Goal: Task Accomplishment & Management: Complete application form

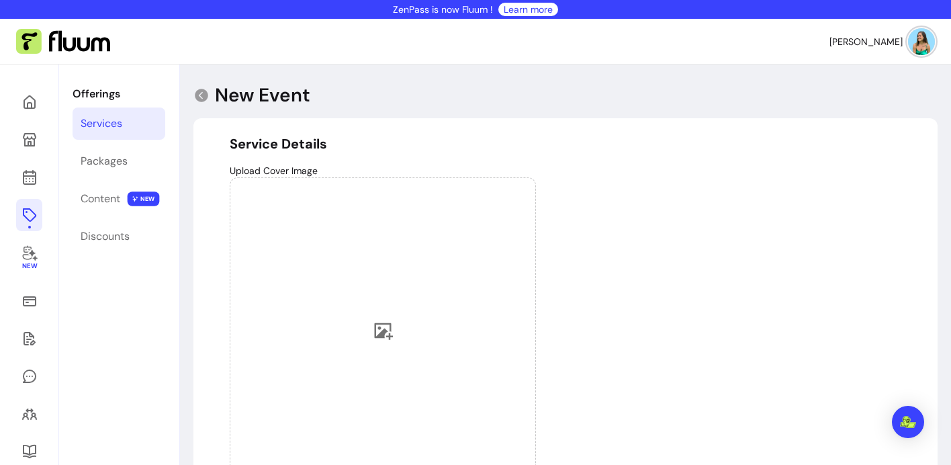
select select "***"
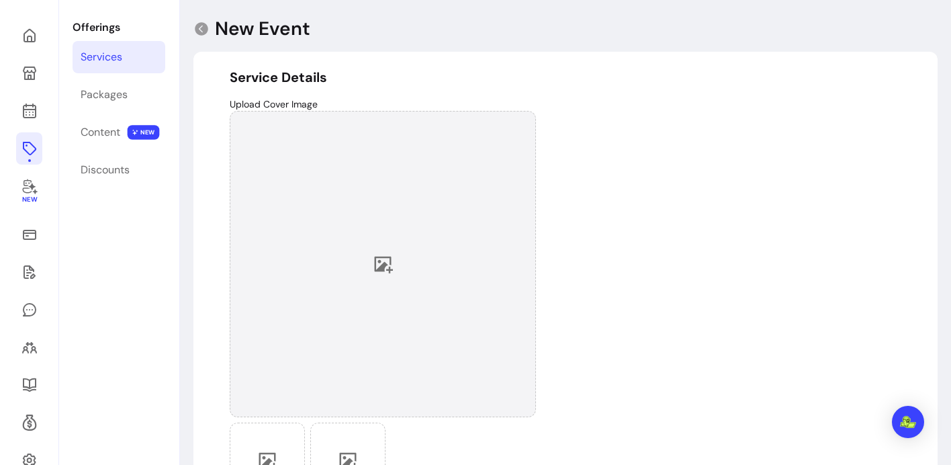
scroll to position [67, 0]
click at [341, 252] on div at bounding box center [383, 263] width 306 height 306
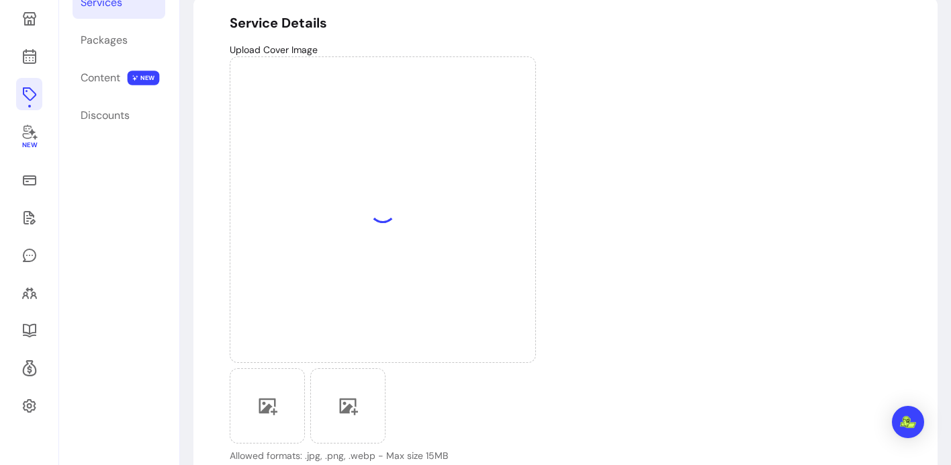
scroll to position [332, 0]
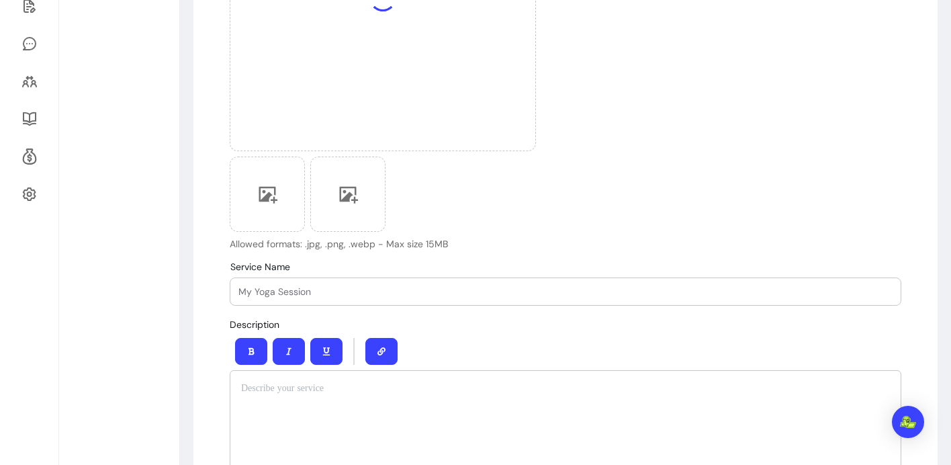
click at [279, 297] on input "Service Name" at bounding box center [565, 291] width 654 height 13
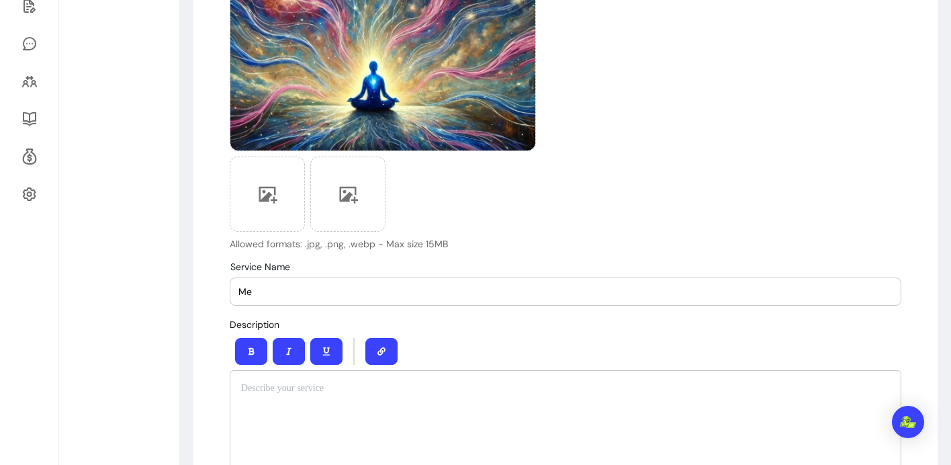
type input "M"
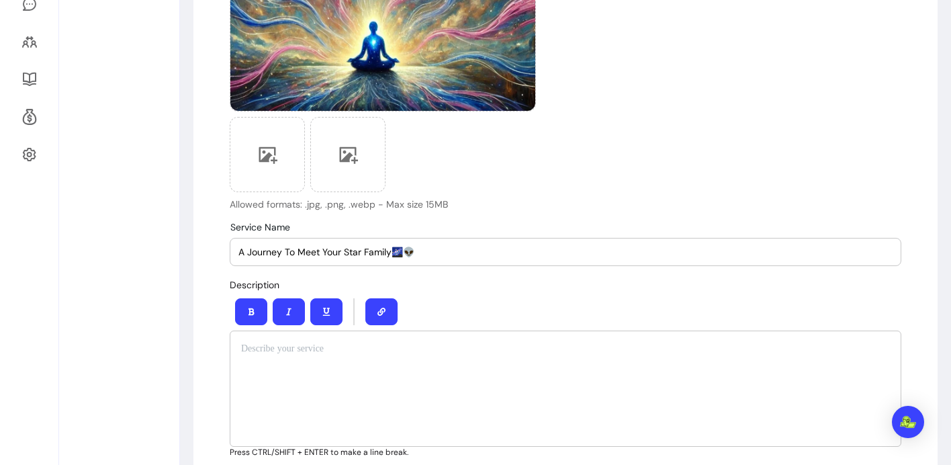
scroll to position [447, 0]
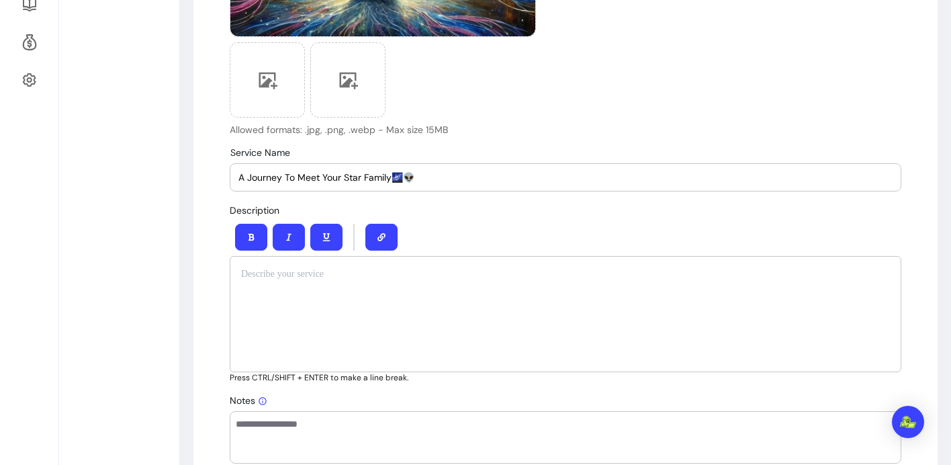
type input "A Journey To Meet Your Star Family🌌👽"
click at [304, 303] on div at bounding box center [565, 314] width 671 height 116
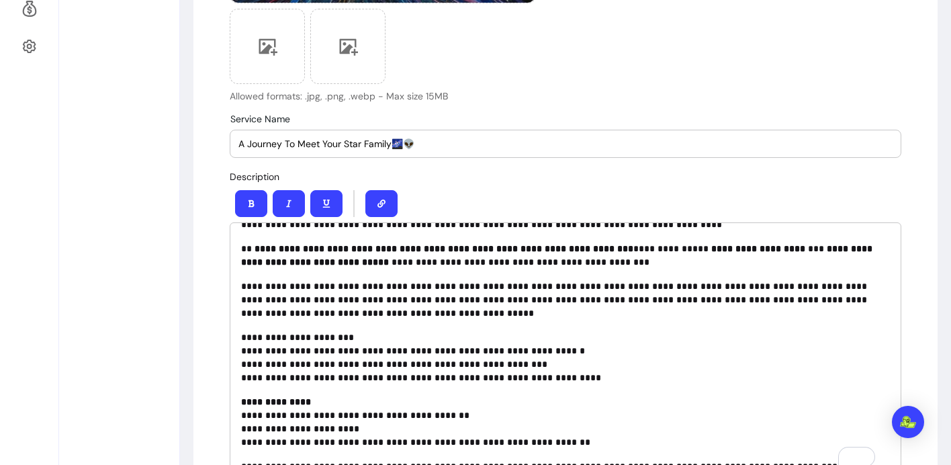
scroll to position [0, 0]
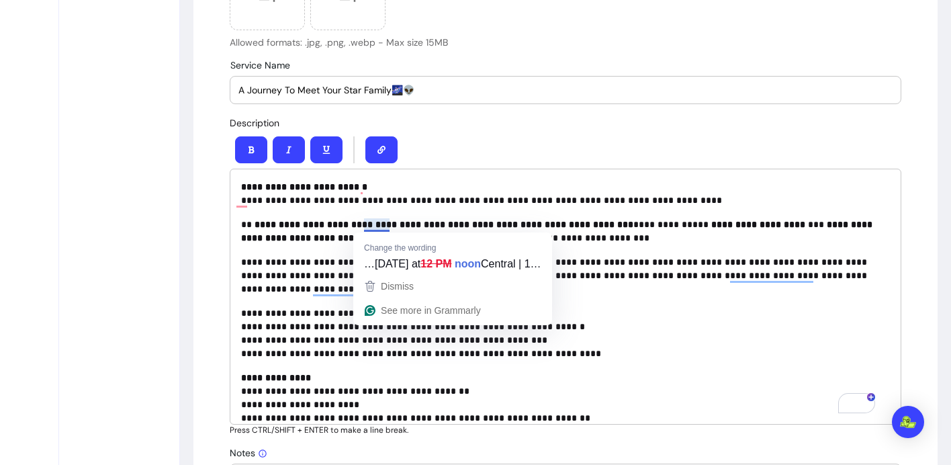
click at [451, 196] on p "**********" at bounding box center [560, 193] width 639 height 27
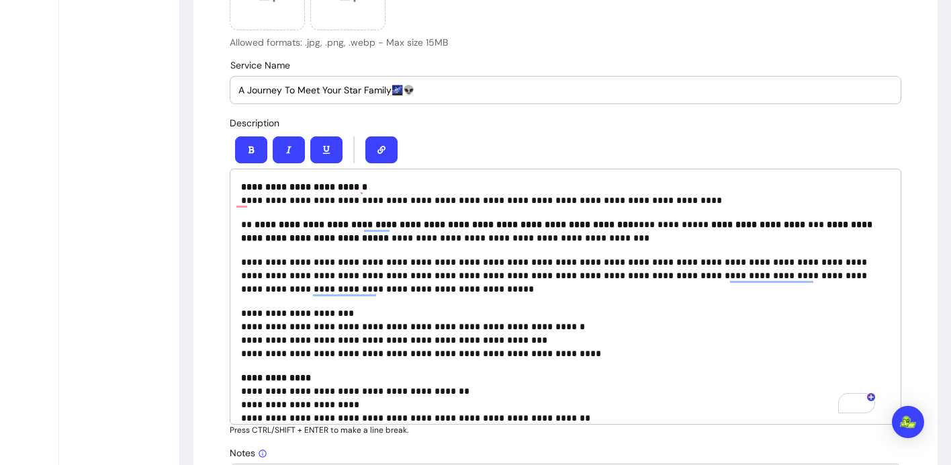
click at [604, 229] on p "**********" at bounding box center [560, 231] width 639 height 27
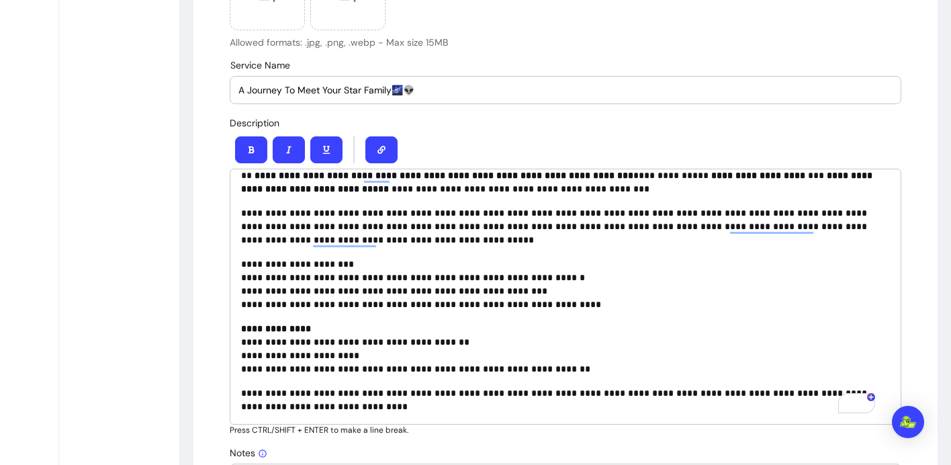
scroll to position [991, 0]
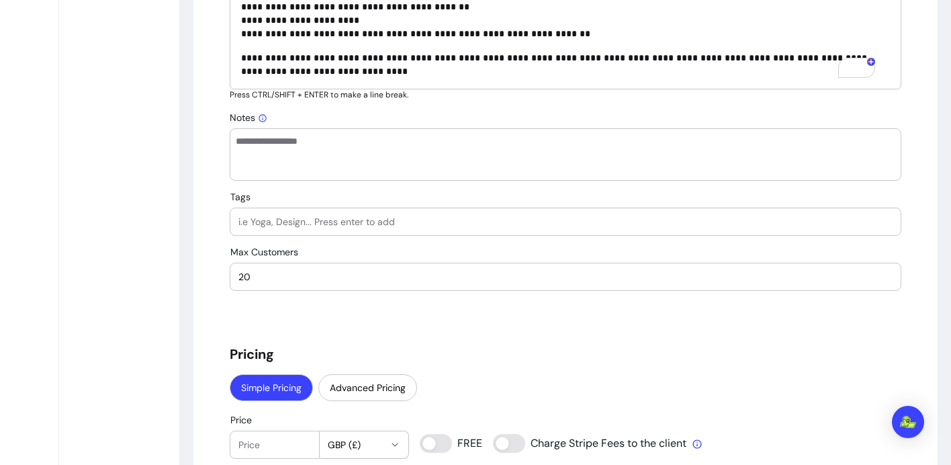
click at [264, 280] on input "20" at bounding box center [565, 276] width 654 height 13
type input "1"
type input "100"
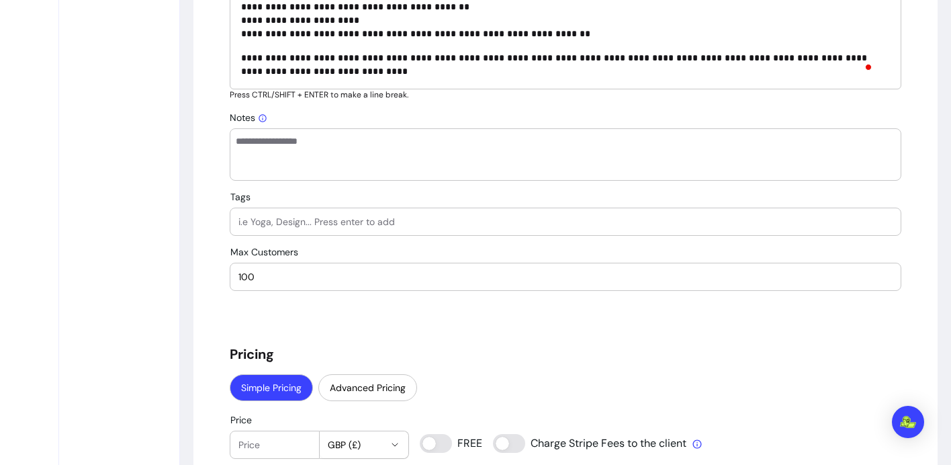
click at [242, 297] on div "**********" at bounding box center [565, 367] width 671 height 2204
click at [260, 223] on input "Tags" at bounding box center [565, 221] width 654 height 13
type input "guidedvisualization"
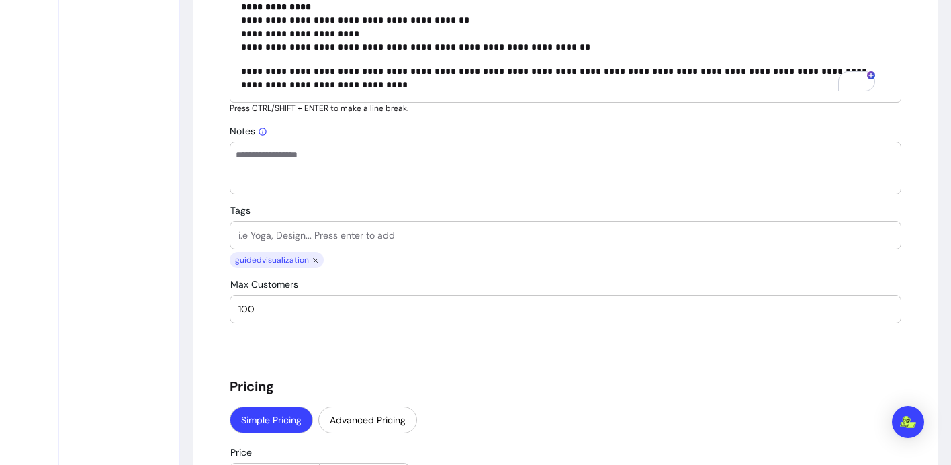
click at [346, 234] on input "Tags" at bounding box center [565, 234] width 654 height 13
type input "starfamily"
click at [351, 228] on input "Tags" at bounding box center [565, 234] width 654 height 13
type input "energyweaving"
click at [304, 230] on input "Tags" at bounding box center [565, 234] width 654 height 13
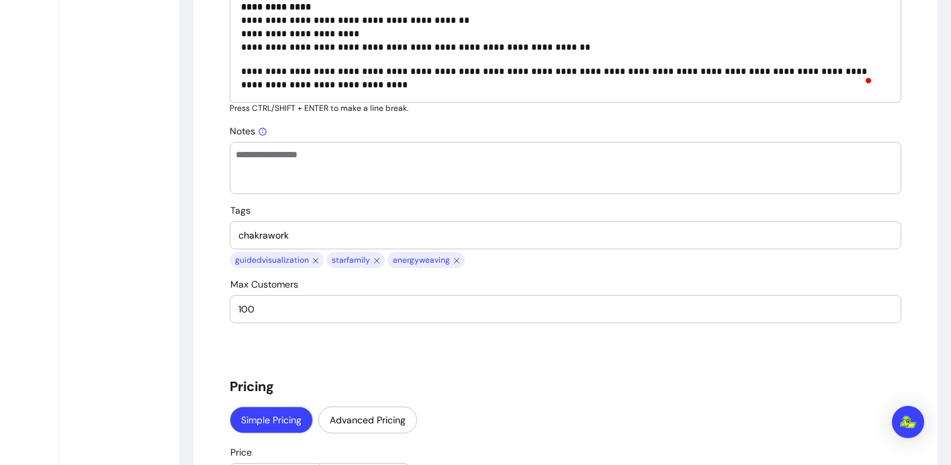
type input "chakrawork"
click at [271, 233] on input "Tags" at bounding box center [565, 234] width 654 height 13
click at [247, 232] on input "conciouss" at bounding box center [565, 234] width 654 height 13
click at [246, 238] on input "conciouss" at bounding box center [565, 234] width 654 height 13
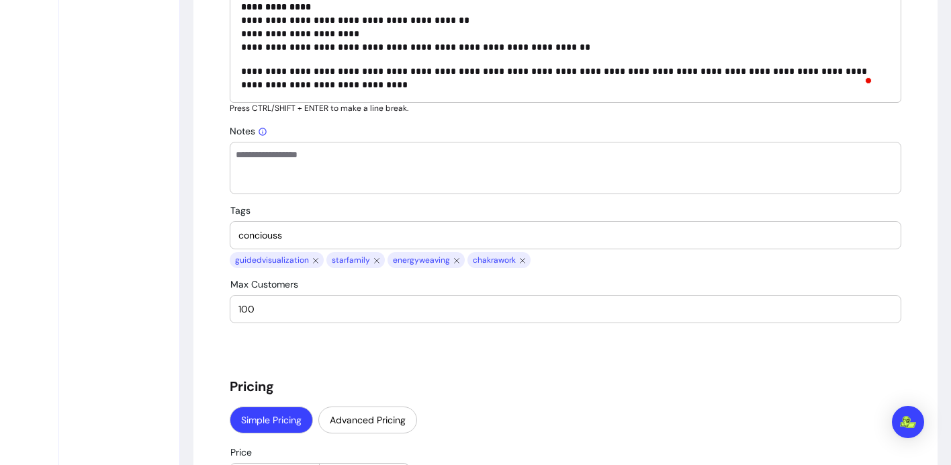
click at [250, 237] on input "conciouss" at bounding box center [565, 234] width 654 height 13
click at [265, 231] on input "consciouss" at bounding box center [565, 234] width 654 height 13
click at [295, 226] on div "consciouss" at bounding box center [565, 235] width 654 height 27
click at [326, 232] on input "consciouss" at bounding box center [565, 234] width 654 height 13
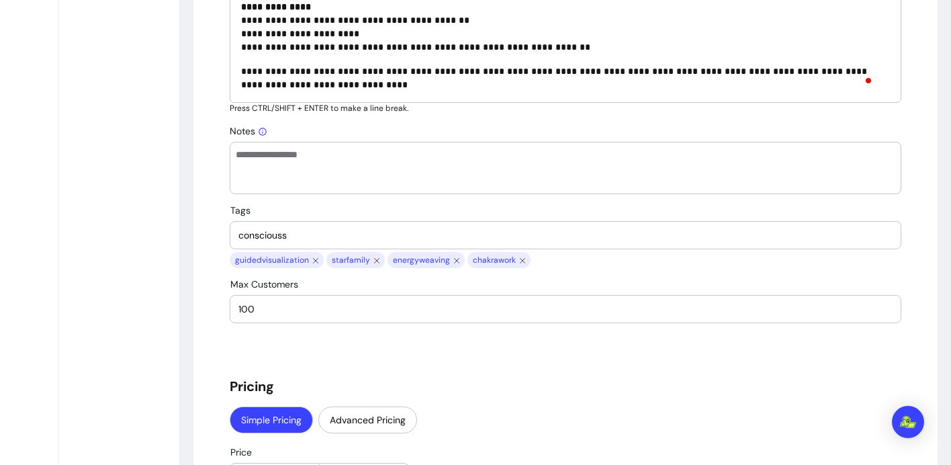
click at [267, 236] on input "consciouss" at bounding box center [565, 234] width 654 height 13
type input "consciousescommunity"
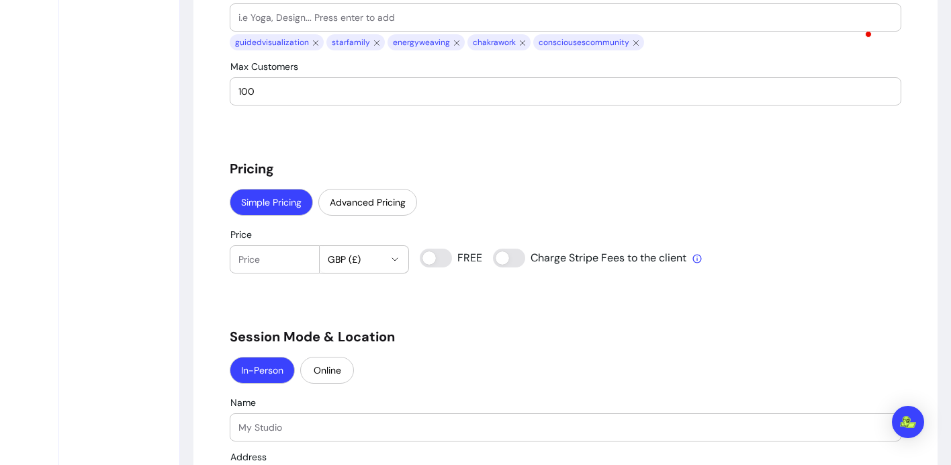
scroll to position [1073, 0]
click at [359, 207] on button "Advanced Pricing" at bounding box center [368, 202] width 96 height 26
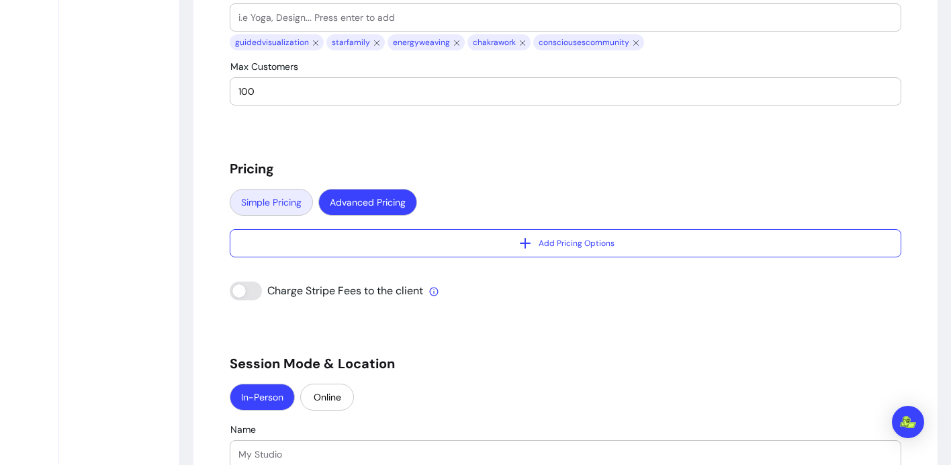
click at [284, 204] on button "Simple Pricing" at bounding box center [271, 202] width 83 height 27
select select "***"
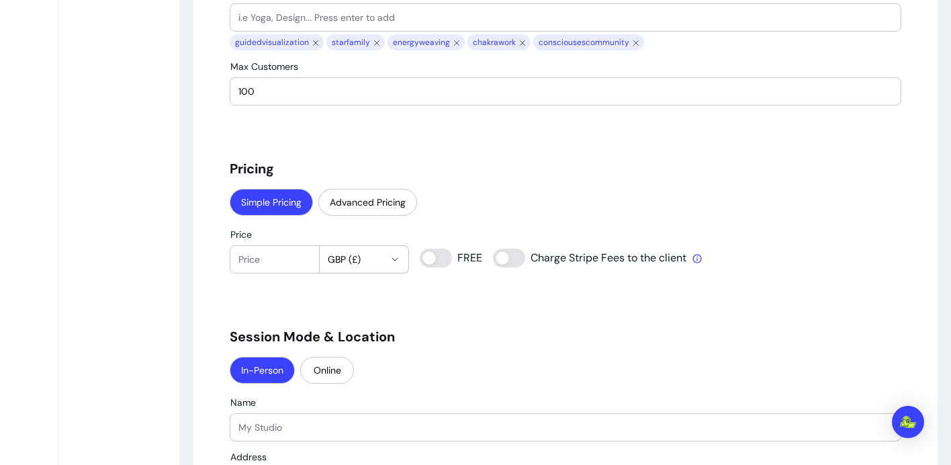
click at [272, 260] on input "Price" at bounding box center [274, 258] width 73 height 13
type input "18"
click at [354, 250] on button "GBP (£)" at bounding box center [364, 259] width 89 height 27
click at [353, 341] on span "USD ( $ )" at bounding box center [342, 336] width 48 height 13
select select "***"
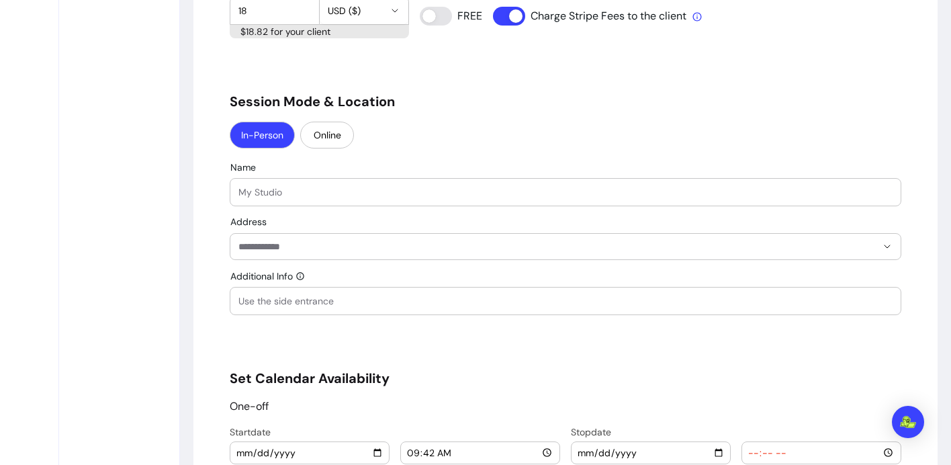
scroll to position [1324, 0]
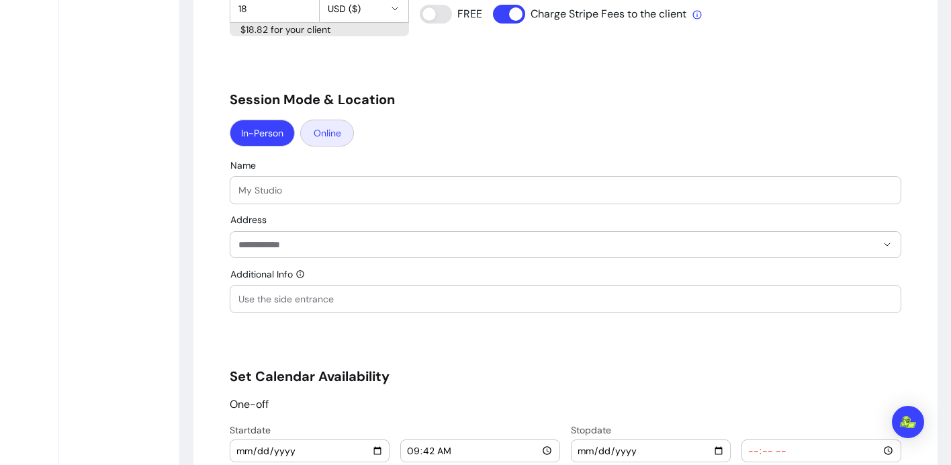
click at [322, 136] on button "Online" at bounding box center [327, 133] width 54 height 27
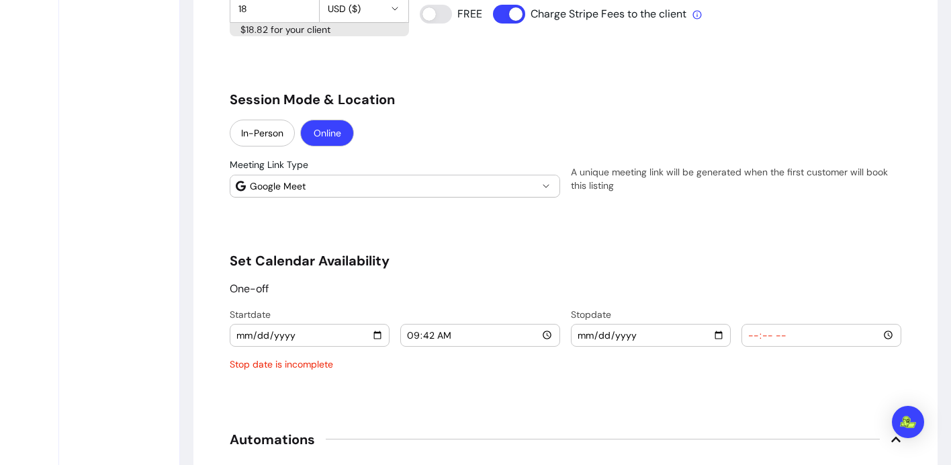
click at [337, 183] on span "Google Meet" at bounding box center [394, 185] width 288 height 13
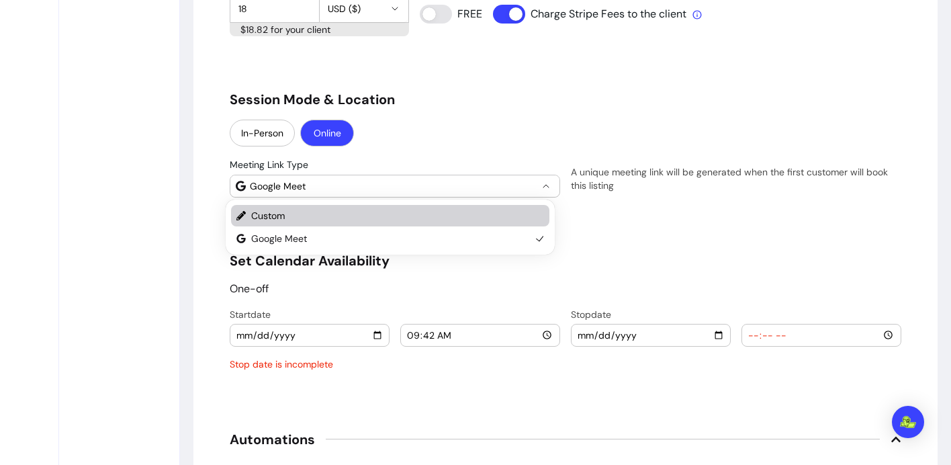
click at [319, 216] on span "Custom" at bounding box center [390, 215] width 279 height 13
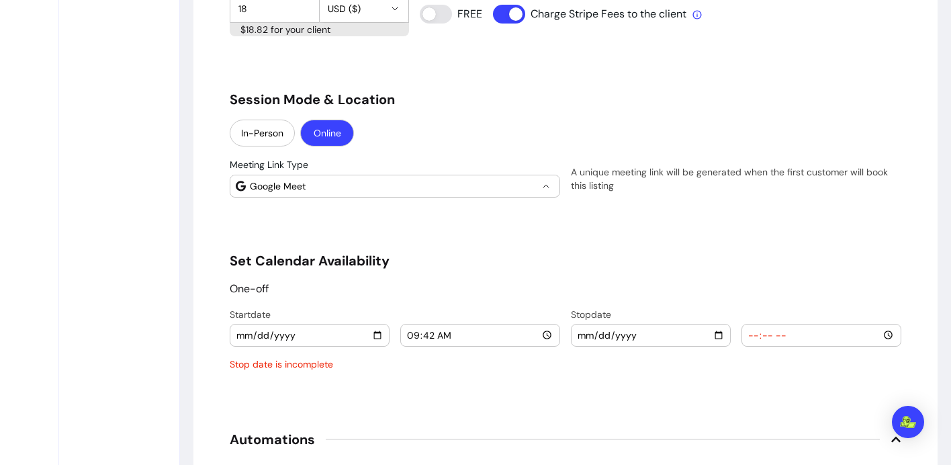
select select "******"
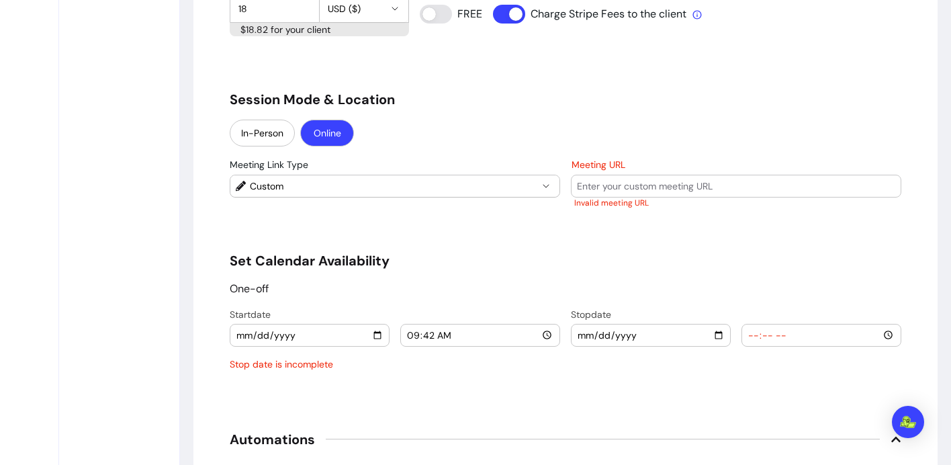
click at [592, 184] on input "Meeting URL" at bounding box center [736, 185] width 318 height 13
paste input "https://us02web.zoom.us/j/88982623660"
type input "https://us02web.zoom.us/j/88982623660"
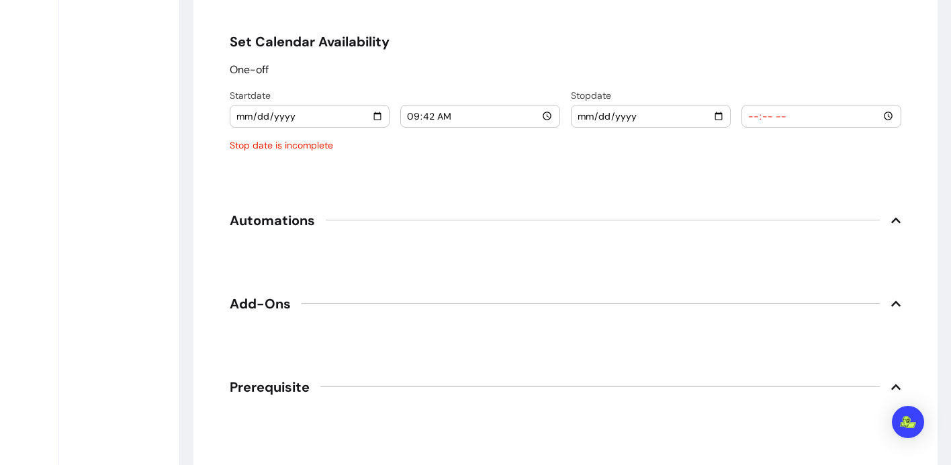
scroll to position [1497, 0]
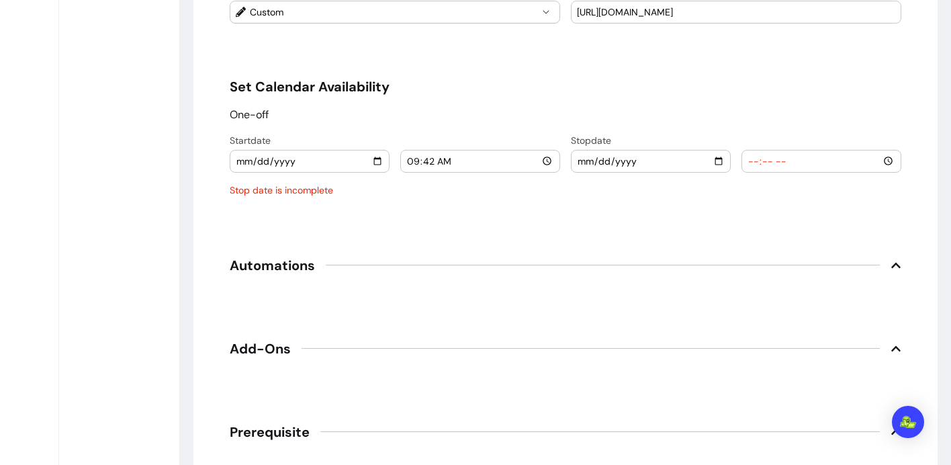
click at [376, 159] on input "2025-08-15" at bounding box center [310, 161] width 148 height 15
click at [544, 156] on input "09:42" at bounding box center [480, 161] width 148 height 15
type input "12:00"
click at [716, 161] on input "date" at bounding box center [651, 161] width 148 height 15
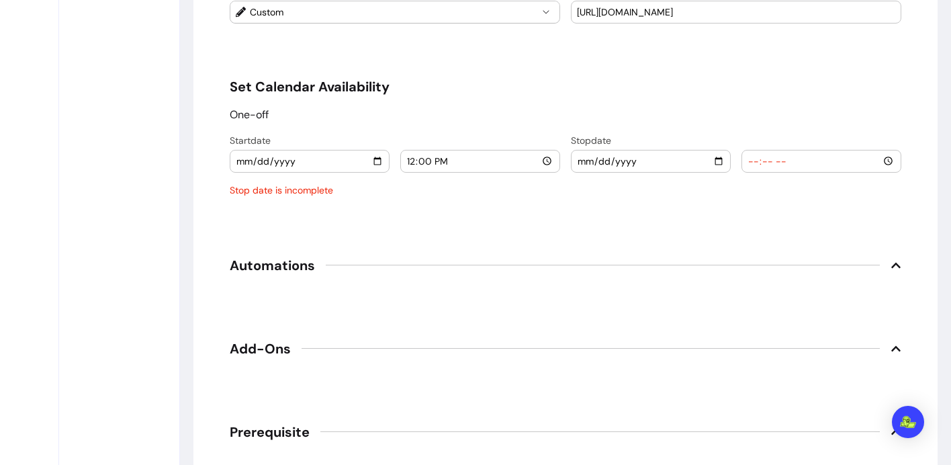
type input "2025-08-26"
click at [751, 159] on input "time" at bounding box center [821, 161] width 148 height 15
click at [881, 159] on input "time" at bounding box center [821, 161] width 148 height 15
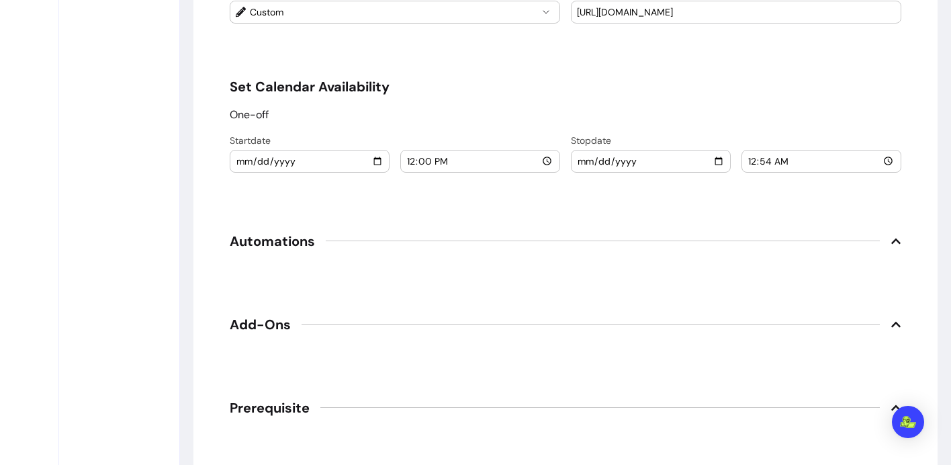
click at [759, 160] on input "00:54" at bounding box center [821, 161] width 148 height 15
click at [770, 159] on input "00:54" at bounding box center [821, 161] width 148 height 15
click at [764, 159] on input "00:54" at bounding box center [821, 161] width 148 height 15
click at [776, 159] on input "00:00" at bounding box center [821, 161] width 148 height 15
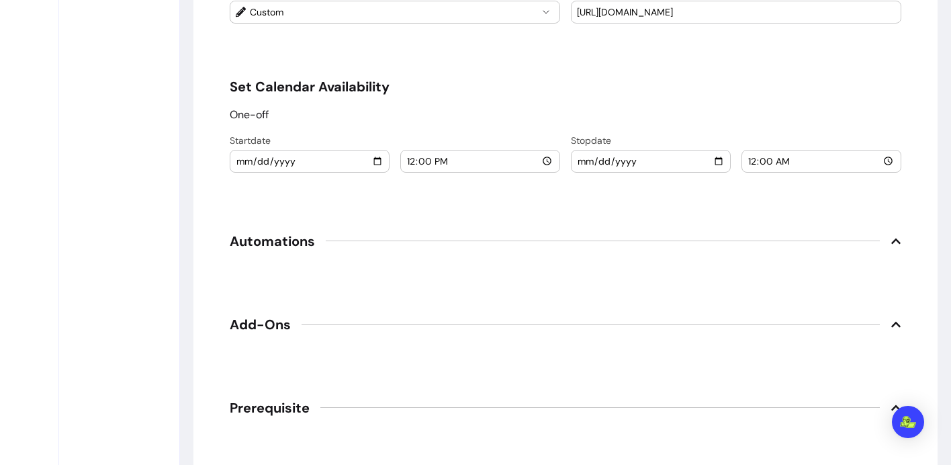
type input "12:00"
click at [880, 236] on span "Automations" at bounding box center [565, 241] width 671 height 30
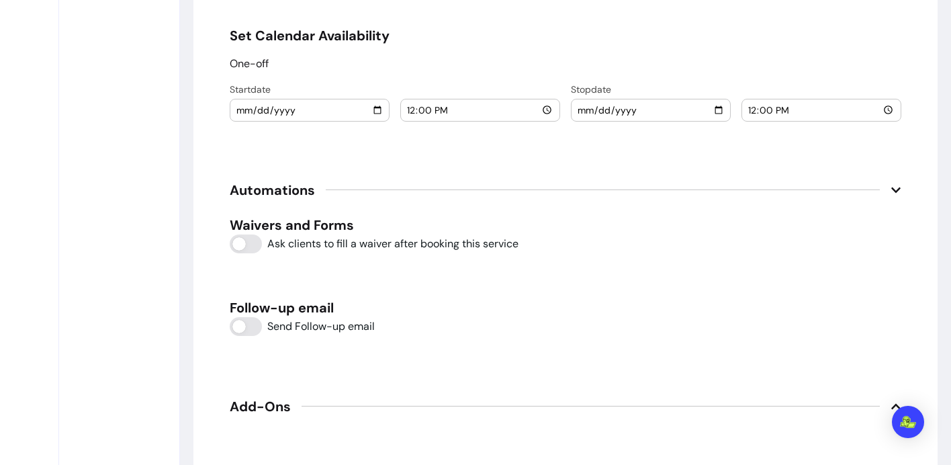
scroll to position [1573, 0]
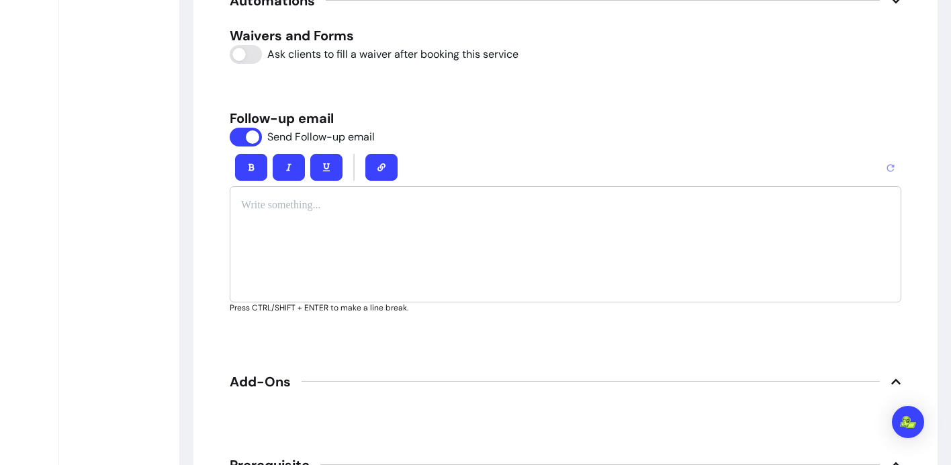
click at [267, 213] on div "To enrich screen reader interactions, please activate Accessibility in Grammarl…" at bounding box center [565, 244] width 671 height 116
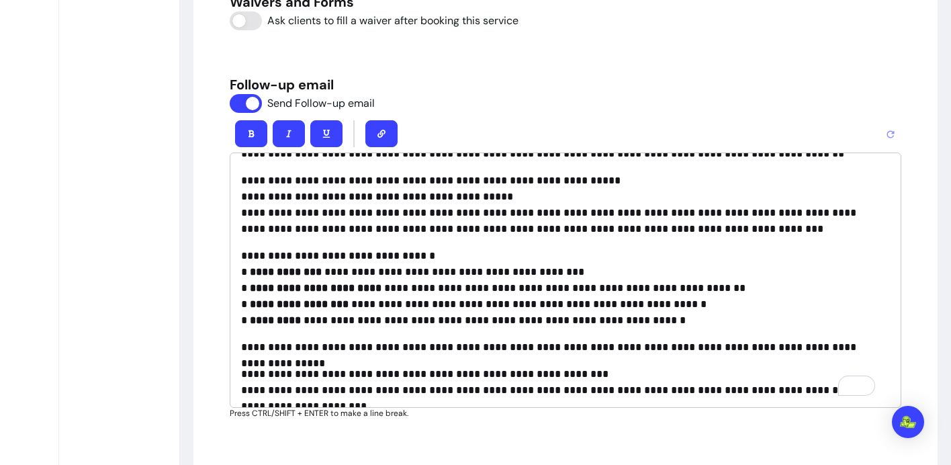
scroll to position [1812, 0]
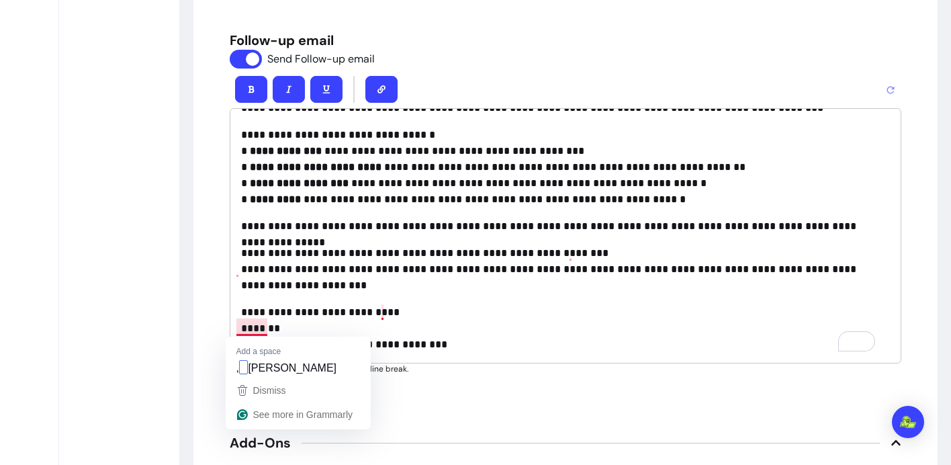
click at [415, 338] on p "**********" at bounding box center [560, 328] width 639 height 48
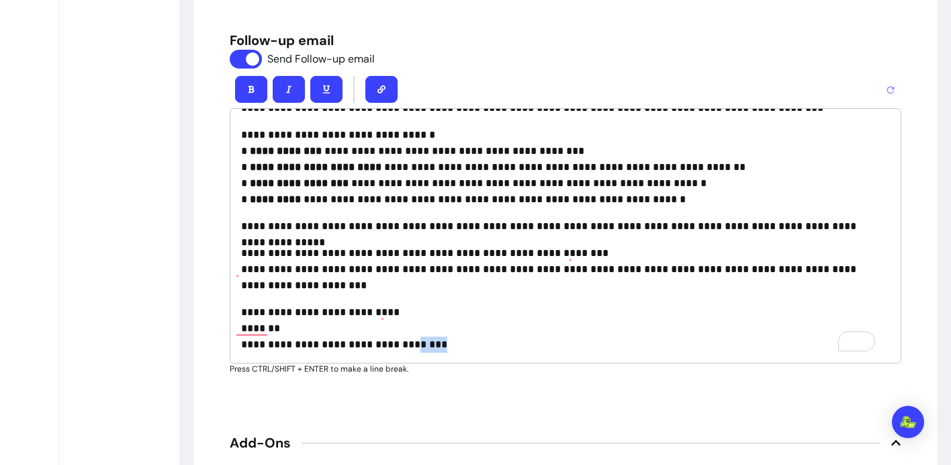
drag, startPoint x: 461, startPoint y: 350, endPoint x: 408, endPoint y: 349, distance: 53.7
click at [408, 349] on p "**********" at bounding box center [560, 328] width 639 height 48
drag, startPoint x: 445, startPoint y: 341, endPoint x: 236, endPoint y: 342, distance: 208.2
click at [241, 342] on p "**********" at bounding box center [560, 328] width 639 height 48
click at [241, 347] on p "**********" at bounding box center [560, 328] width 639 height 48
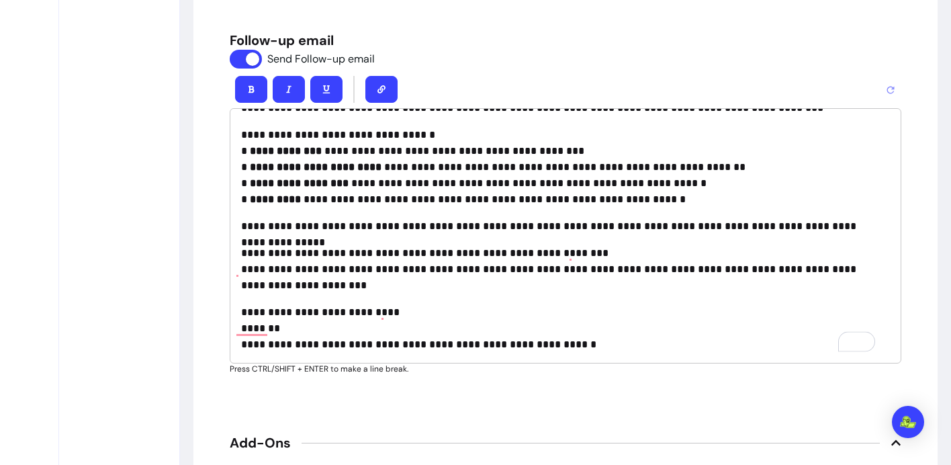
click at [243, 345] on p "**********" at bounding box center [560, 328] width 639 height 48
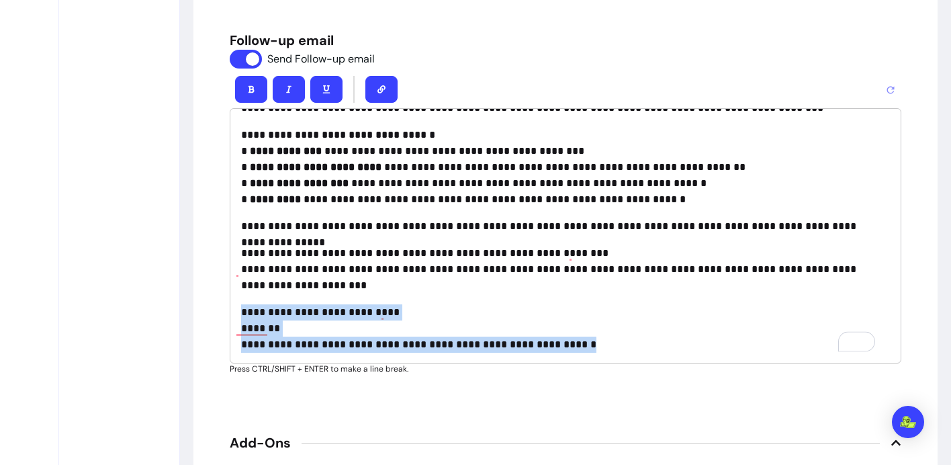
click at [243, 345] on p "**********" at bounding box center [560, 328] width 639 height 48
click at [578, 352] on div "**********" at bounding box center [565, 236] width 671 height 256
drag, startPoint x: 538, startPoint y: 346, endPoint x: 235, endPoint y: 348, distance: 302.8
click at [235, 348] on div "**********" at bounding box center [565, 236] width 671 height 256
copy p "**********"
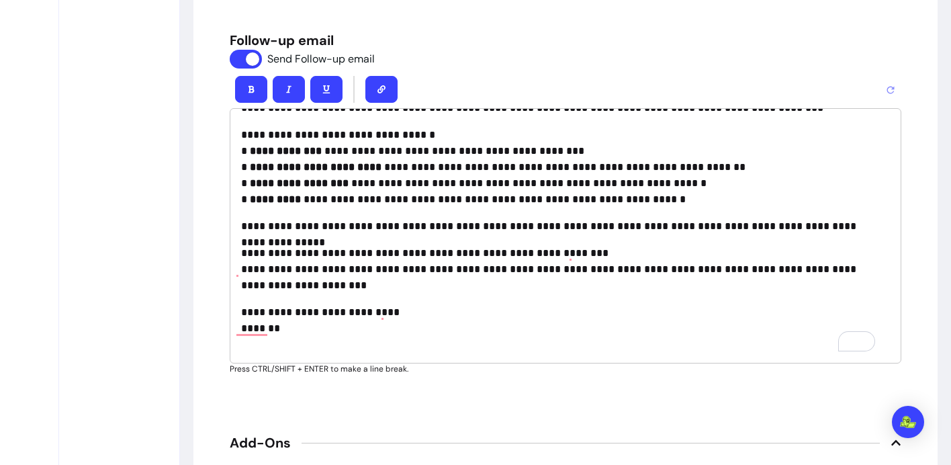
scroll to position [130, 0]
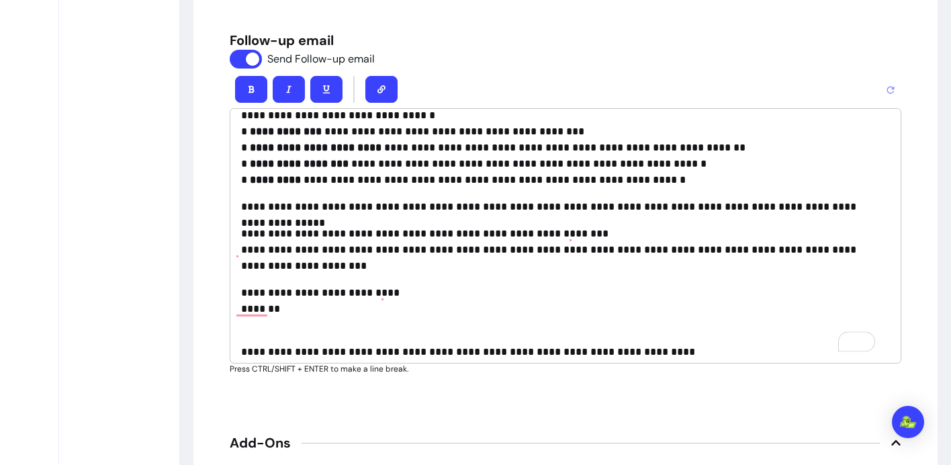
click at [424, 355] on p "**********" at bounding box center [560, 352] width 639 height 16
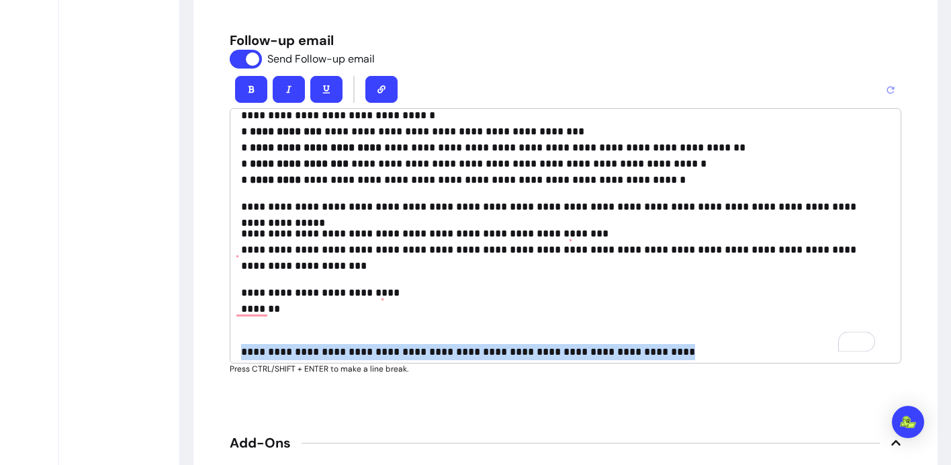
click at [424, 355] on p "**********" at bounding box center [560, 352] width 639 height 16
click at [254, 83] on button "button" at bounding box center [251, 89] width 32 height 27
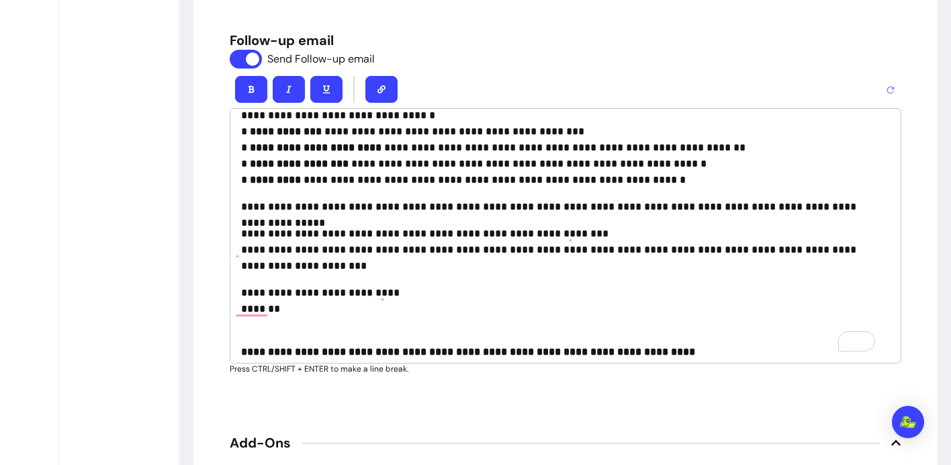
click at [426, 346] on strong "**********" at bounding box center [468, 351] width 454 height 10
drag, startPoint x: 590, startPoint y: 351, endPoint x: 724, endPoint y: 352, distance: 133.6
click at [724, 352] on p "**********" at bounding box center [560, 352] width 639 height 16
click at [695, 356] on strong "**********" at bounding box center [468, 351] width 454 height 10
drag, startPoint x: 696, startPoint y: 353, endPoint x: 589, endPoint y: 354, distance: 107.4
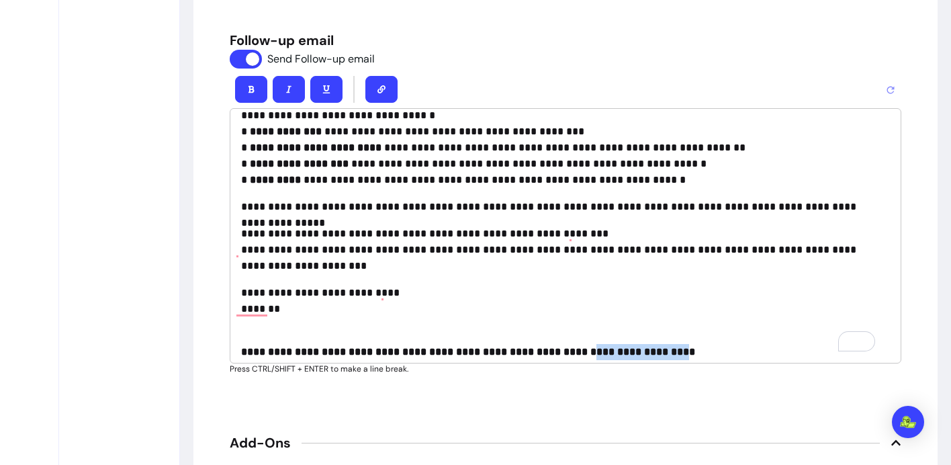
click at [589, 354] on strong "**********" at bounding box center [468, 351] width 454 height 10
click at [380, 81] on button "button" at bounding box center [381, 89] width 32 height 27
click at [377, 91] on icon "button" at bounding box center [381, 89] width 8 height 8
click at [715, 350] on p "**********" at bounding box center [560, 352] width 639 height 16
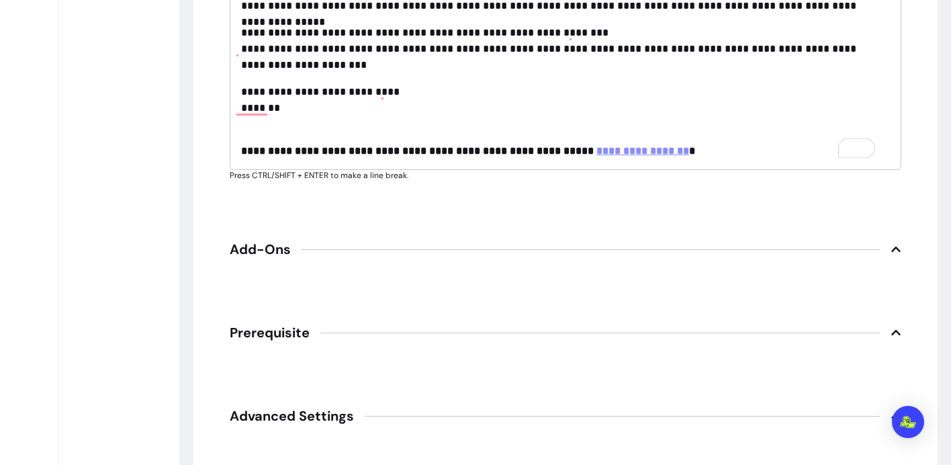
scroll to position [2107, 0]
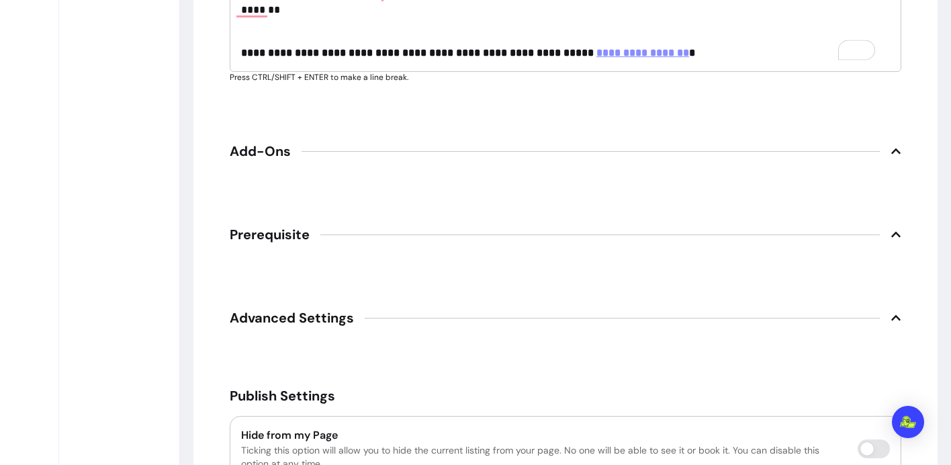
click at [890, 156] on icon at bounding box center [895, 151] width 11 height 11
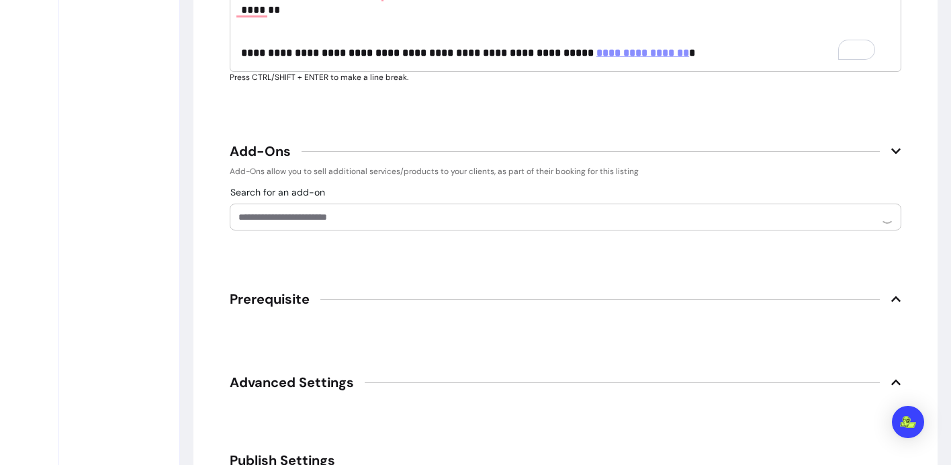
scroll to position [2110, 0]
click at [890, 294] on icon at bounding box center [895, 298] width 11 height 11
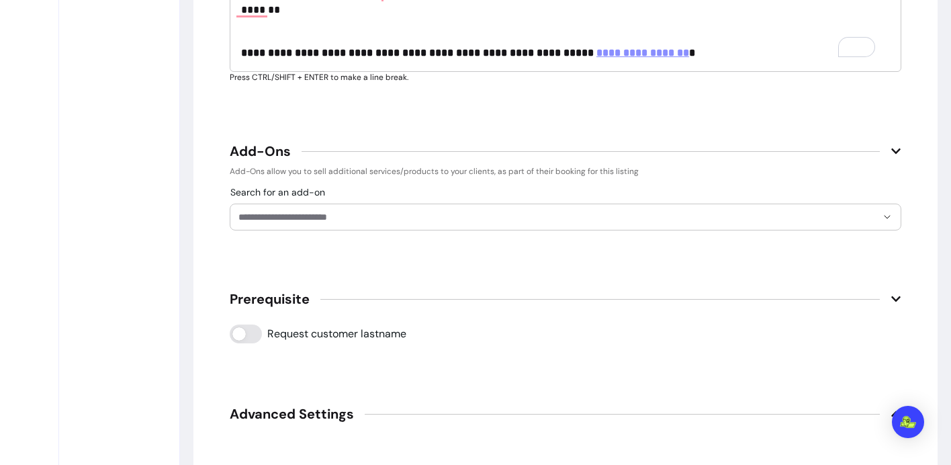
scroll to position [2111, 0]
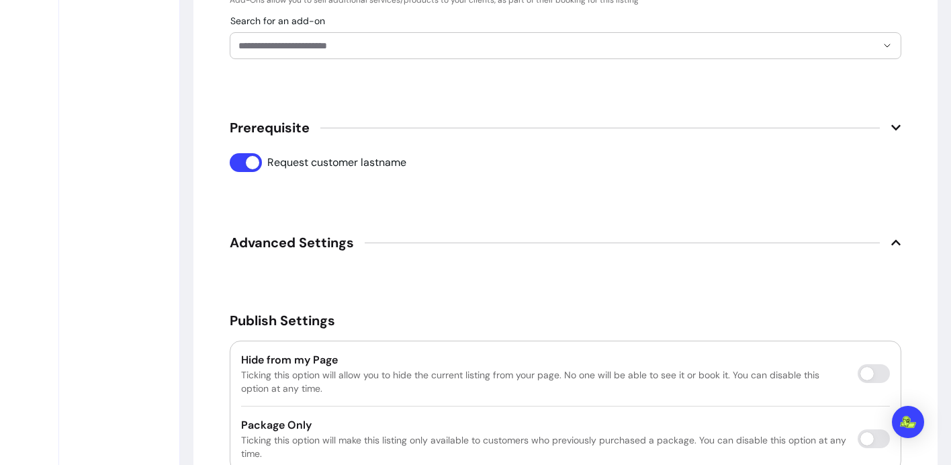
click at [892, 243] on icon at bounding box center [895, 242] width 11 height 11
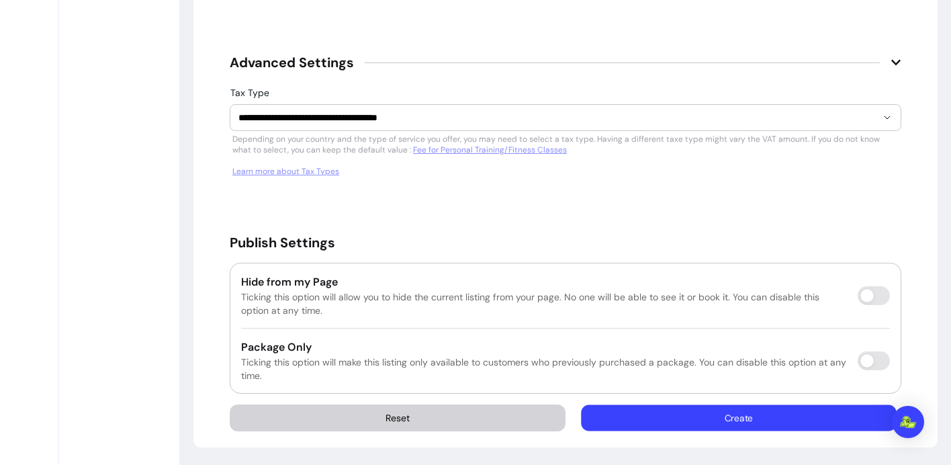
click at [723, 415] on button "Create" at bounding box center [739, 418] width 315 height 26
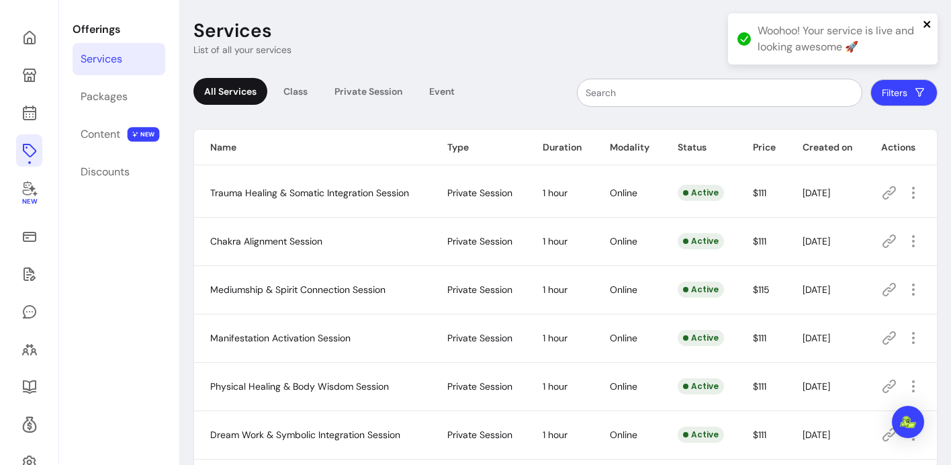
click at [929, 29] on icon "close" at bounding box center [927, 24] width 9 height 11
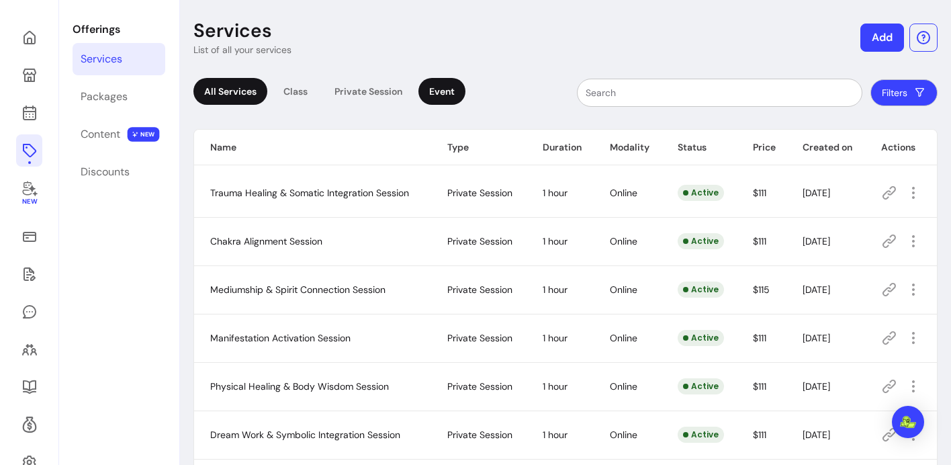
click at [451, 96] on div "Event" at bounding box center [441, 91] width 47 height 27
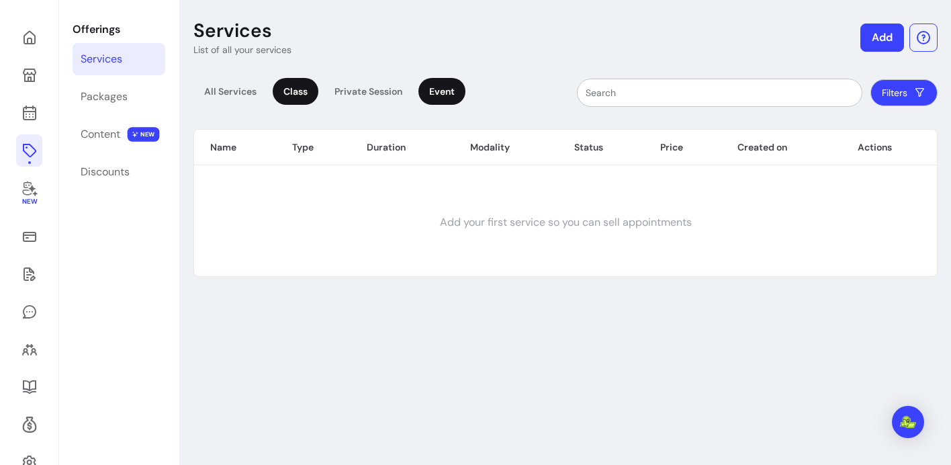
click at [286, 97] on div "Class" at bounding box center [296, 91] width 46 height 27
click at [381, 99] on div "Private Session" at bounding box center [368, 91] width 89 height 27
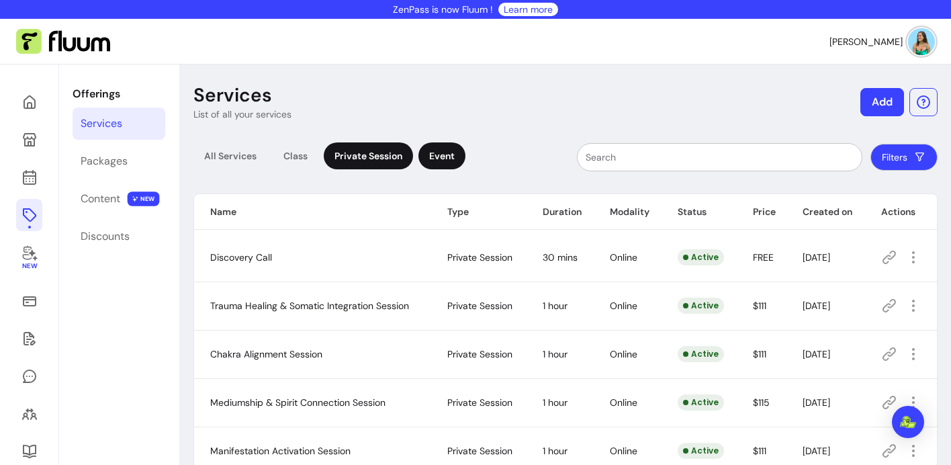
click at [439, 149] on div "Event" at bounding box center [441, 155] width 47 height 27
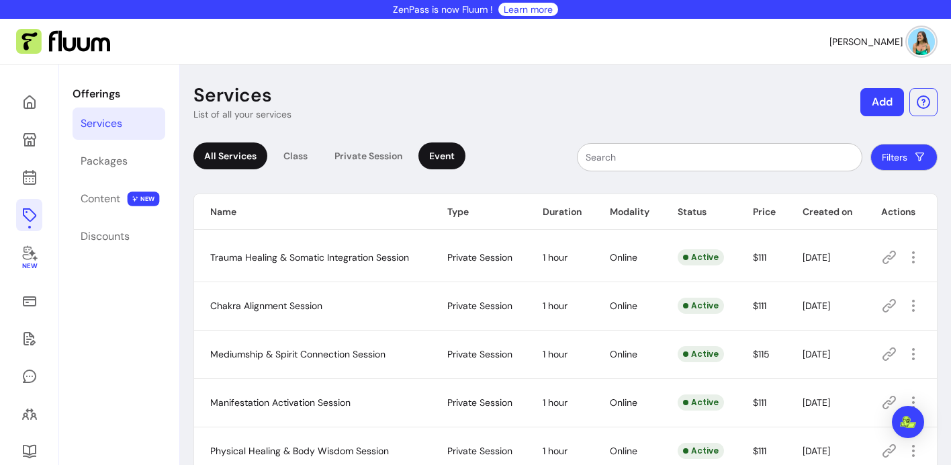
click at [451, 154] on div "Event" at bounding box center [441, 155] width 47 height 27
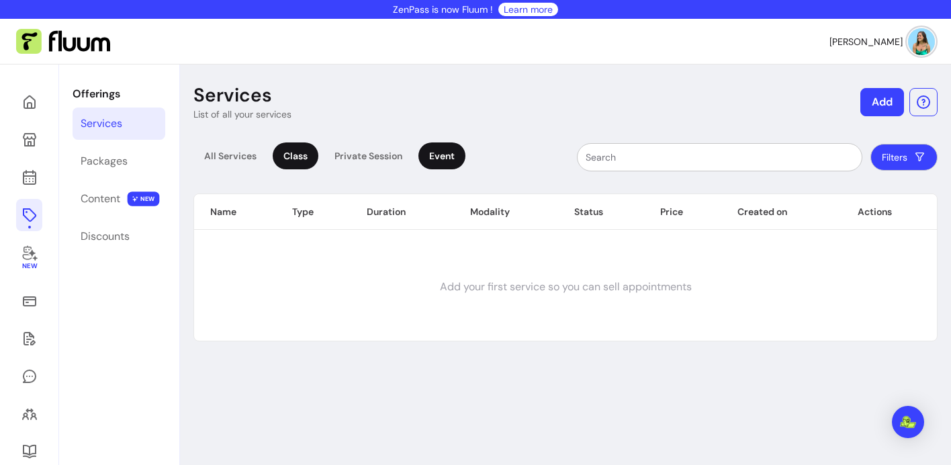
click at [295, 158] on div "Class" at bounding box center [296, 155] width 46 height 27
click at [377, 160] on div "Private Session" at bounding box center [368, 155] width 89 height 27
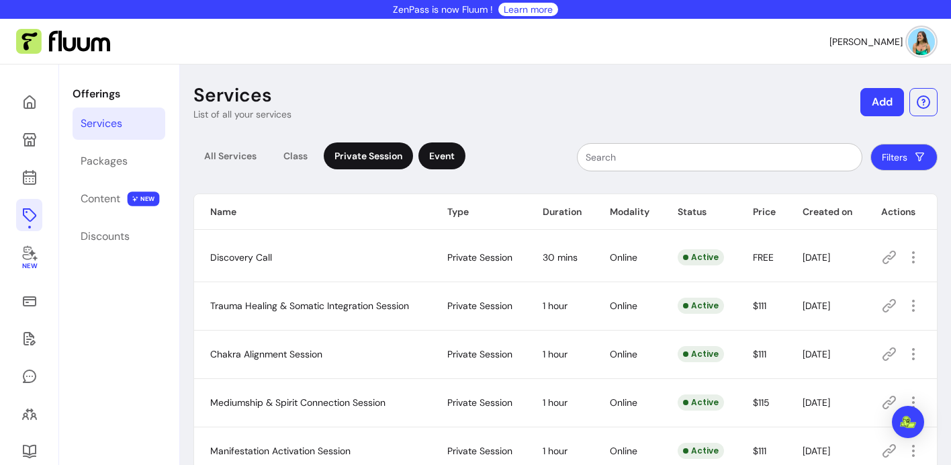
click at [436, 162] on div "Event" at bounding box center [441, 155] width 47 height 27
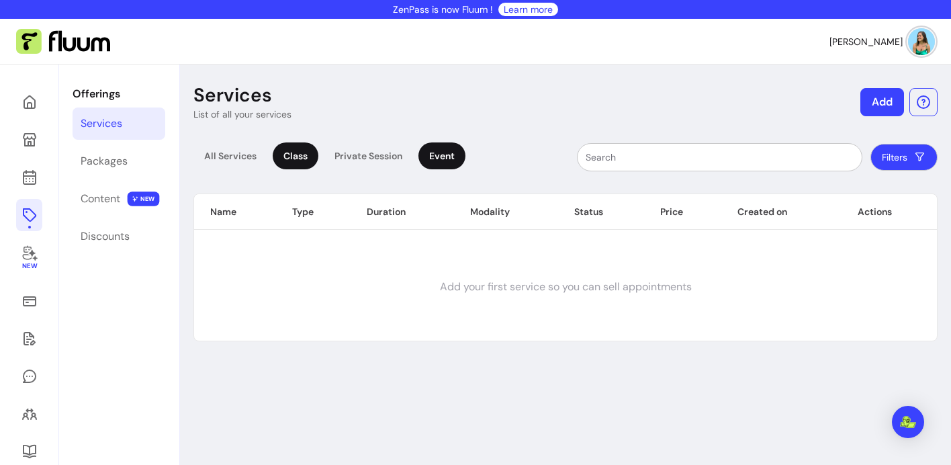
click at [300, 165] on div "Class" at bounding box center [296, 155] width 46 height 27
click at [357, 165] on div "Private Session" at bounding box center [368, 155] width 89 height 27
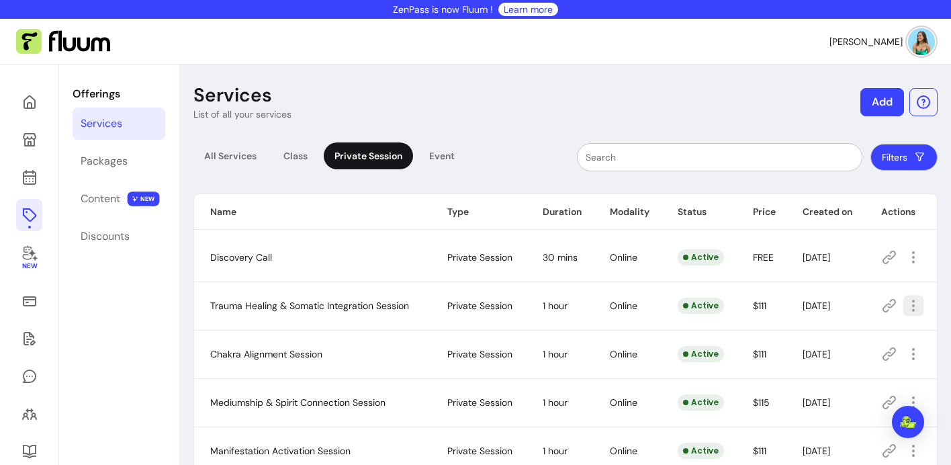
click at [908, 314] on button "button" at bounding box center [913, 305] width 21 height 21
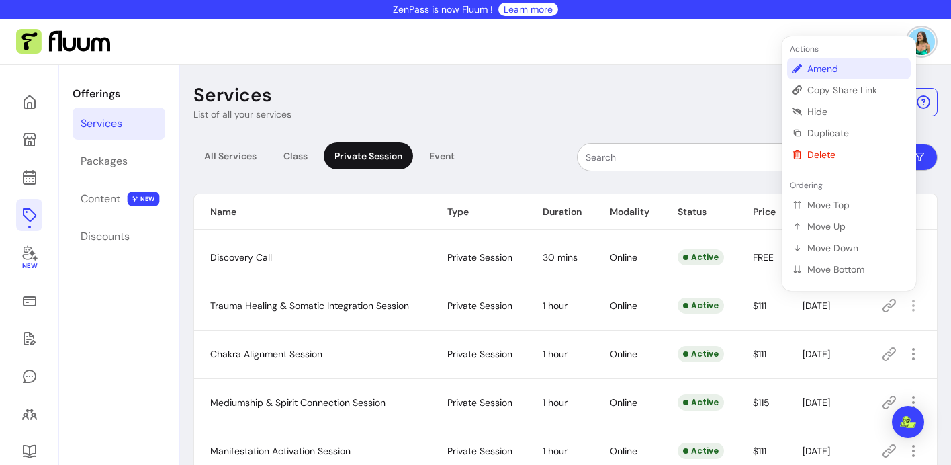
click at [817, 72] on span "Amend" at bounding box center [856, 68] width 98 height 13
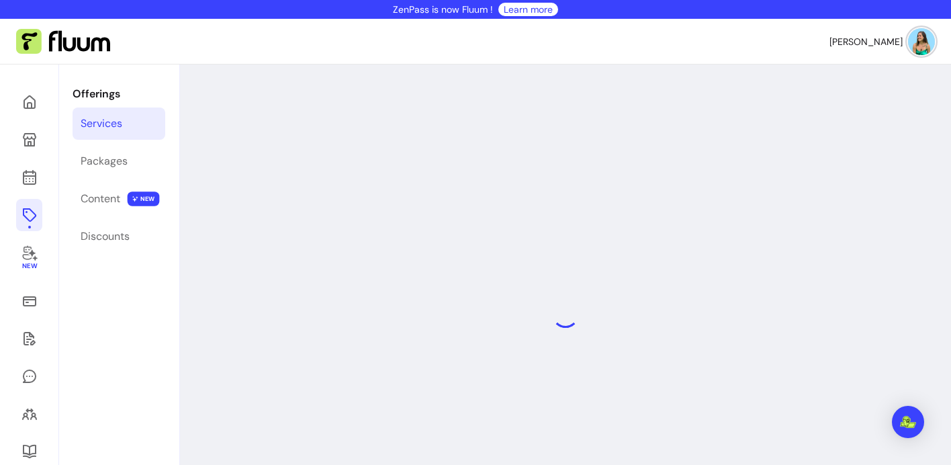
select select "**"
select select "***"
select select "******"
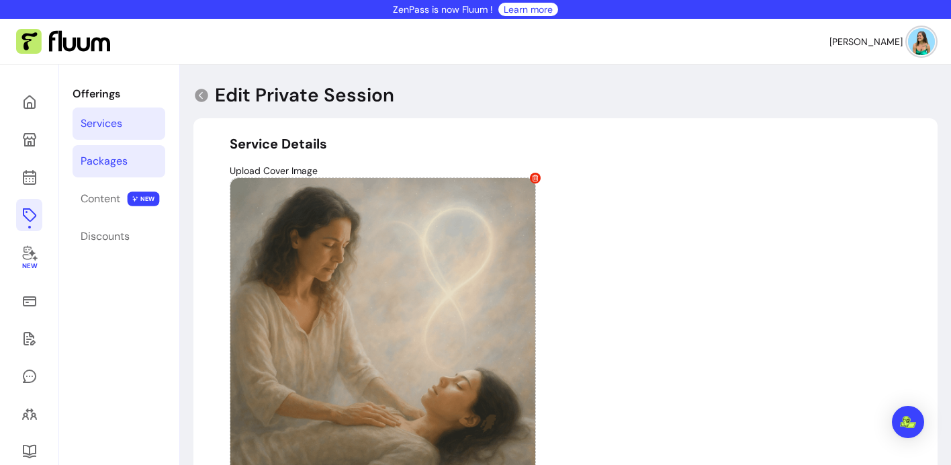
click at [108, 154] on div "Packages" at bounding box center [104, 161] width 47 height 16
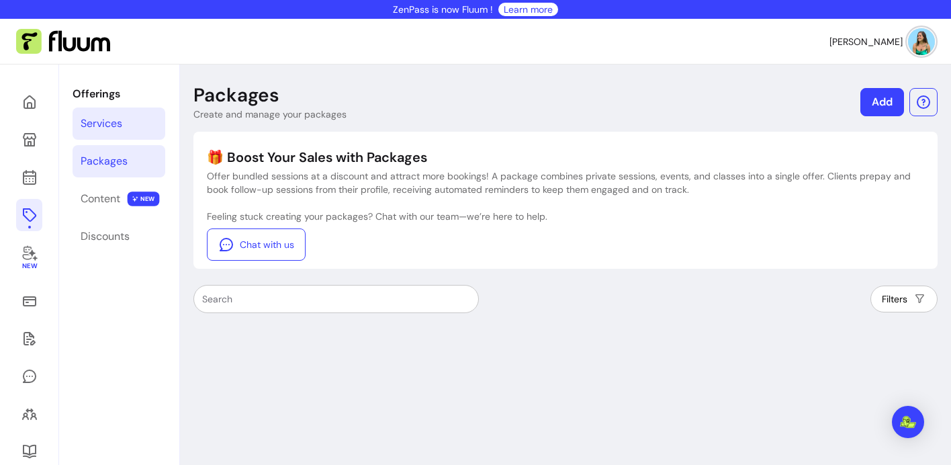
click at [121, 128] on div "Services" at bounding box center [102, 123] width 42 height 16
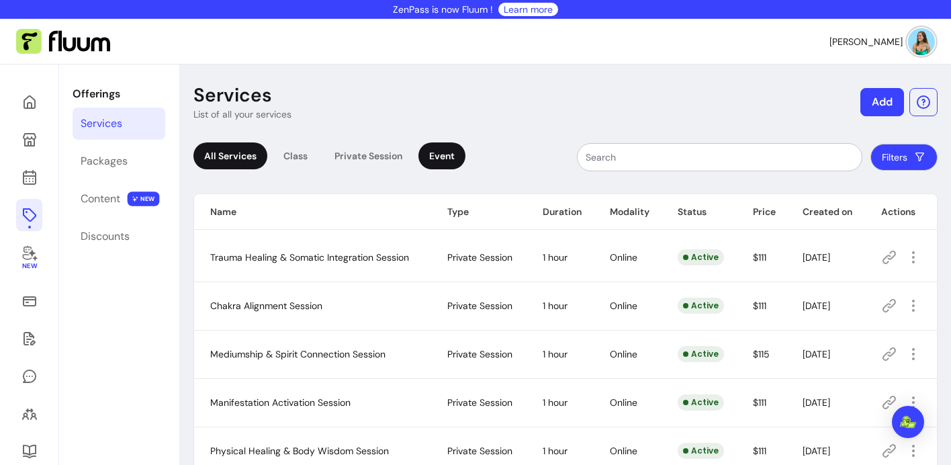
click at [451, 150] on div "Event" at bounding box center [441, 155] width 47 height 27
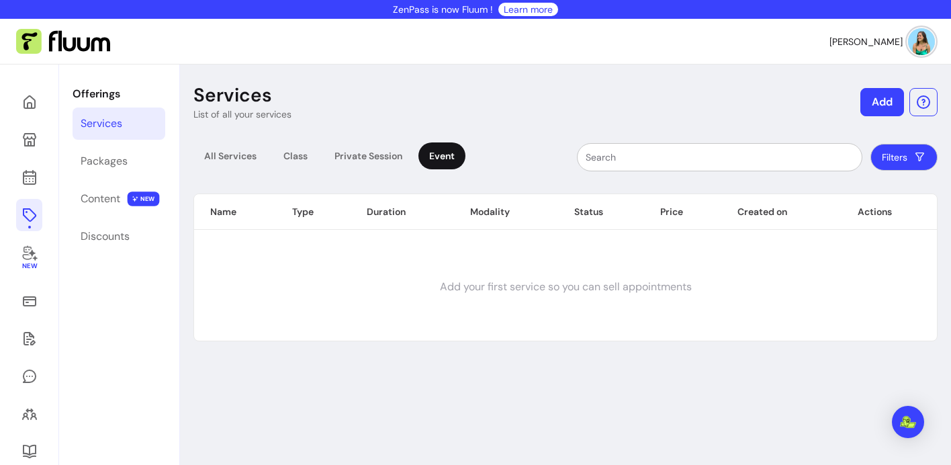
click at [667, 169] on div at bounding box center [720, 157] width 268 height 27
type input "a journ"
click at [716, 93] on header "Services List of all your services Add" at bounding box center [565, 102] width 744 height 38
click at [883, 97] on button "Add" at bounding box center [882, 102] width 44 height 28
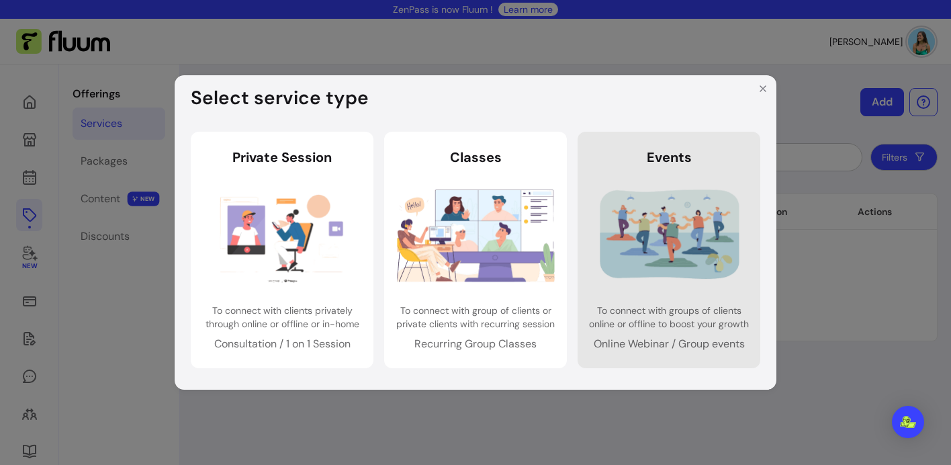
click at [667, 249] on img at bounding box center [669, 235] width 158 height 105
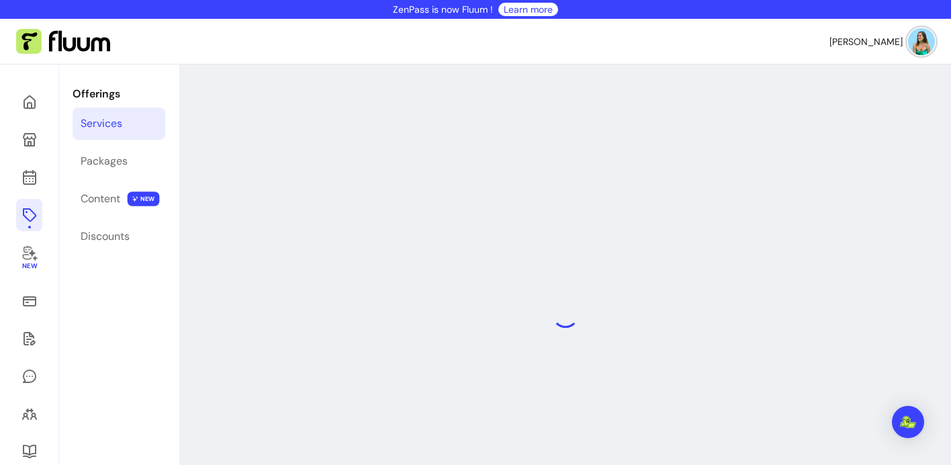
select select "***"
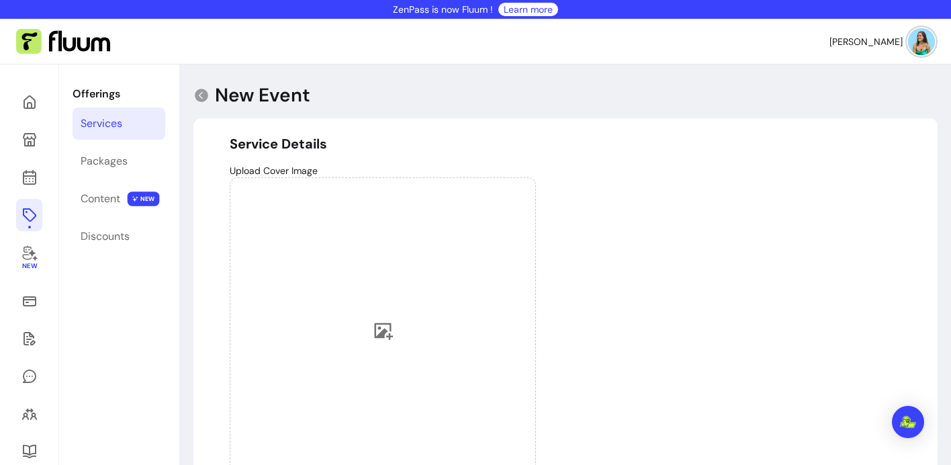
click at [909, 44] on img at bounding box center [921, 41] width 27 height 27
click at [19, 101] on link at bounding box center [29, 102] width 26 height 32
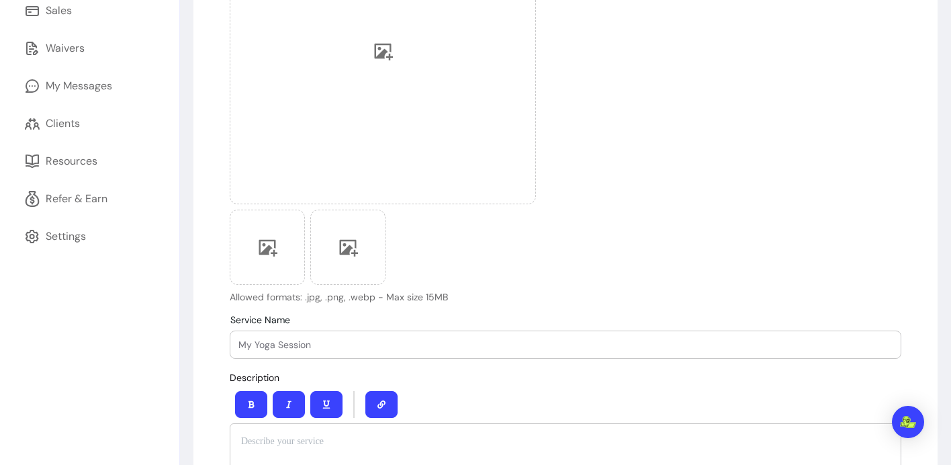
scroll to position [280, 0]
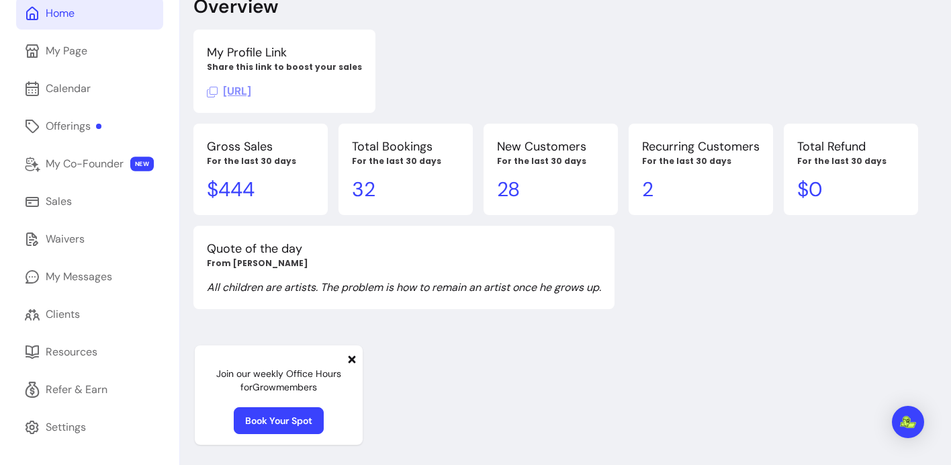
scroll to position [64, 0]
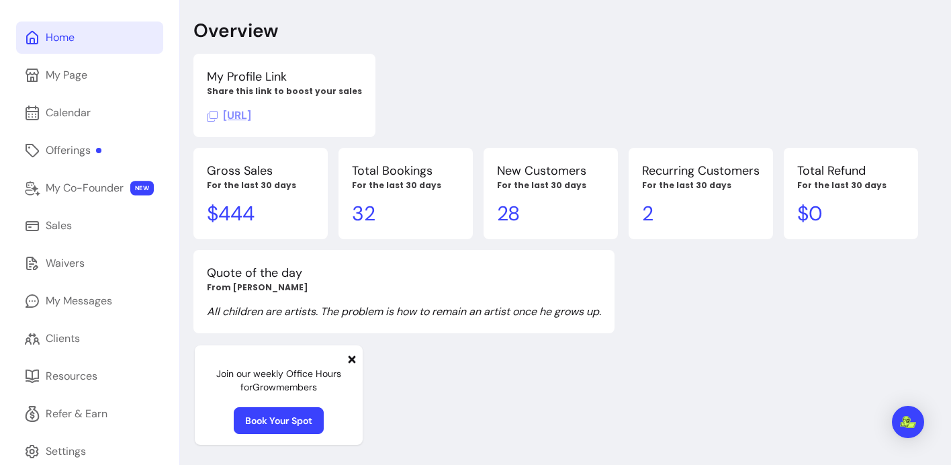
click at [212, 114] on icon at bounding box center [212, 116] width 11 height 11
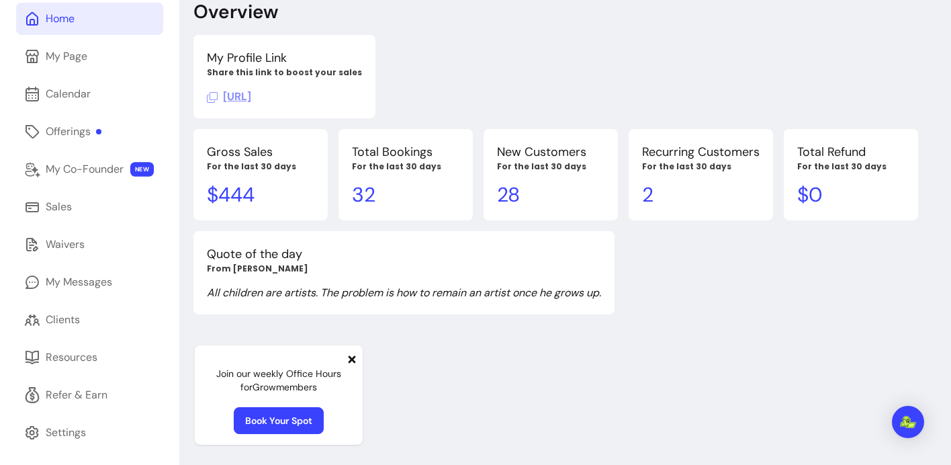
scroll to position [89, 0]
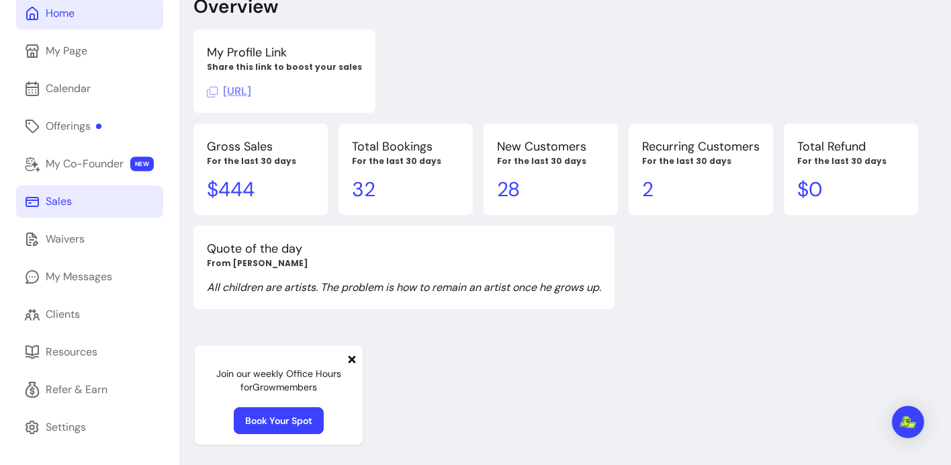
click at [65, 206] on div "Sales" at bounding box center [59, 201] width 26 height 16
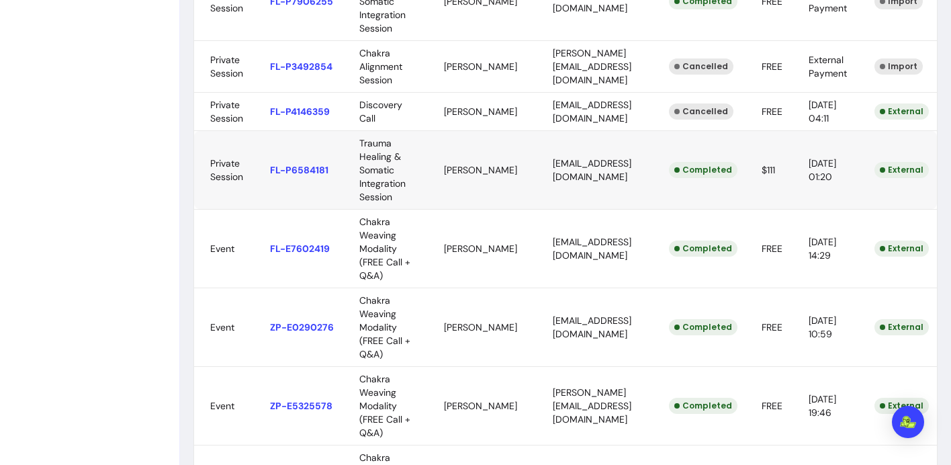
scroll to position [1281, 0]
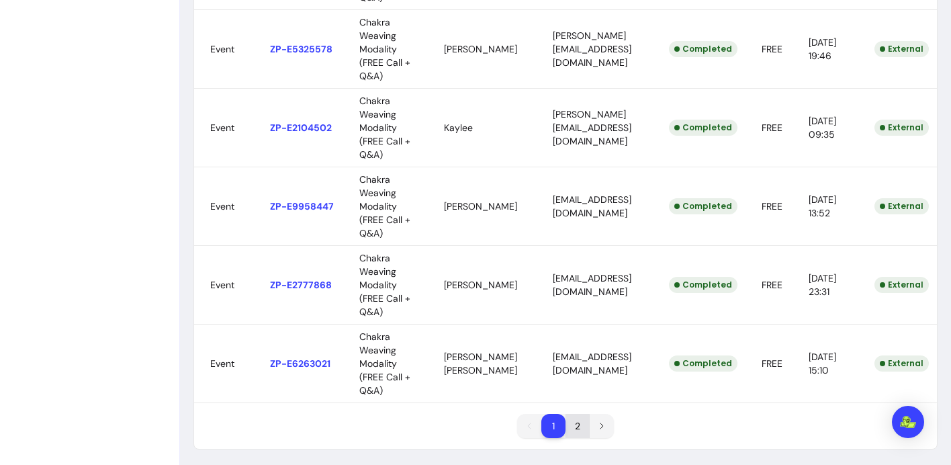
click at [572, 414] on li "2" at bounding box center [577, 426] width 24 height 24
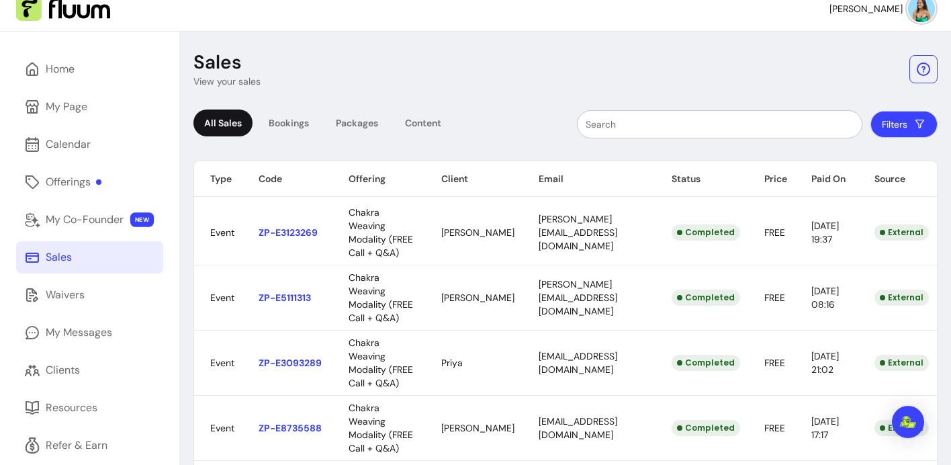
scroll to position [0, 0]
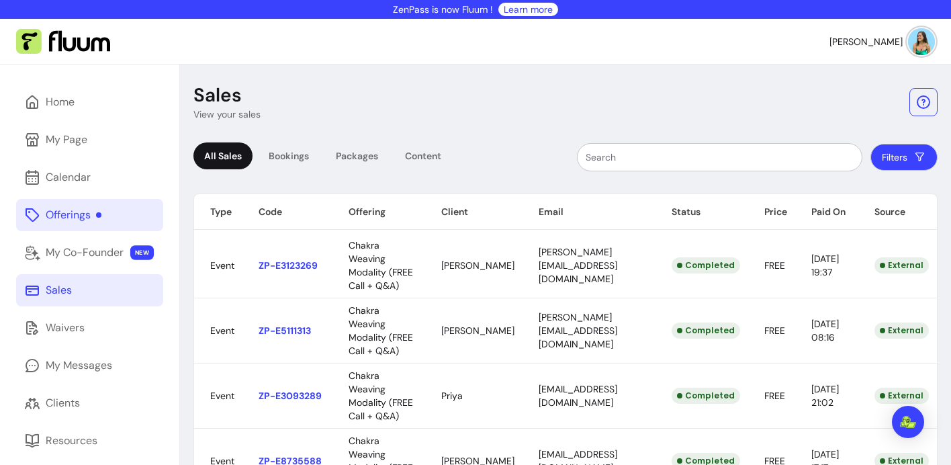
click at [44, 214] on link "Offerings" at bounding box center [89, 215] width 147 height 32
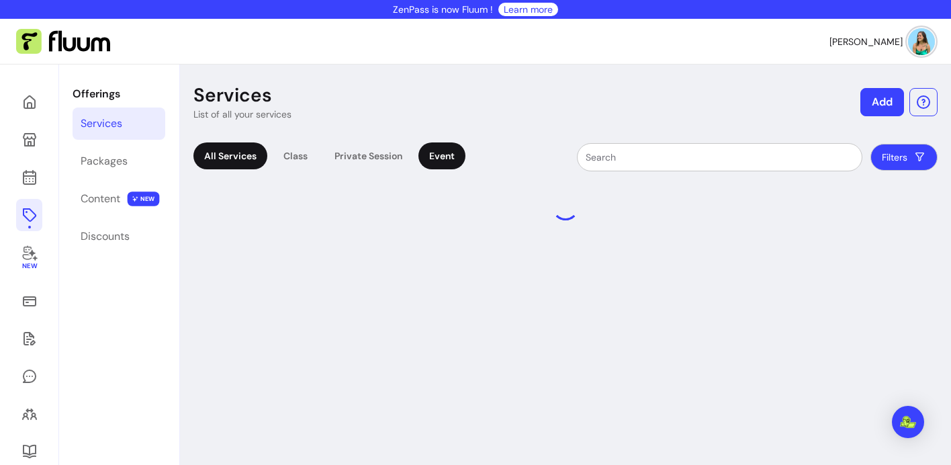
click at [433, 158] on div "Event" at bounding box center [441, 155] width 47 height 27
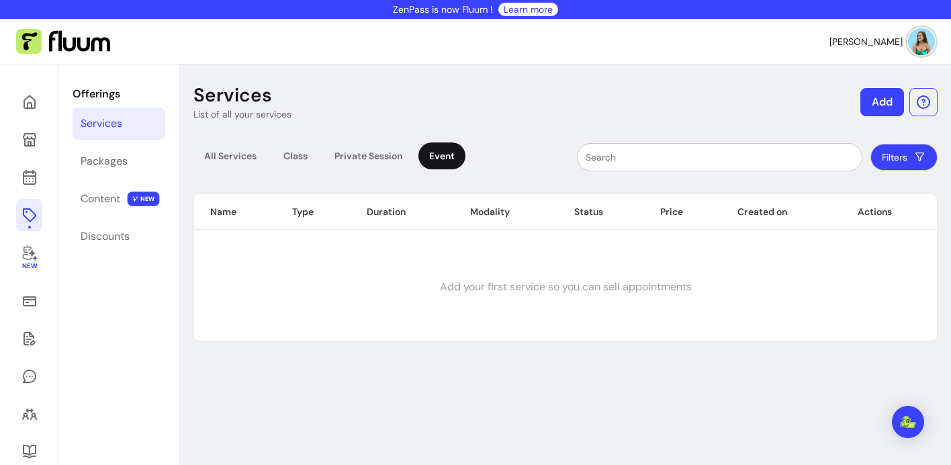
click at [868, 103] on button "Add" at bounding box center [882, 102] width 44 height 28
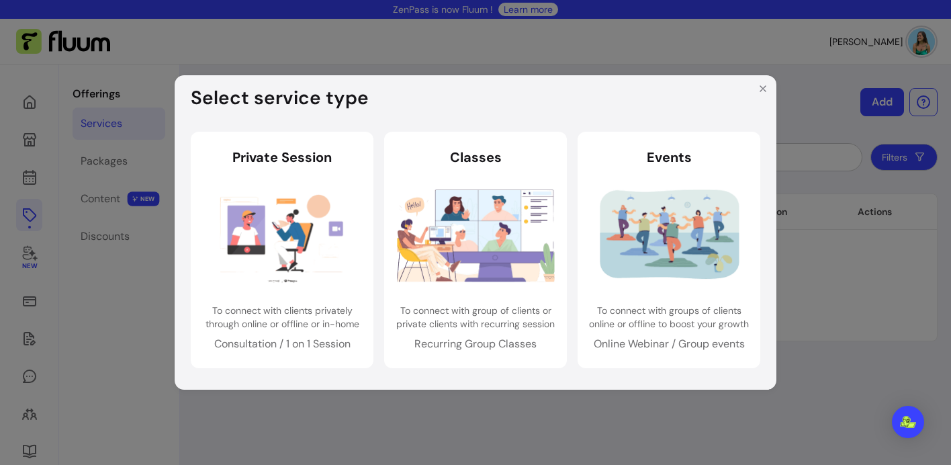
click at [868, 103] on div "Select service type Private Session Private Session To connect with clients pri…" at bounding box center [475, 232] width 951 height 465
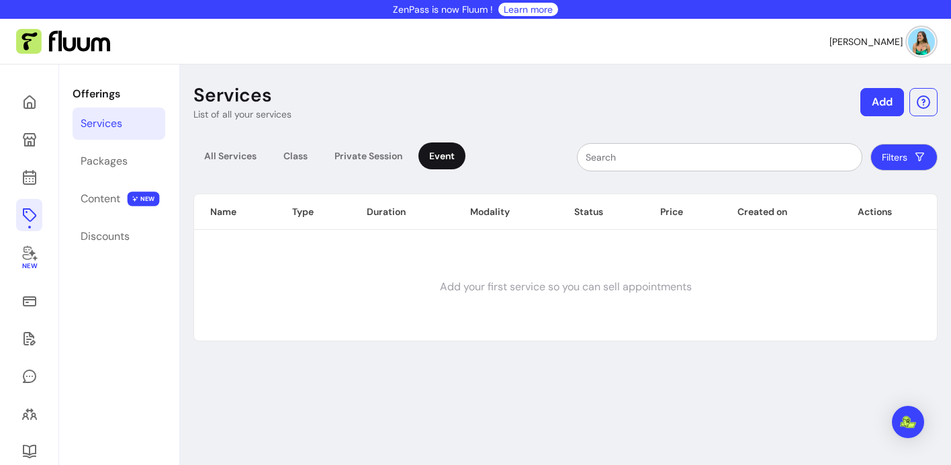
click at [465, 213] on th "Modality" at bounding box center [506, 212] width 104 height 36
click at [888, 97] on button "Add" at bounding box center [882, 103] width 42 height 28
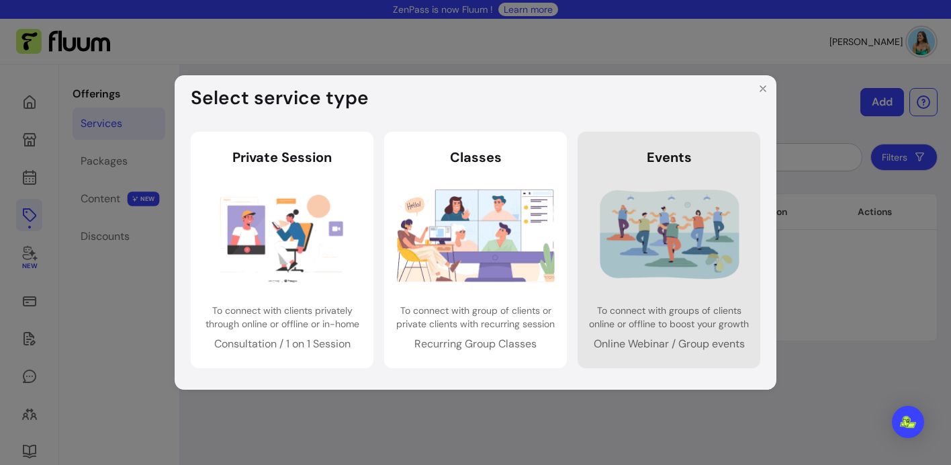
click at [683, 201] on img at bounding box center [669, 235] width 158 height 105
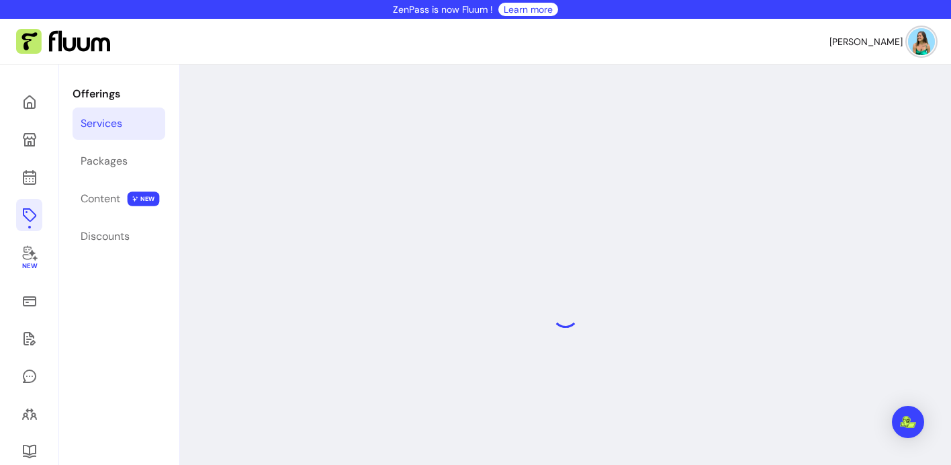
select select "***"
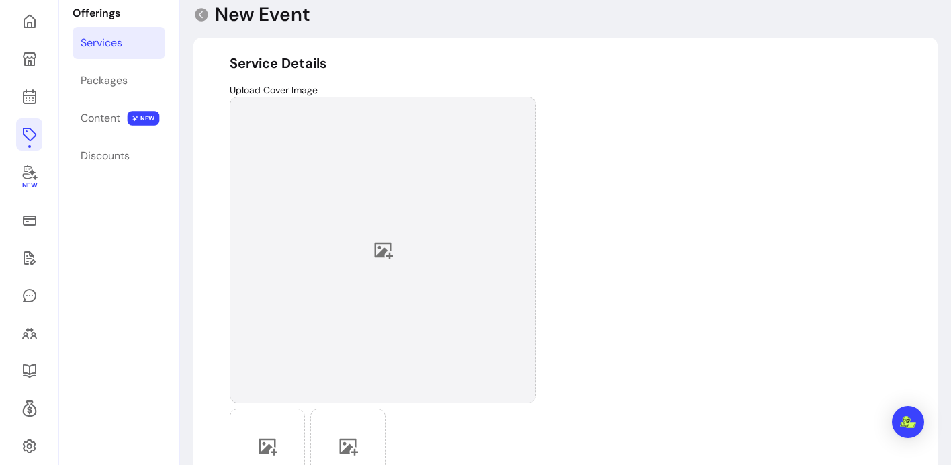
scroll to position [128, 0]
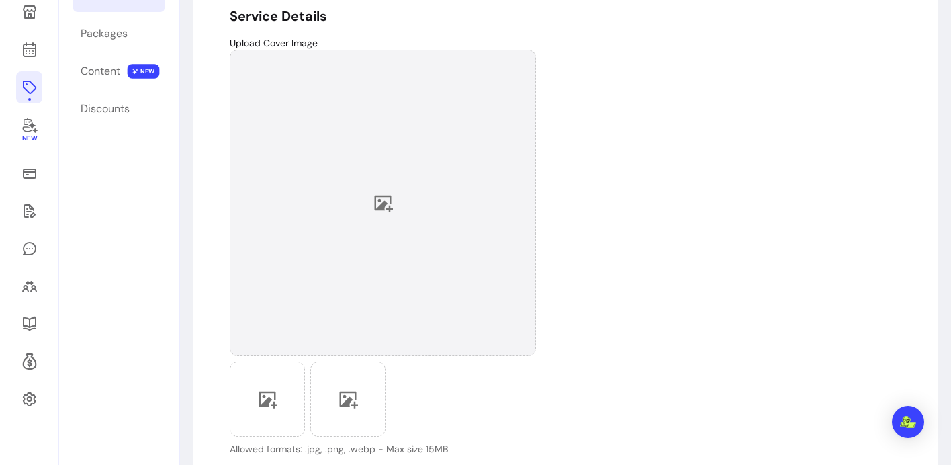
click at [324, 157] on div at bounding box center [383, 203] width 306 height 306
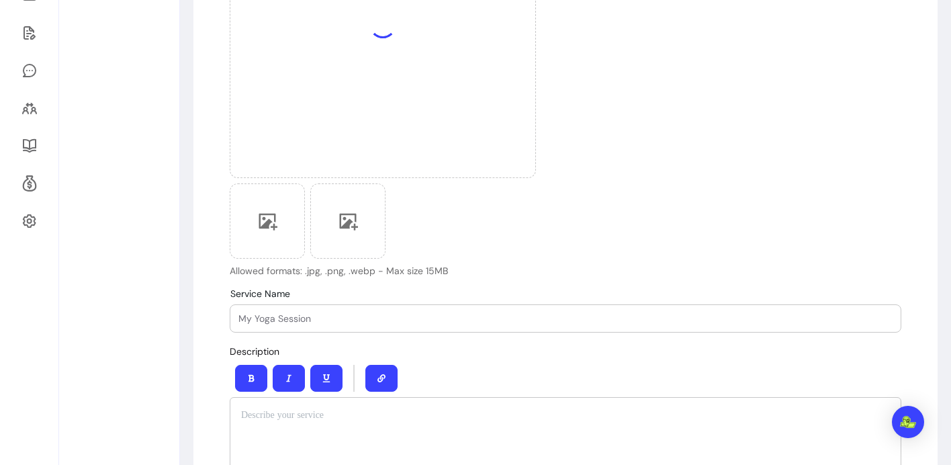
scroll to position [404, 0]
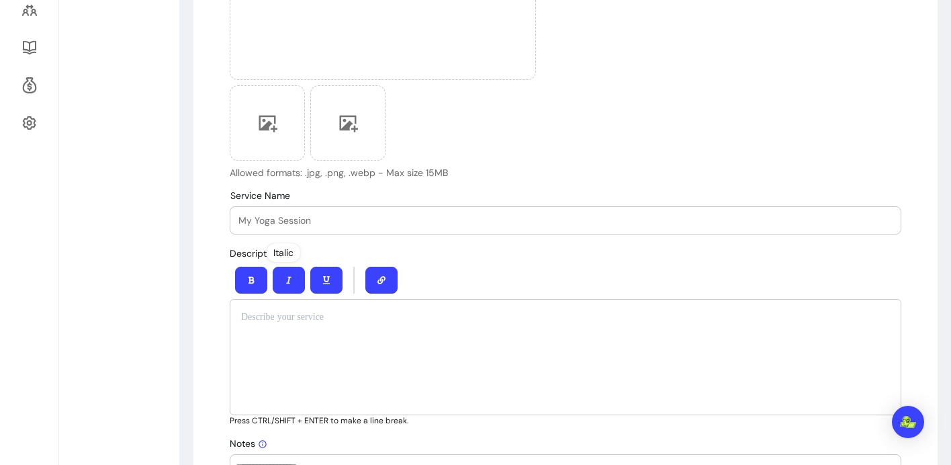
click at [279, 331] on div at bounding box center [565, 357] width 671 height 116
click at [290, 228] on div at bounding box center [565, 220] width 654 height 27
type input "Q"
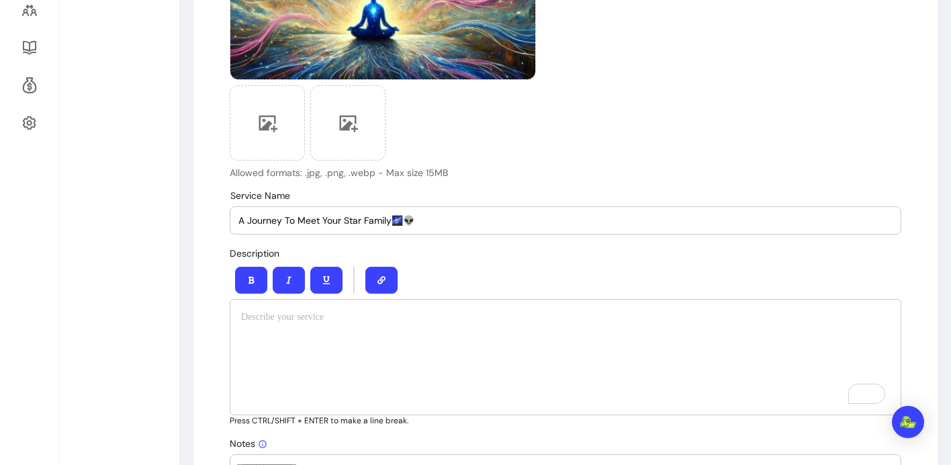
type input "A Journey To Meet Your Star Family🌌👽"
click at [431, 365] on div "To enrich screen reader interactions, please activate Accessibility in Grammarl…" at bounding box center [565, 357] width 671 height 116
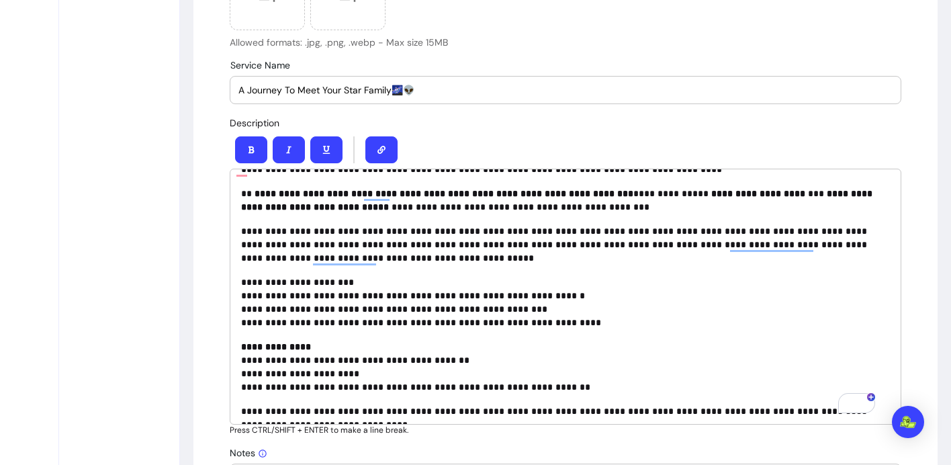
scroll to position [20, 0]
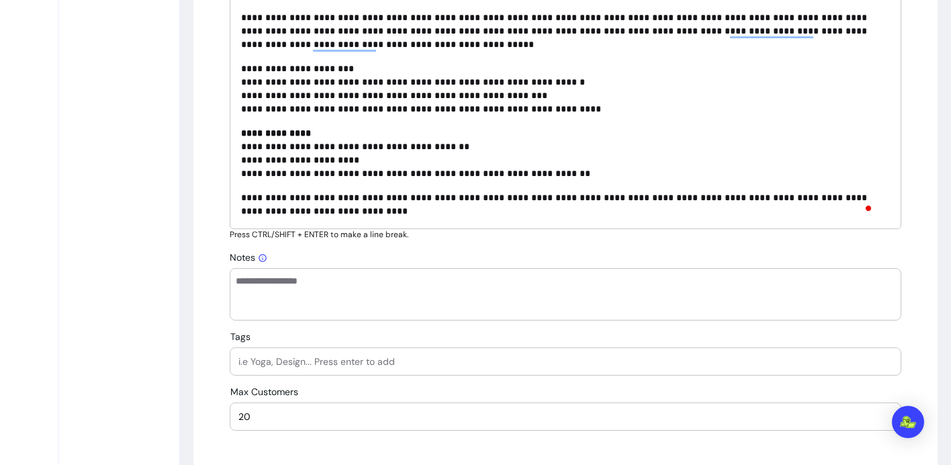
click at [282, 365] on input "Tags" at bounding box center [565, 361] width 654 height 13
type input "Guided Visualization"
click at [326, 357] on input "Tags" at bounding box center [565, 361] width 654 height 13
type input "Energy Weaving"
click at [324, 359] on input "Tags" at bounding box center [565, 361] width 654 height 13
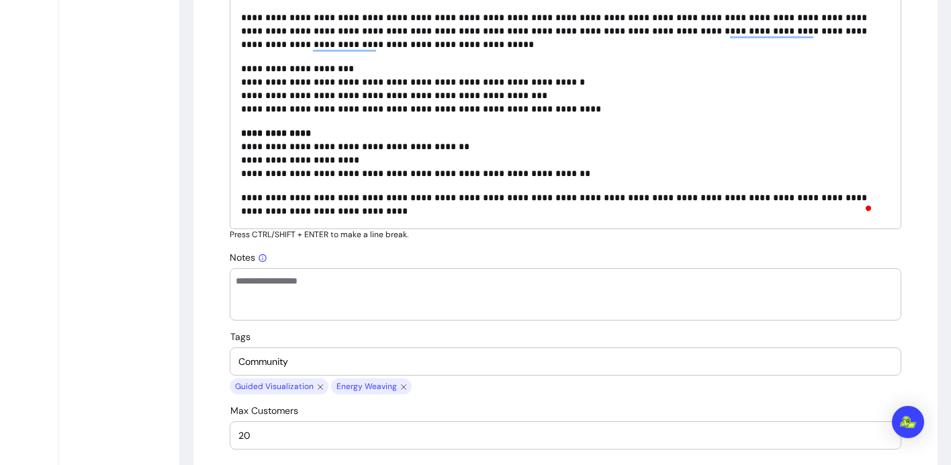
type input "Community"
click at [272, 355] on input "Tags" at bounding box center [565, 361] width 654 height 13
type input "Starseed"
click at [261, 361] on input "Tags" at bounding box center [565, 361] width 654 height 13
type input "Star Family"
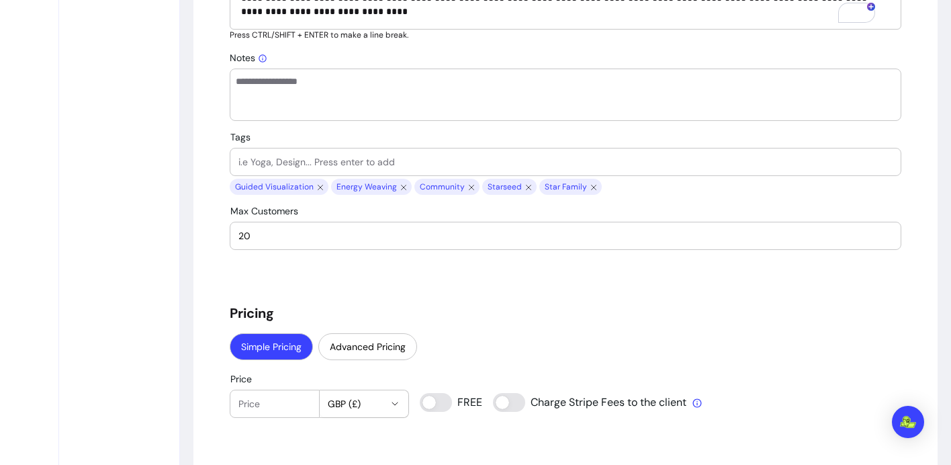
scroll to position [1311, 0]
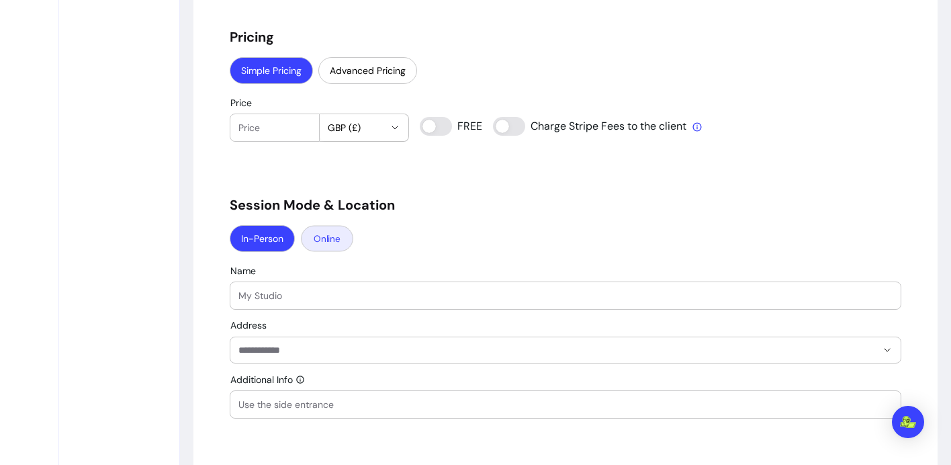
click at [323, 238] on button "Online" at bounding box center [327, 238] width 52 height 26
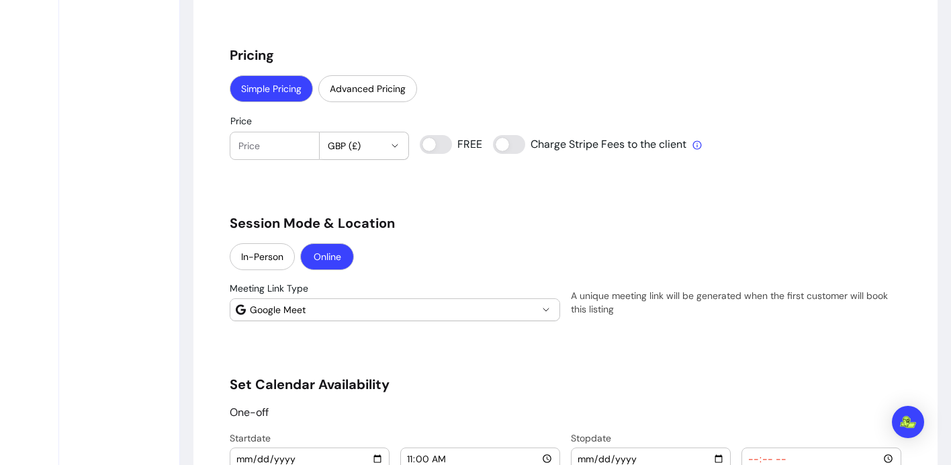
click at [365, 307] on span "Google Meet" at bounding box center [394, 309] width 288 height 13
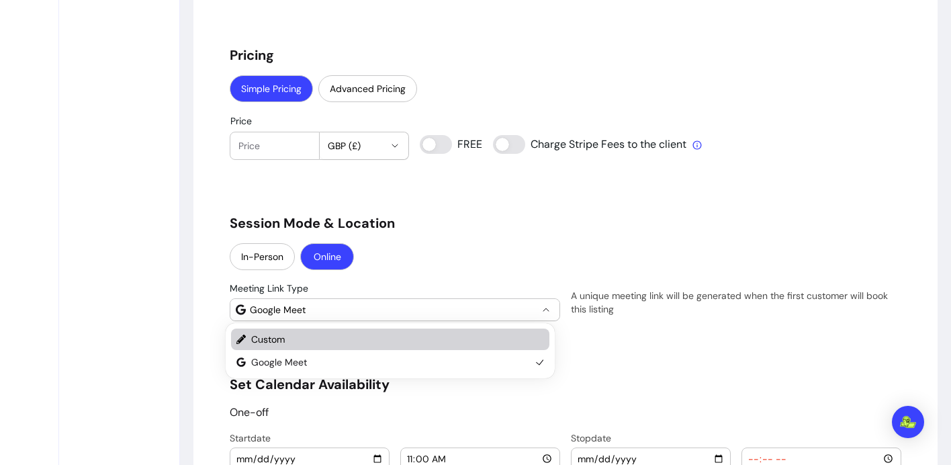
click at [343, 338] on span "Custom" at bounding box center [390, 338] width 279 height 13
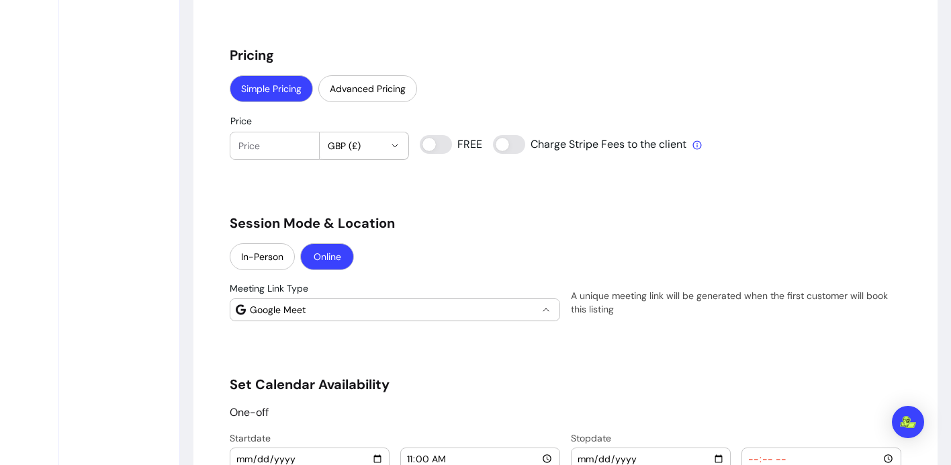
select select "******"
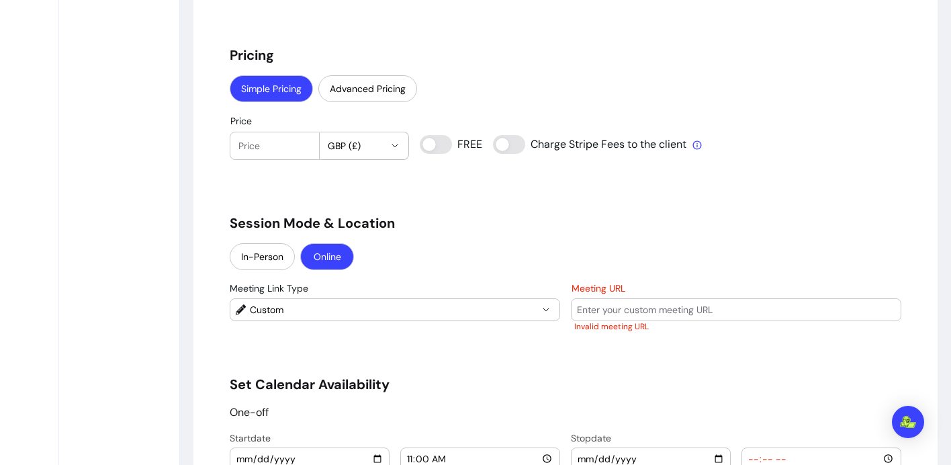
click at [594, 312] on input "Meeting URL" at bounding box center [736, 309] width 318 height 13
paste input "https://us02web.zoom.us/j/88982623660"
type input "https://us02web.zoom.us/j/88982623660"
click at [498, 216] on h5 "Session Mode & Location" at bounding box center [565, 223] width 671 height 19
click at [283, 152] on input "Price" at bounding box center [274, 145] width 73 height 13
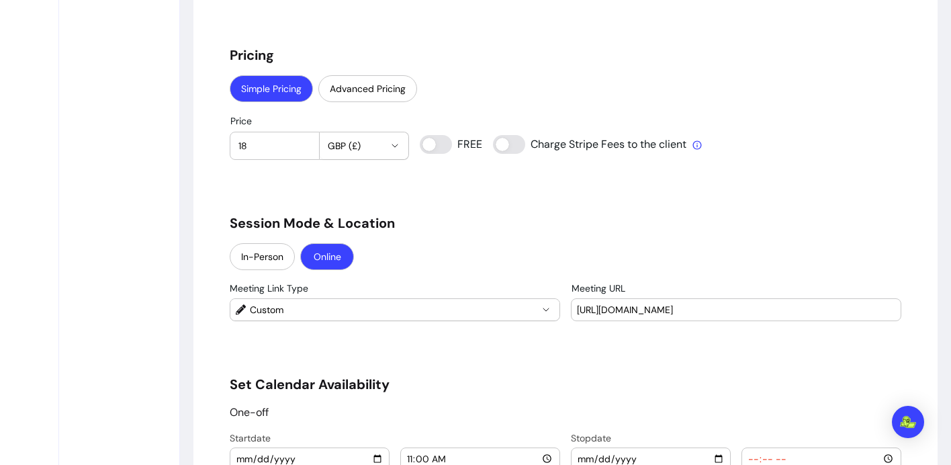
type input "18"
click at [347, 146] on span "GBP (£)" at bounding box center [356, 145] width 57 height 13
click at [341, 222] on span "USD ( $ )" at bounding box center [342, 223] width 48 height 13
select select "***"
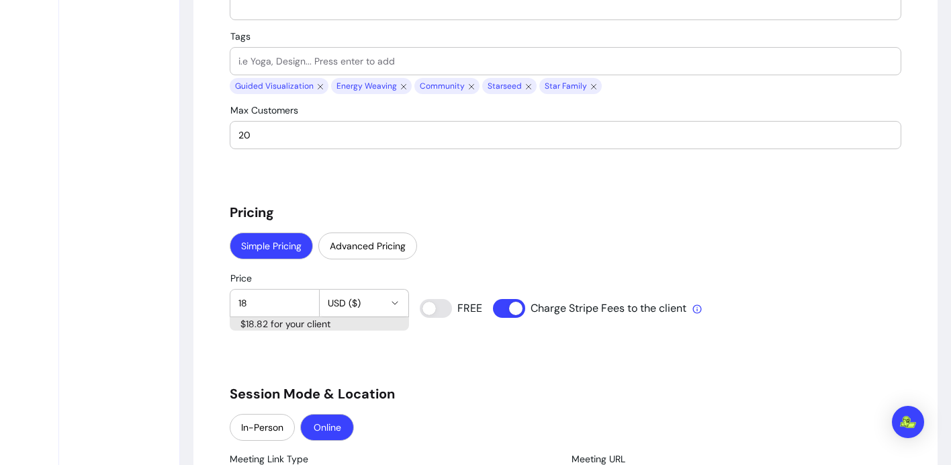
click at [335, 140] on input "20" at bounding box center [565, 134] width 654 height 13
click at [334, 145] on div "20" at bounding box center [565, 135] width 654 height 27
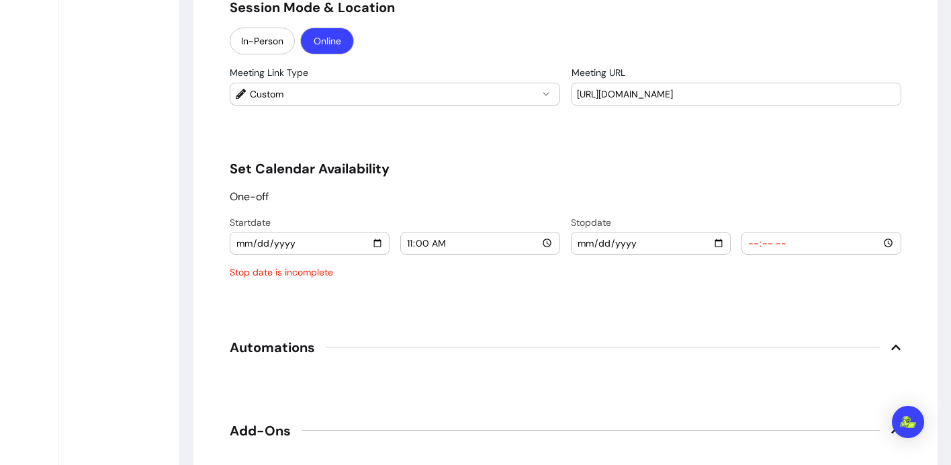
type input "50"
click at [371, 242] on input "2025-08-15" at bounding box center [310, 243] width 148 height 15
type input "2025-08-26"
click at [543, 242] on input "11:00" at bounding box center [480, 243] width 148 height 15
type input "12:00"
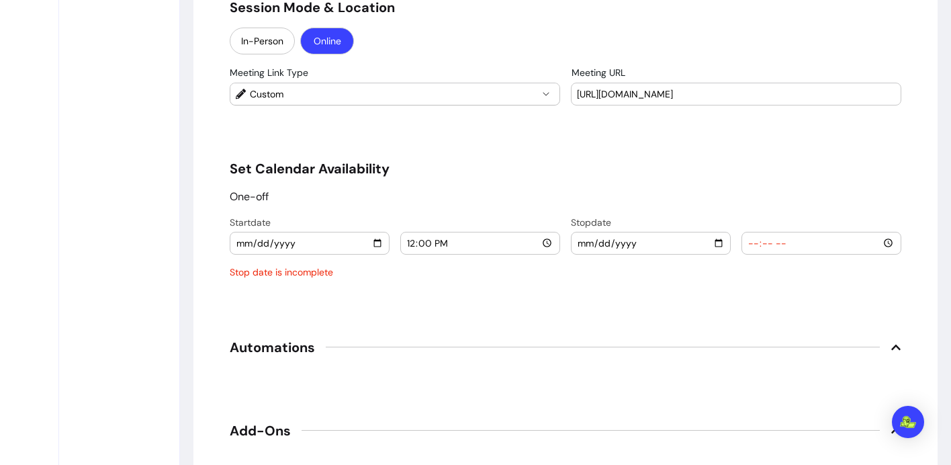
click at [716, 240] on input "date" at bounding box center [651, 243] width 148 height 15
type input "2025-08-26"
click at [884, 241] on input "time" at bounding box center [821, 243] width 148 height 15
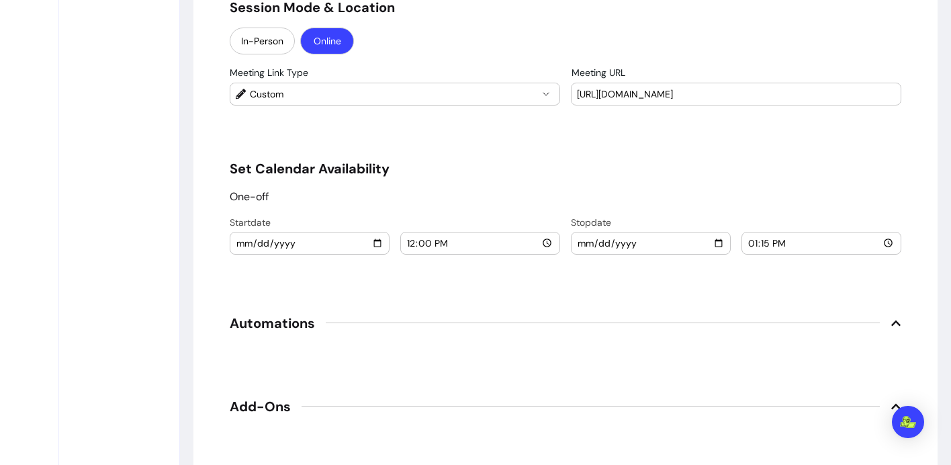
type input "13:15"
click at [755, 193] on div "One-off" at bounding box center [565, 197] width 671 height 16
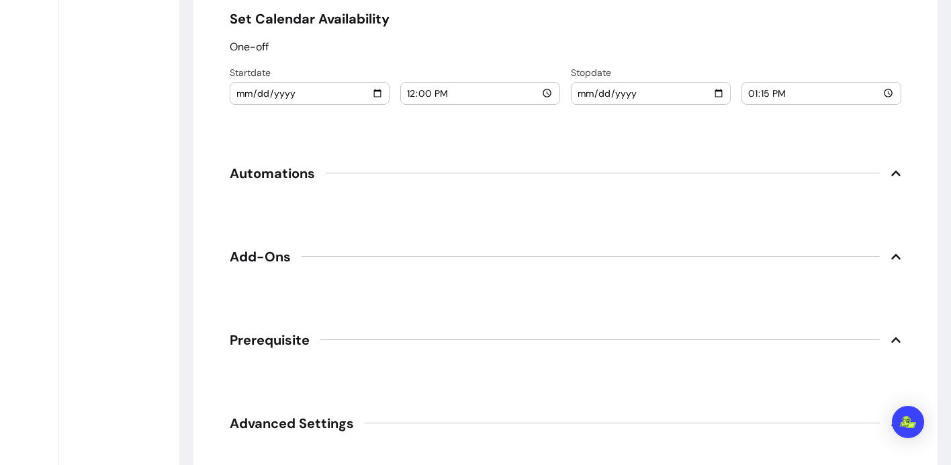
click at [891, 173] on icon at bounding box center [895, 172] width 9 height 5
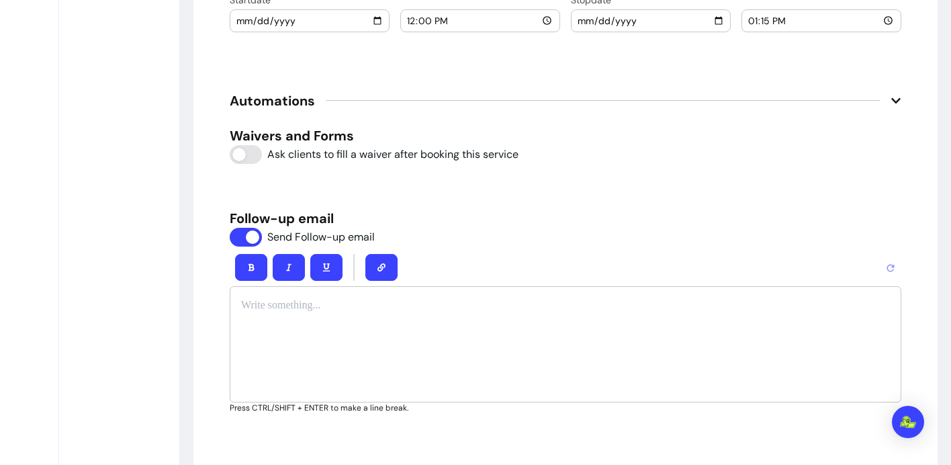
click at [264, 306] on p "To enrich screen reader interactions, please activate Accessibility in Grammarl…" at bounding box center [565, 305] width 649 height 16
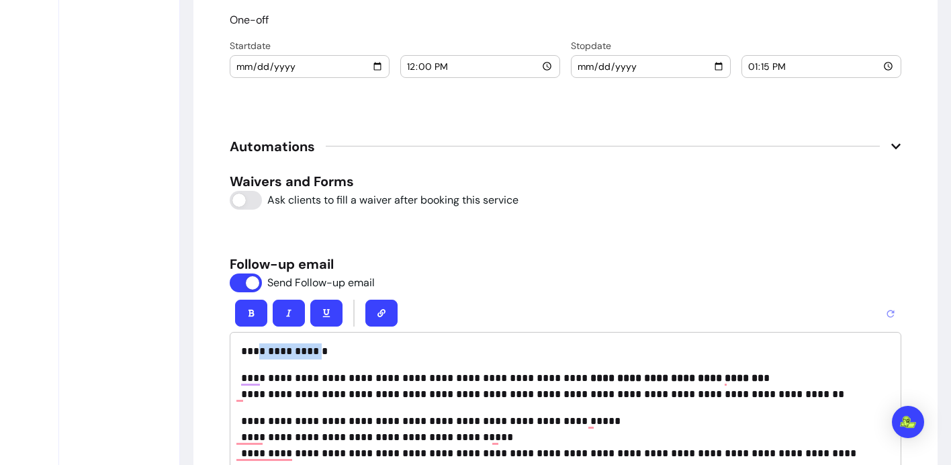
drag, startPoint x: 309, startPoint y: 352, endPoint x: 248, endPoint y: 352, distance: 60.4
click at [248, 352] on p "**********" at bounding box center [560, 351] width 639 height 16
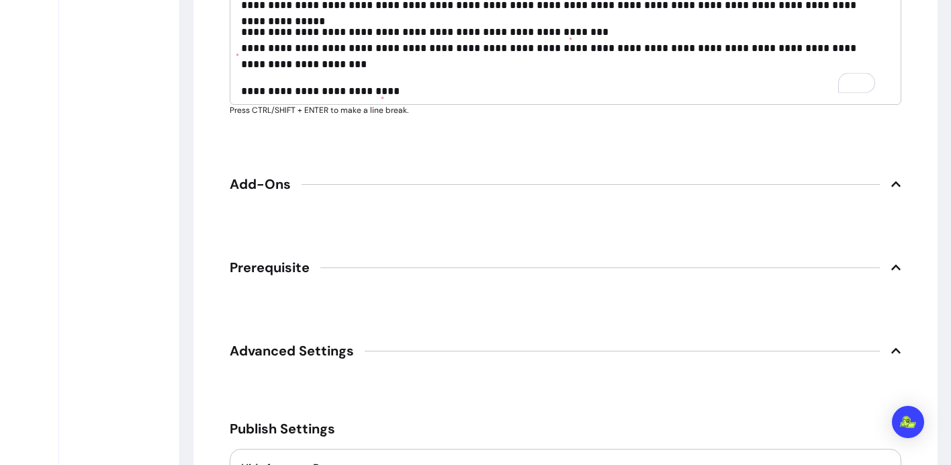
click at [393, 95] on p "**********" at bounding box center [560, 99] width 639 height 32
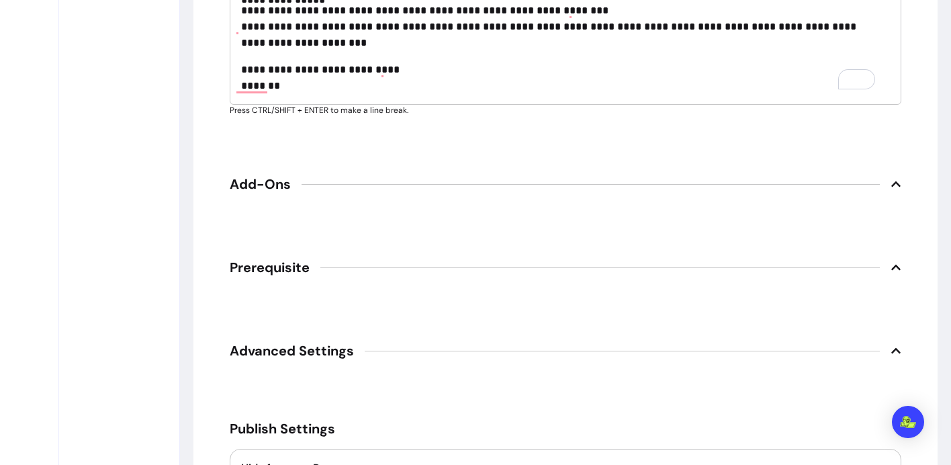
click at [320, 83] on p "**********" at bounding box center [560, 78] width 639 height 32
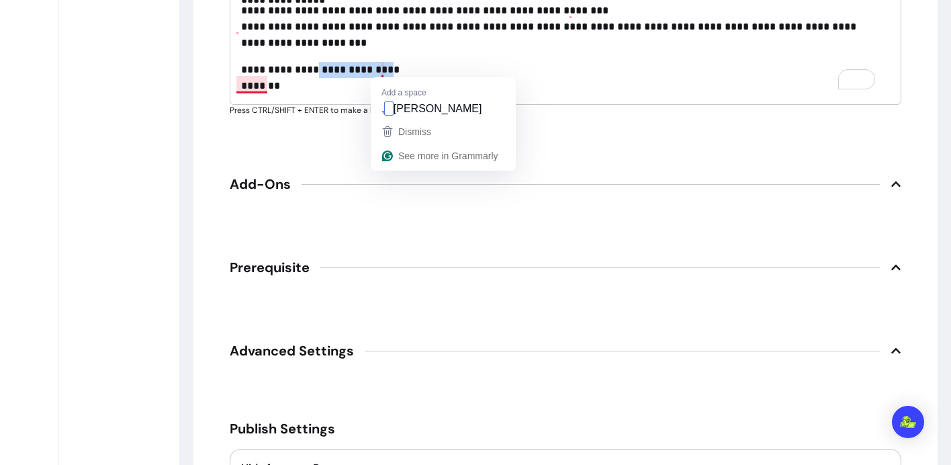
drag, startPoint x: 308, startPoint y: 70, endPoint x: 382, endPoint y: 69, distance: 74.5
click at [382, 69] on p "**********" at bounding box center [560, 78] width 639 height 32
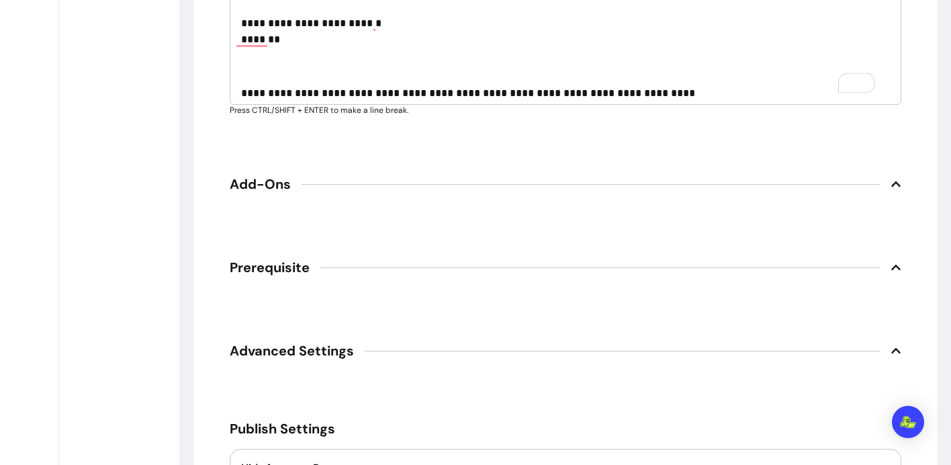
click at [608, 89] on p "**********" at bounding box center [560, 93] width 639 height 16
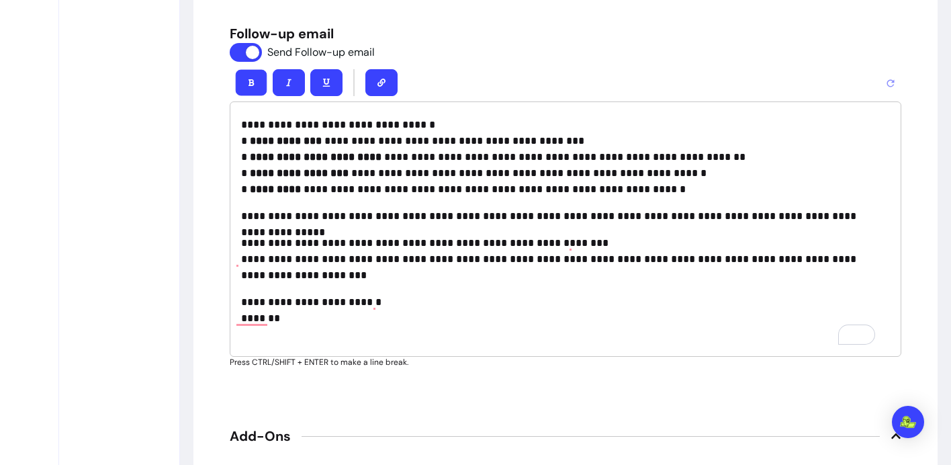
click at [243, 75] on button "button" at bounding box center [252, 82] width 32 height 26
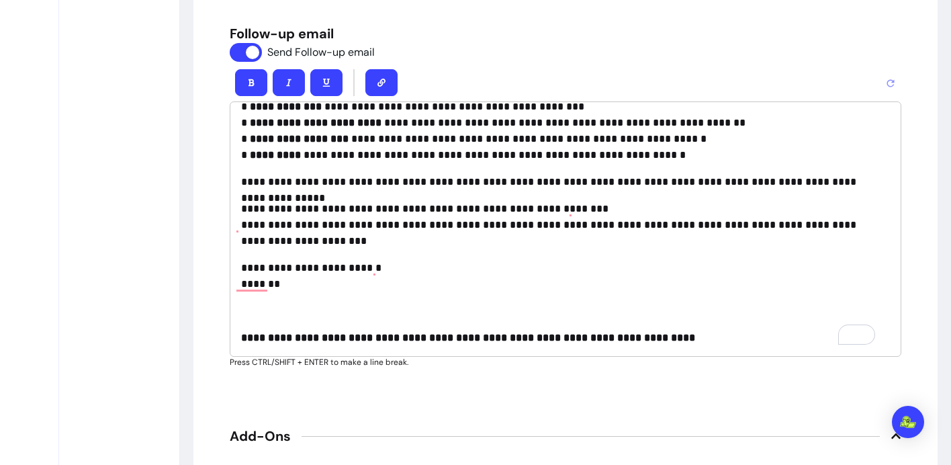
click at [633, 332] on strong "**********" at bounding box center [468, 337] width 454 height 10
drag, startPoint x: 696, startPoint y: 340, endPoint x: 593, endPoint y: 340, distance: 103.4
click at [593, 340] on strong "**********" at bounding box center [468, 337] width 454 height 10
click at [367, 83] on button "button" at bounding box center [381, 82] width 32 height 27
click at [371, 83] on button "button" at bounding box center [381, 82] width 32 height 27
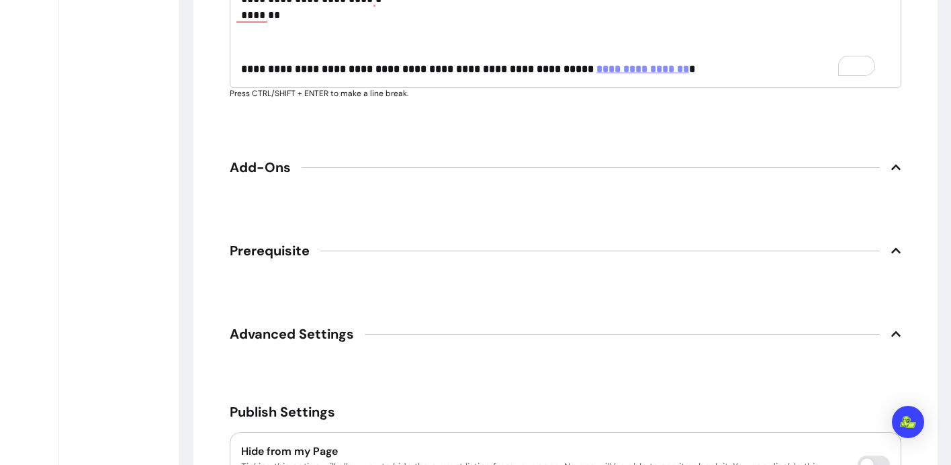
click at [289, 171] on span "Add-Ons" at bounding box center [565, 167] width 671 height 30
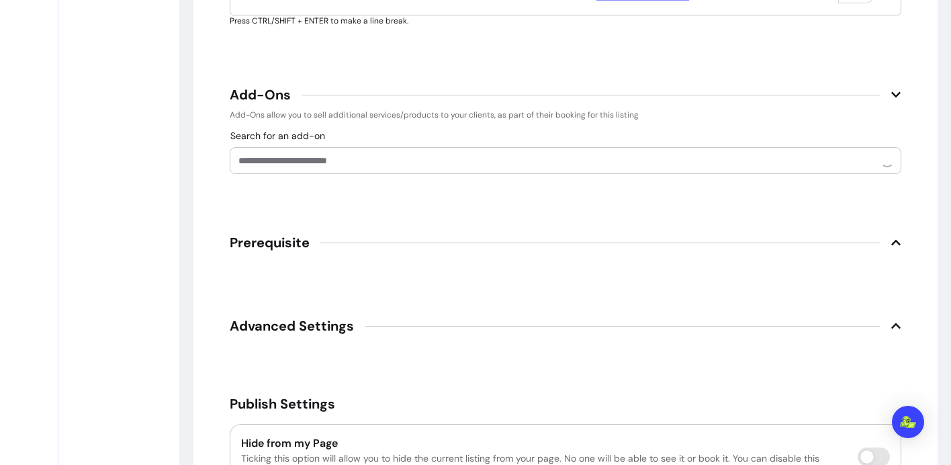
click at [299, 232] on span "Prerequisite" at bounding box center [565, 243] width 671 height 30
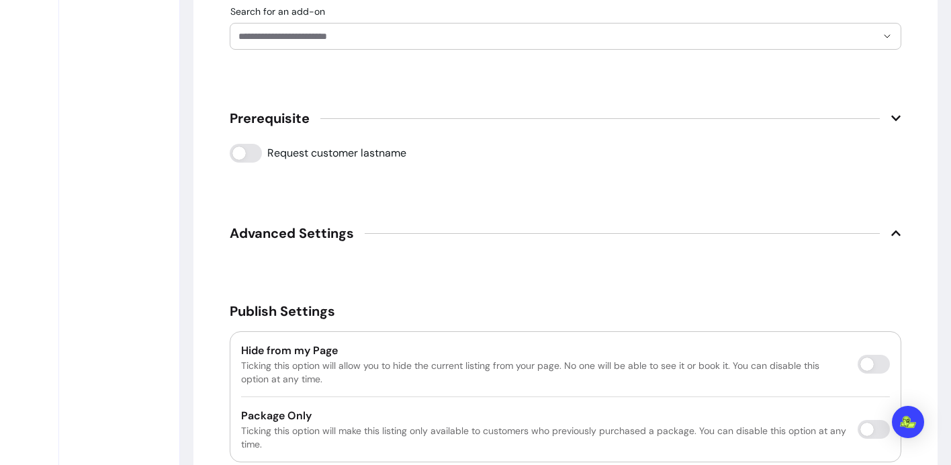
click at [275, 242] on span "Advanced Settings" at bounding box center [565, 233] width 671 height 30
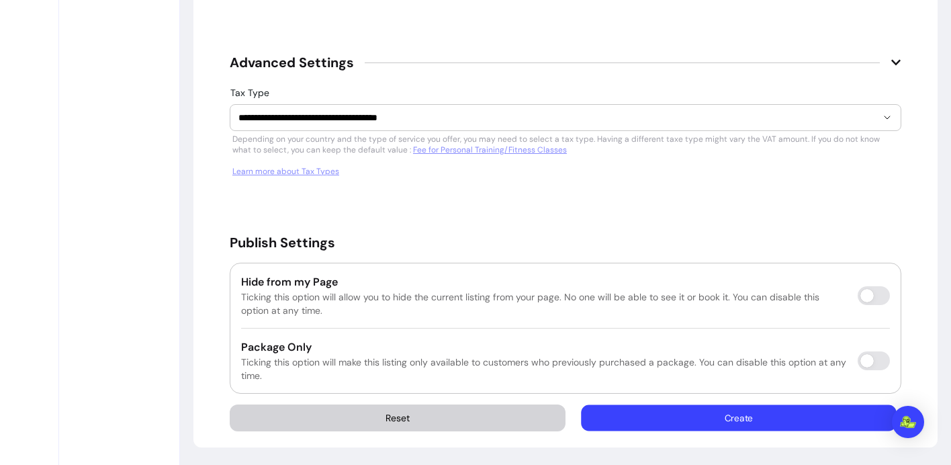
click at [726, 414] on button "Create" at bounding box center [739, 418] width 315 height 26
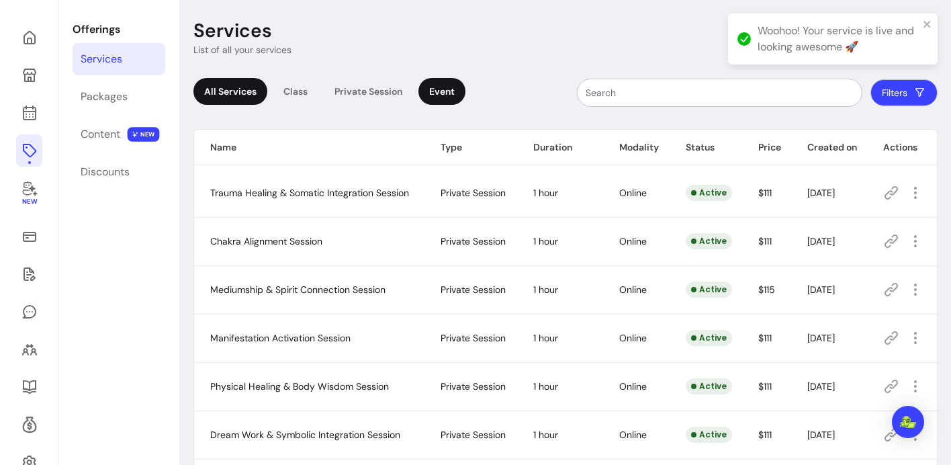
click at [436, 91] on div "Event" at bounding box center [441, 91] width 47 height 27
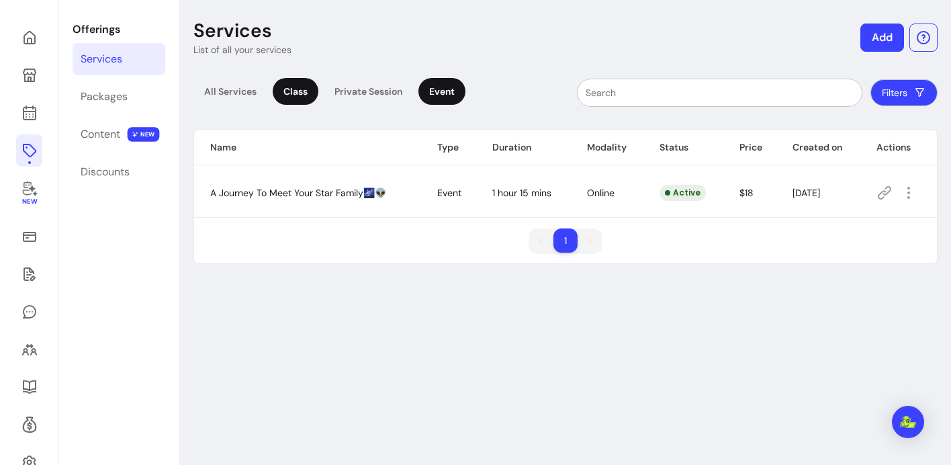
click at [289, 91] on div "Class" at bounding box center [296, 91] width 46 height 27
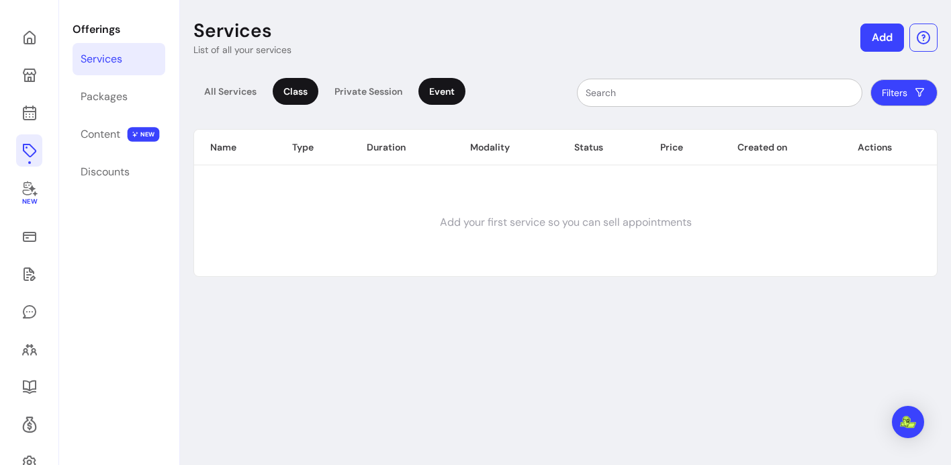
click at [431, 97] on div "Event" at bounding box center [441, 91] width 47 height 27
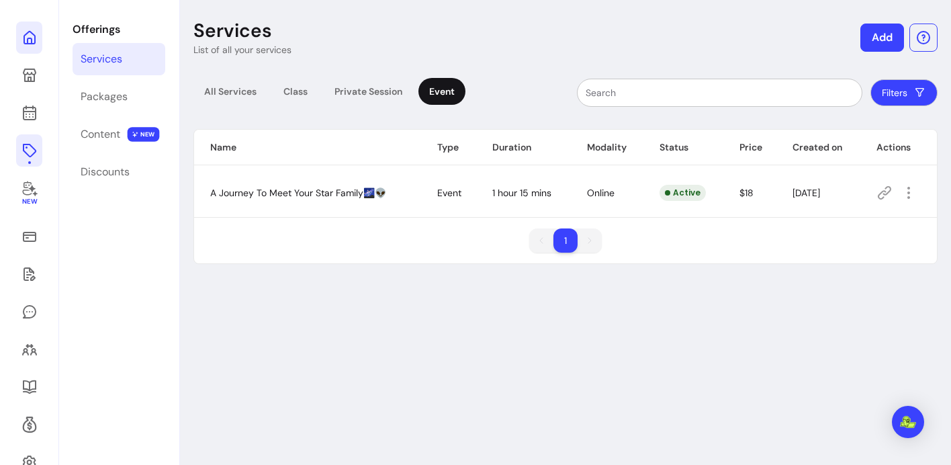
click at [27, 45] on icon at bounding box center [29, 38] width 16 height 16
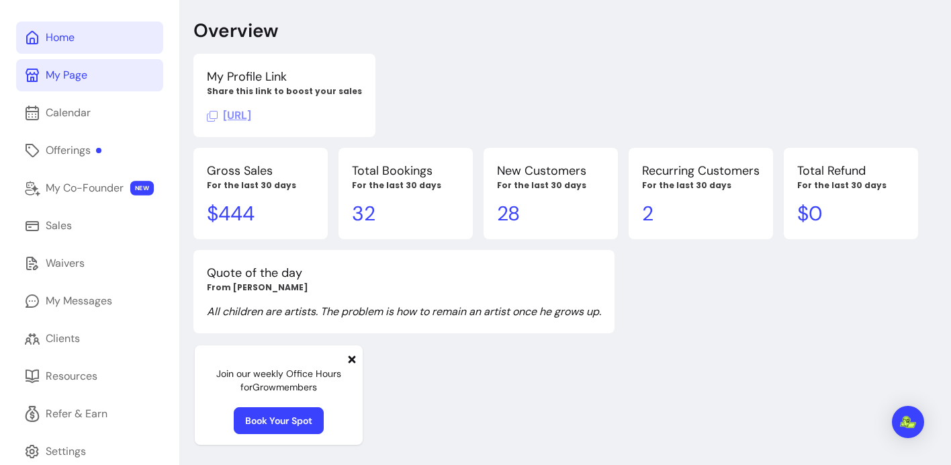
click at [68, 77] on div "My Page" at bounding box center [67, 75] width 42 height 16
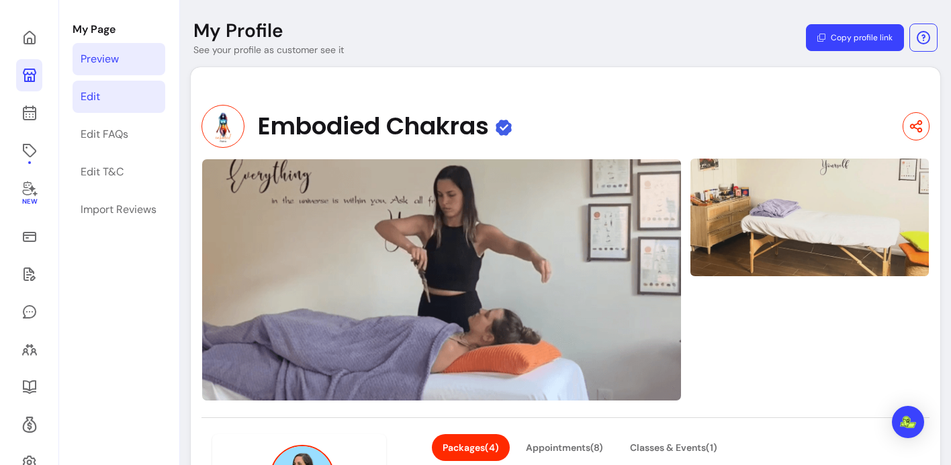
click at [98, 101] on div "Edit" at bounding box center [90, 97] width 19 height 16
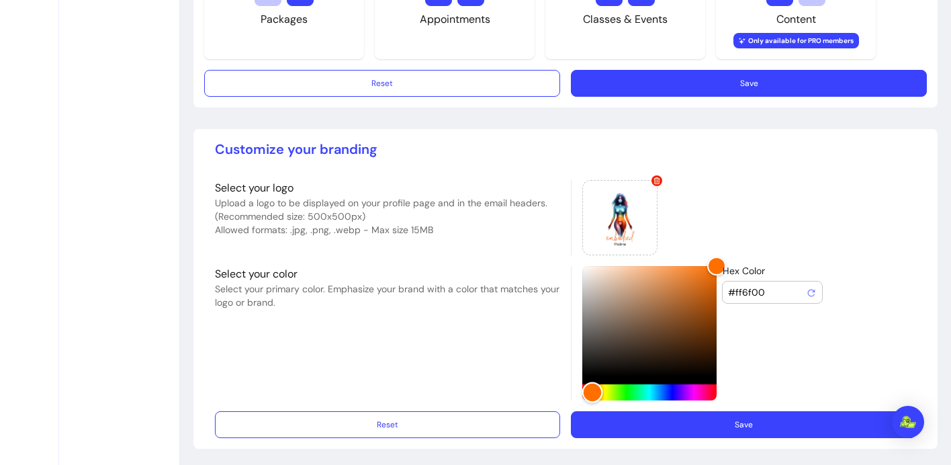
click at [587, 390] on div "Hue" at bounding box center [592, 392] width 21 height 21
click at [691, 289] on div "Color" at bounding box center [649, 321] width 134 height 110
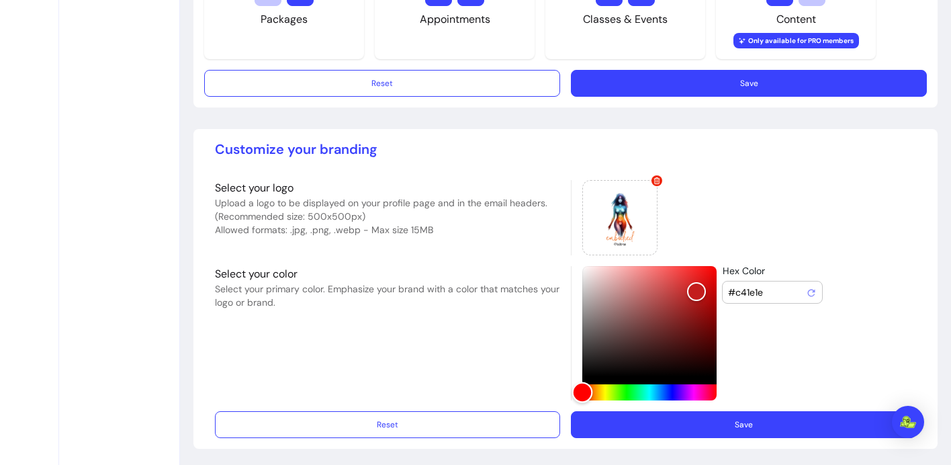
drag, startPoint x: 583, startPoint y: 391, endPoint x: 570, endPoint y: 392, distance: 12.8
click at [572, 392] on div "Hue" at bounding box center [582, 392] width 21 height 21
drag, startPoint x: 697, startPoint y: 289, endPoint x: 706, endPoint y: 294, distance: 10.5
click at [706, 294] on div "Color" at bounding box center [711, 297] width 21 height 21
type input "#bd0404"
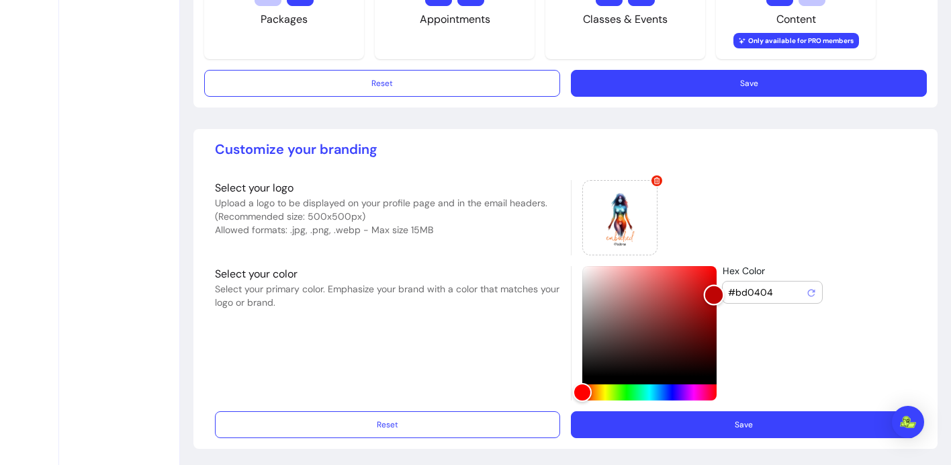
drag, startPoint x: 710, startPoint y: 298, endPoint x: 708, endPoint y: 291, distance: 6.8
click at [708, 291] on div "Color" at bounding box center [713, 295] width 21 height 21
click at [713, 421] on button "Save" at bounding box center [743, 424] width 345 height 27
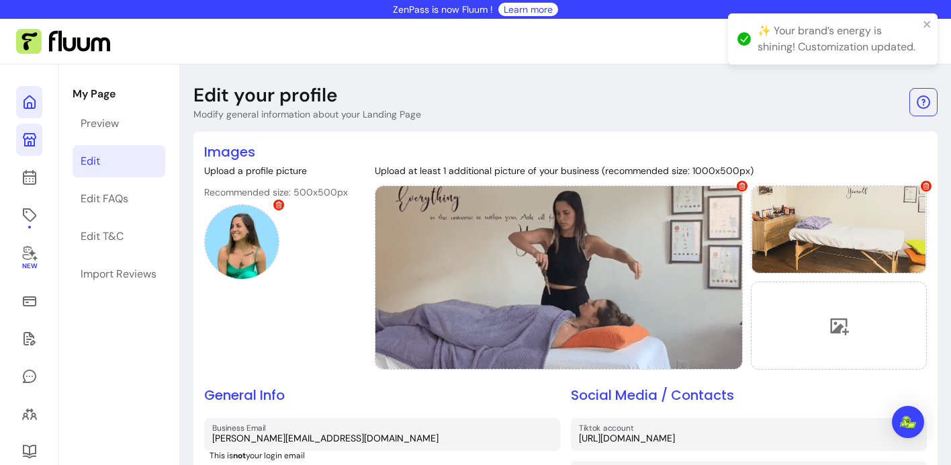
click at [38, 109] on link at bounding box center [29, 102] width 26 height 32
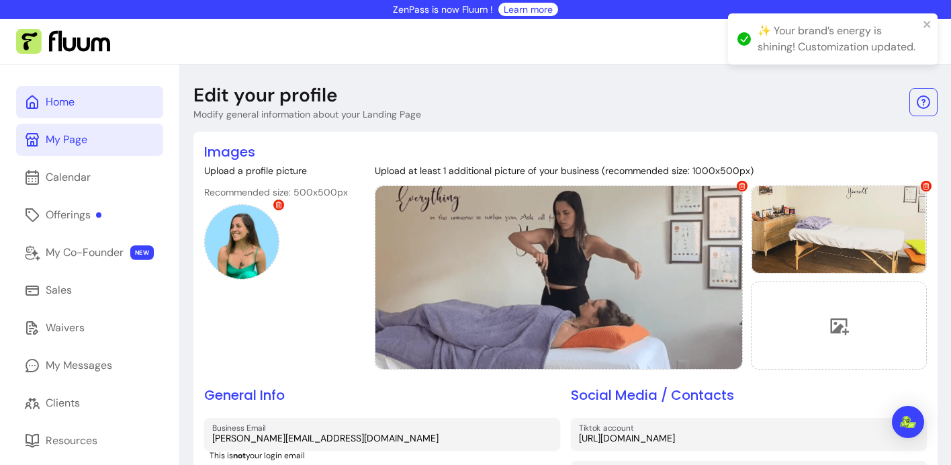
click at [71, 109] on div "Home" at bounding box center [60, 102] width 29 height 16
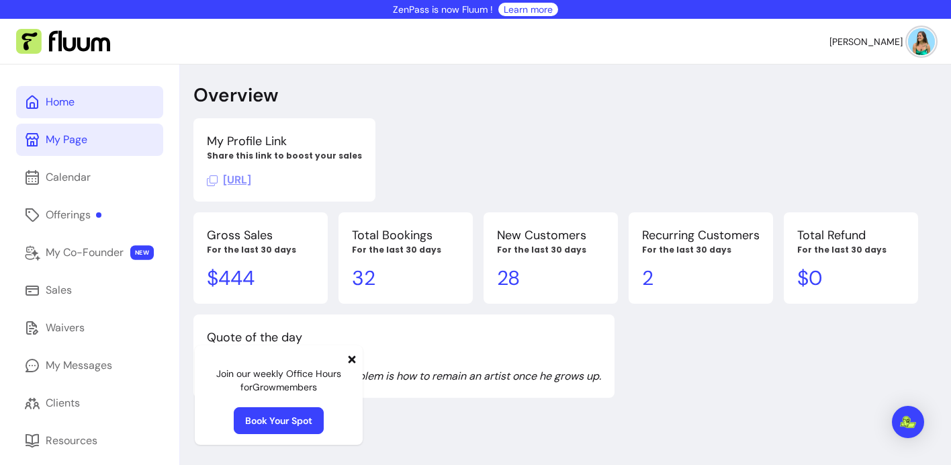
click at [209, 179] on icon at bounding box center [212, 180] width 11 height 11
click at [81, 220] on div "Offerings" at bounding box center [74, 215] width 56 height 16
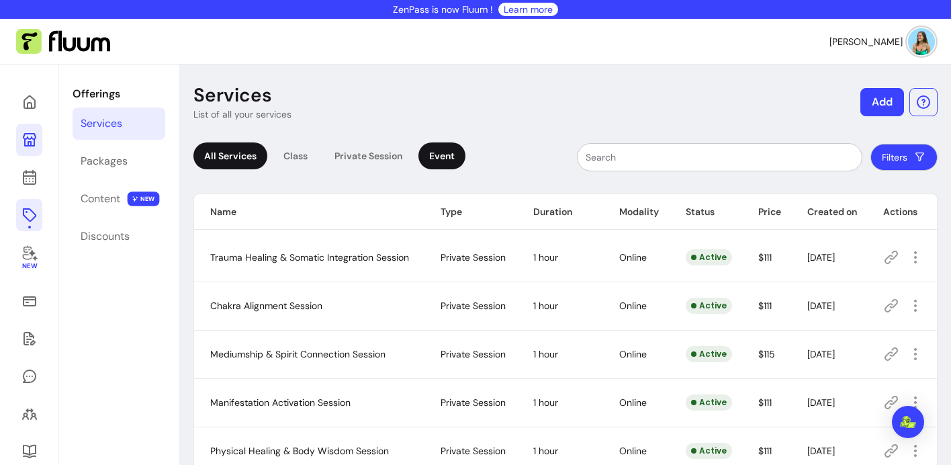
click at [440, 154] on div "Event" at bounding box center [441, 155] width 47 height 27
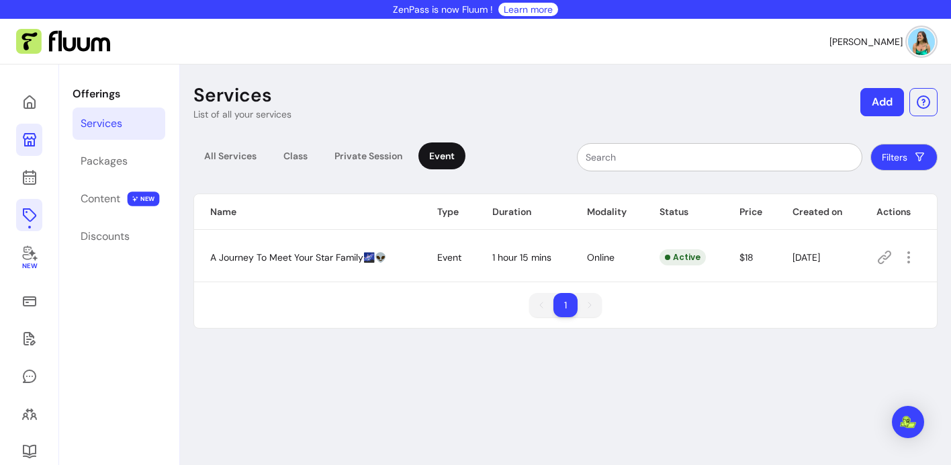
click at [880, 99] on button "Add" at bounding box center [882, 102] width 44 height 28
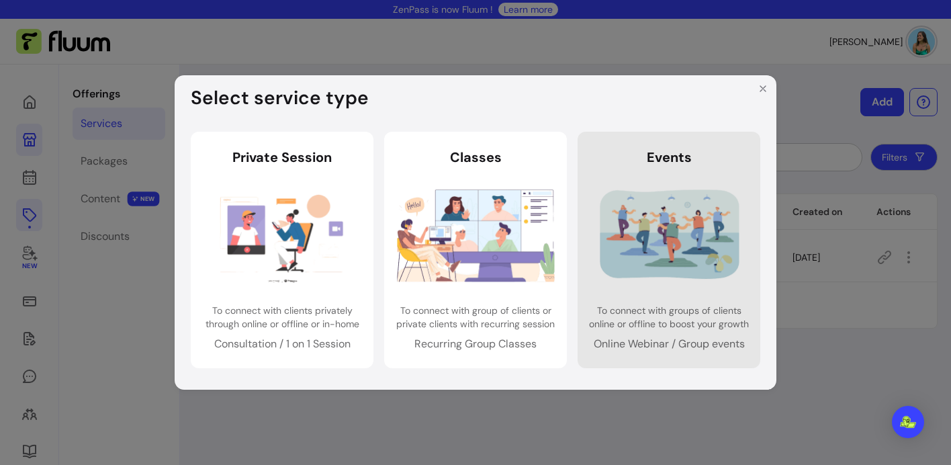
click at [651, 222] on img at bounding box center [669, 235] width 158 height 105
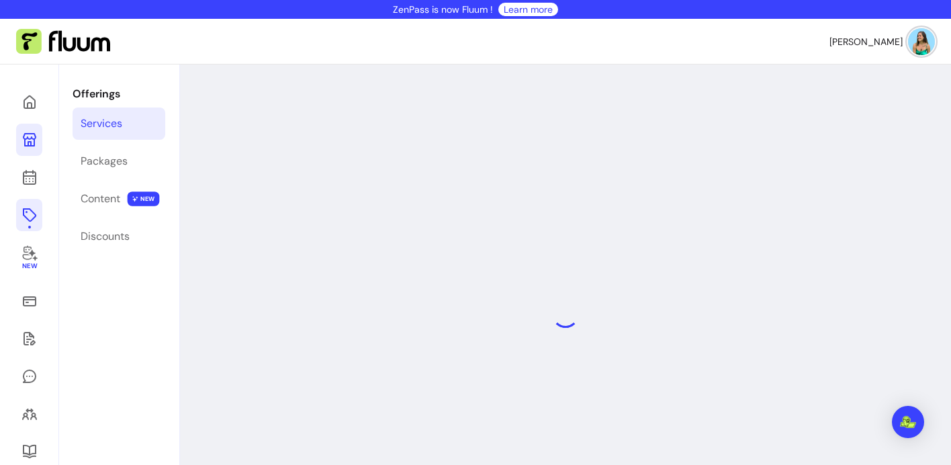
select select "***"
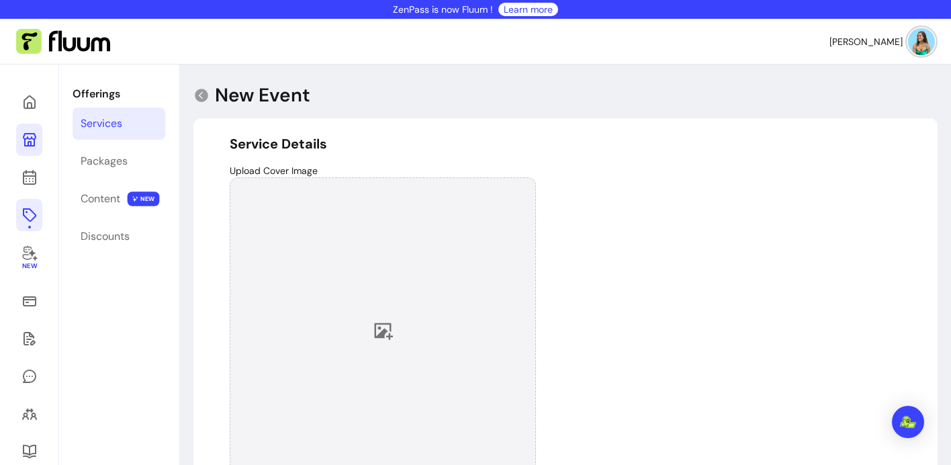
click at [372, 217] on div at bounding box center [383, 330] width 306 height 306
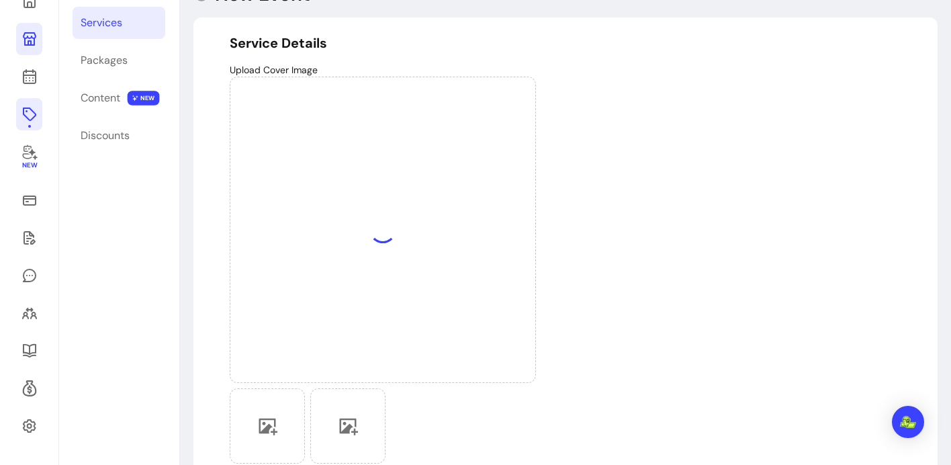
scroll to position [214, 0]
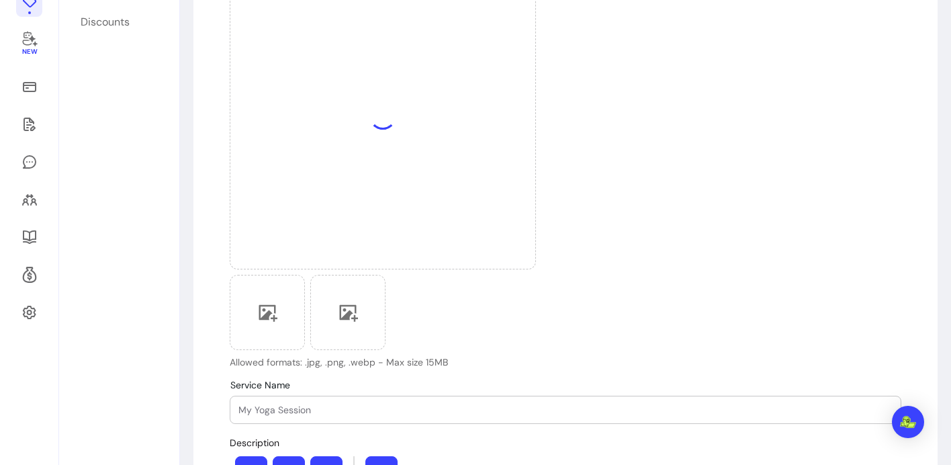
click at [271, 404] on input "Service Name" at bounding box center [565, 409] width 654 height 13
paste input "🌳 Rooted in Belonging"
type input "🌳 Rooted in Belonging"
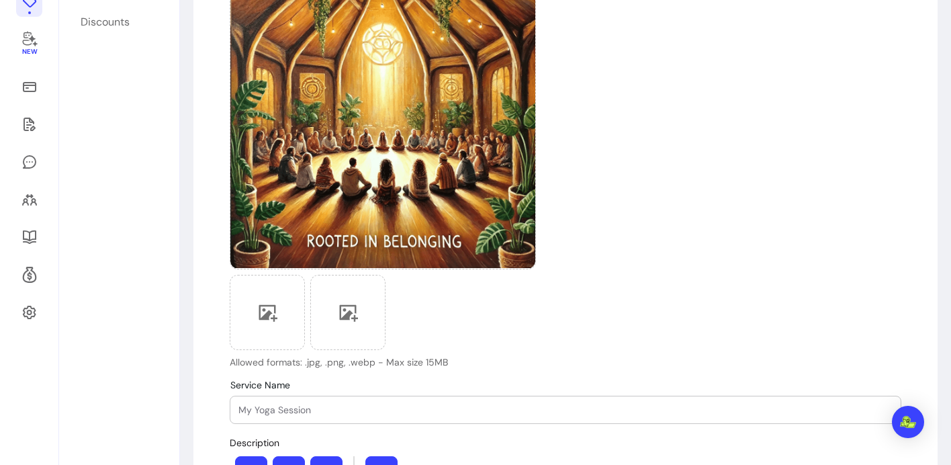
paste input "🌳 Rooted in Belonging"
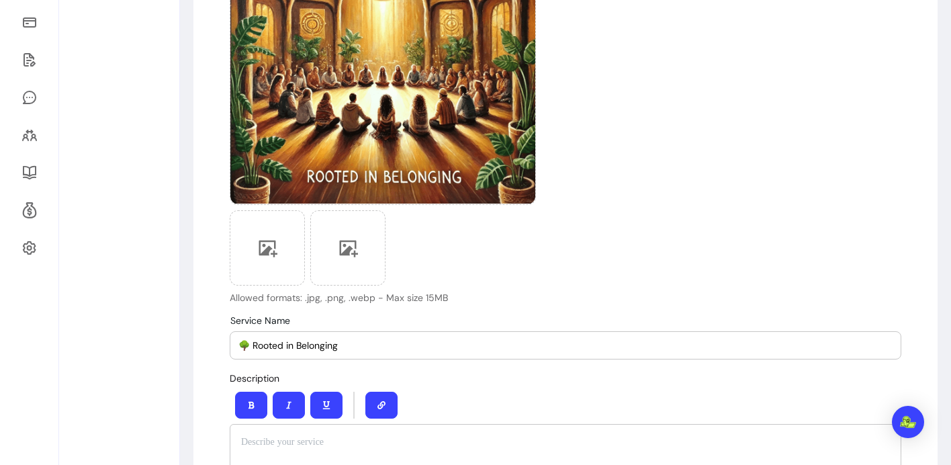
scroll to position [507, 0]
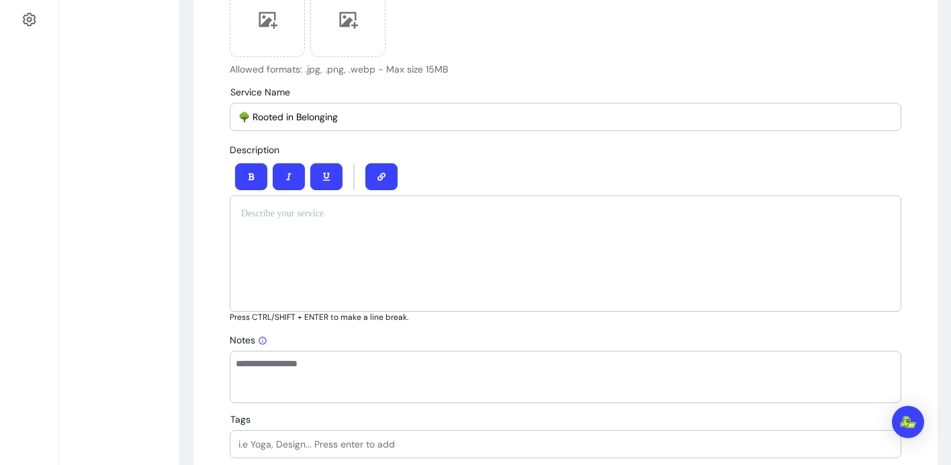
type input "🌳 Rooted in Belonging"
click at [277, 212] on p "To enrich screen reader interactions, please activate Accessibility in Grammarl…" at bounding box center [565, 213] width 649 height 13
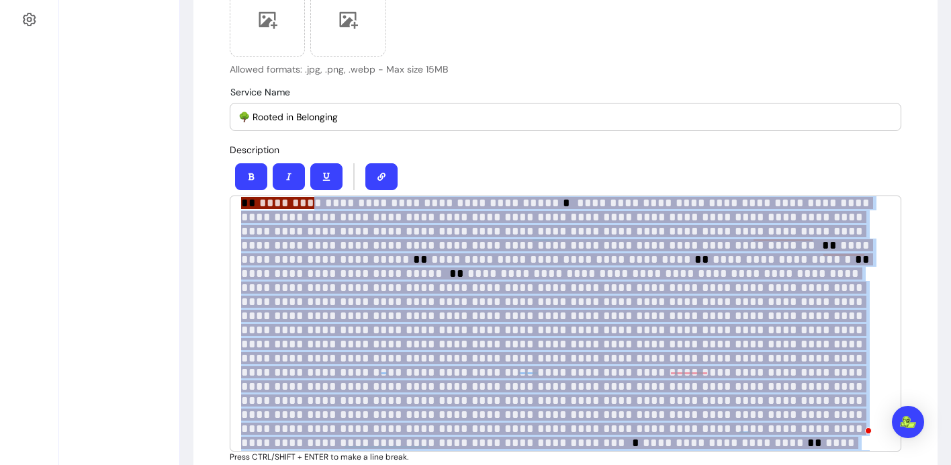
scroll to position [0, 0]
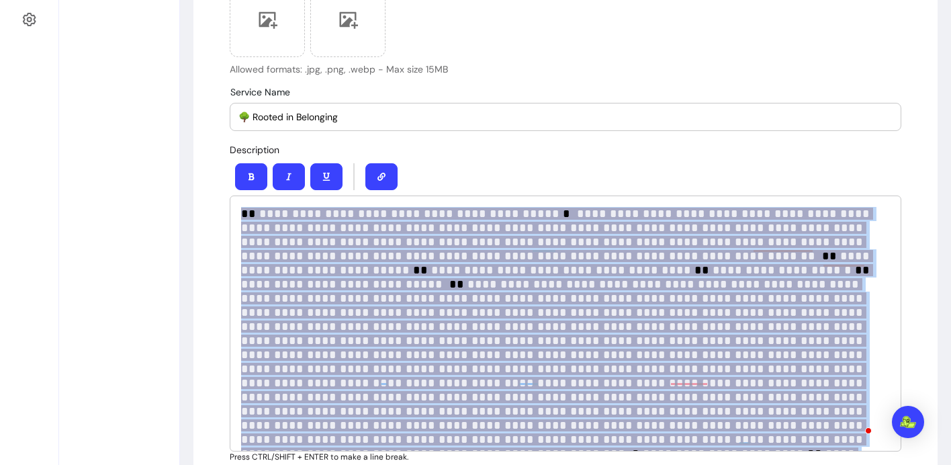
drag, startPoint x: 492, startPoint y: 440, endPoint x: 273, endPoint y: 135, distance: 375.5
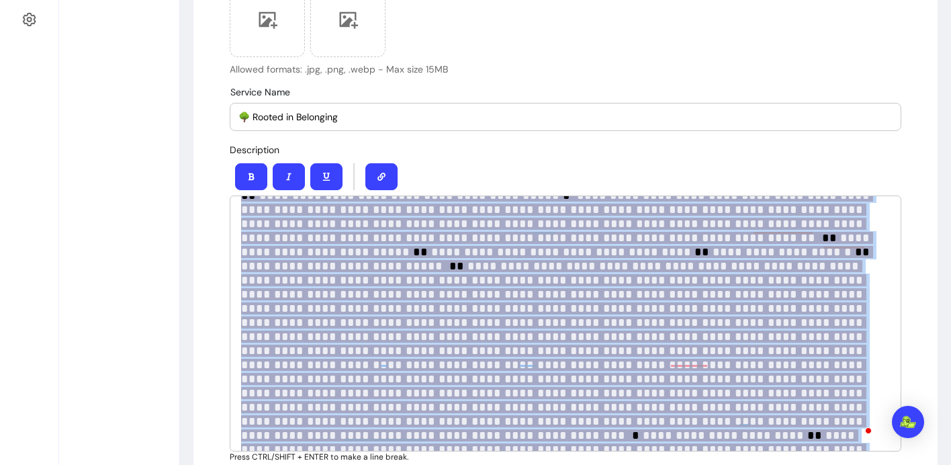
scroll to position [690, 0]
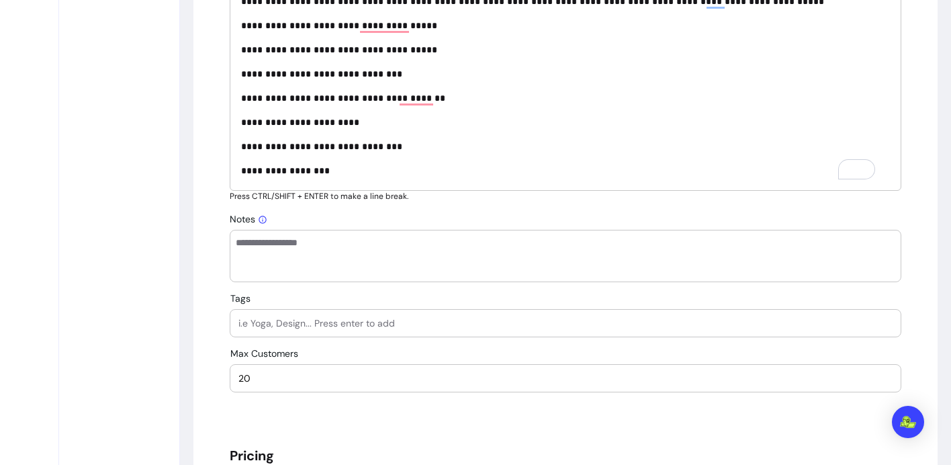
click at [282, 320] on input "Tags" at bounding box center [565, 322] width 654 height 13
type input "Root Chakra"
click at [258, 323] on input "Tags" at bounding box center [565, 322] width 654 height 13
type input "Community"
click at [317, 316] on input "Tags" at bounding box center [565, 322] width 654 height 13
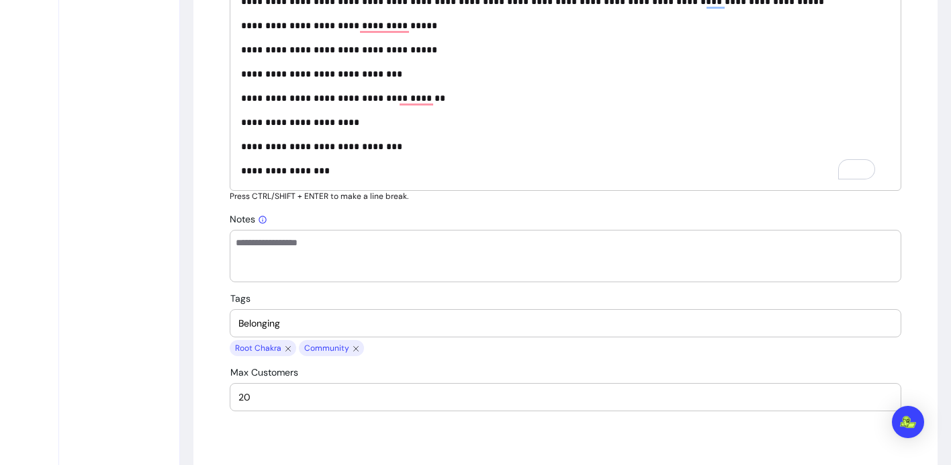
type input "Belonging"
click at [306, 319] on input "Tags" at bounding box center [565, 322] width 654 height 13
type input "Chakra Work"
click at [310, 318] on input "Tags" at bounding box center [565, 322] width 654 height 13
type input "Meditation"
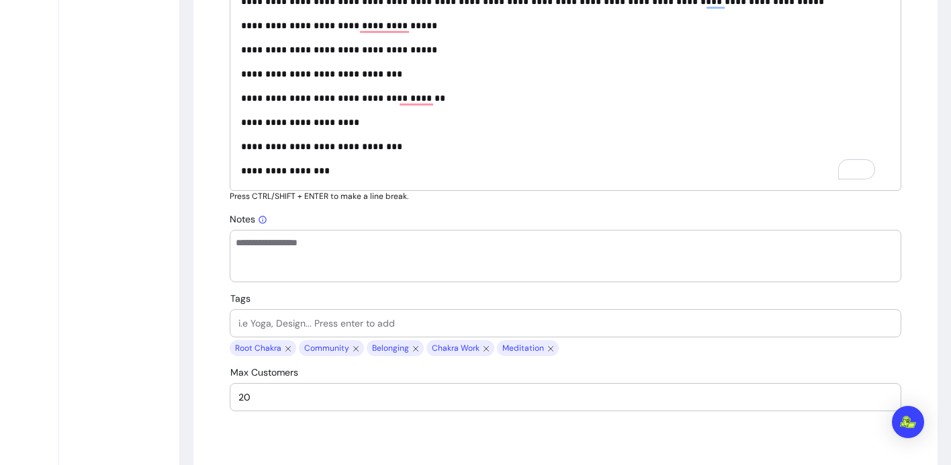
click at [293, 319] on input "Tags" at bounding box center [565, 322] width 654 height 13
type input "Energy Weaving"
click at [268, 317] on input "Tags" at bounding box center [565, 322] width 654 height 13
type input "Parts Work"
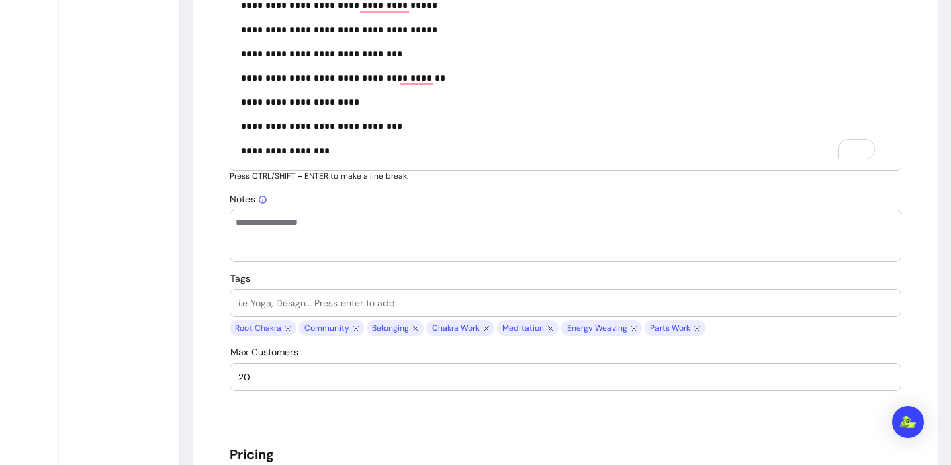
click at [253, 378] on input "20" at bounding box center [565, 376] width 654 height 13
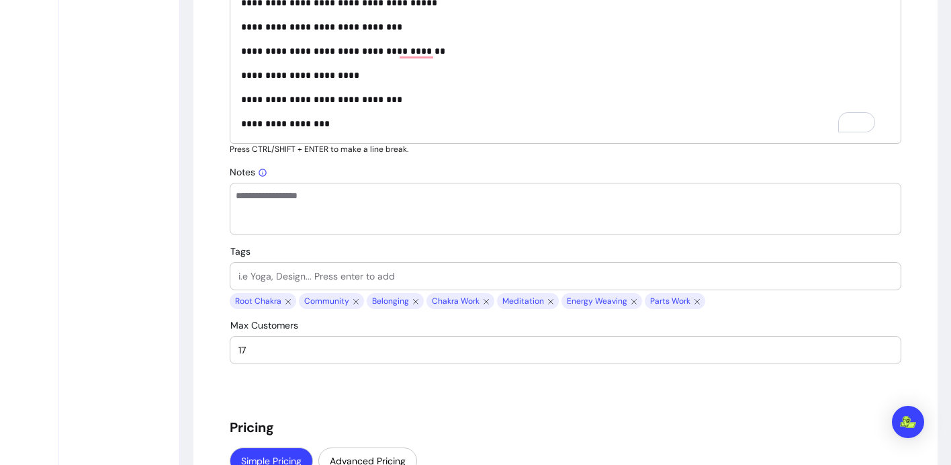
click at [242, 350] on input "17" at bounding box center [565, 349] width 654 height 13
type input "20"
click at [283, 398] on div "**********" at bounding box center [565, 443] width 671 height 2247
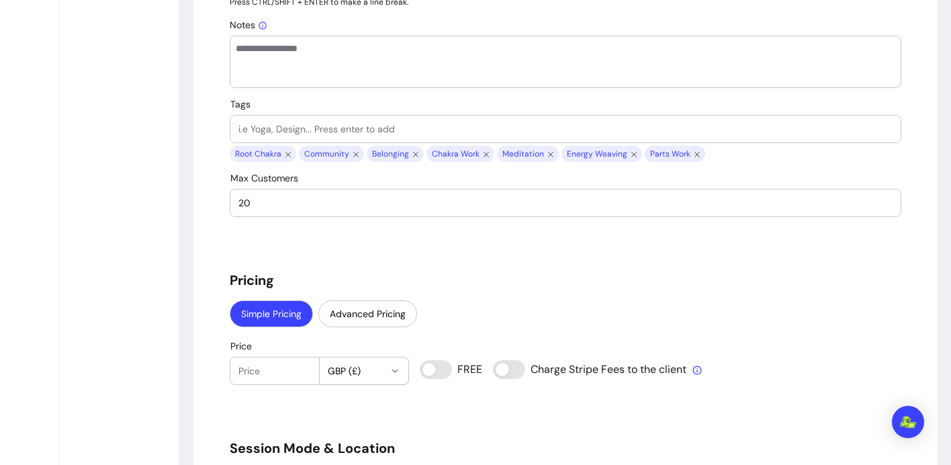
click at [267, 372] on input "Price" at bounding box center [274, 370] width 73 height 13
type input "25"
click at [371, 373] on button "GBP (£)" at bounding box center [364, 370] width 89 height 27
click at [347, 338] on span "USD ( $ )" at bounding box center [342, 337] width 48 height 13
select select "***"
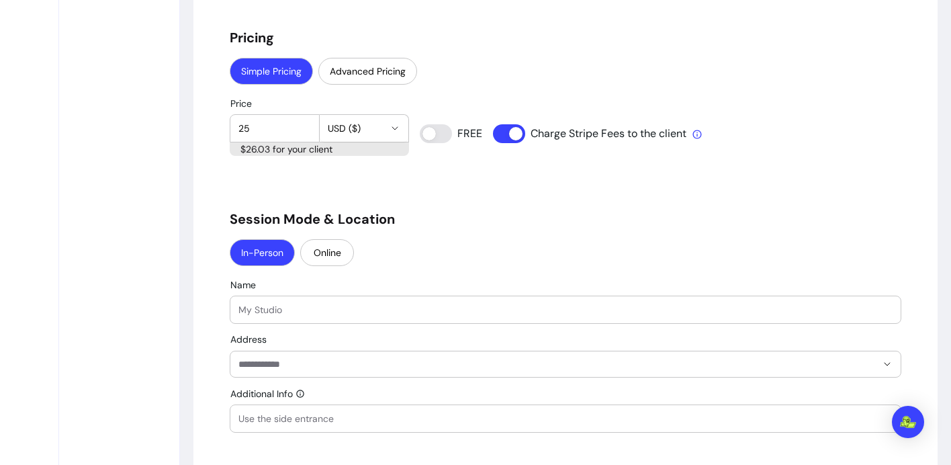
click at [263, 310] on input "Name" at bounding box center [565, 309] width 654 height 13
type input "Lizard Yoga"
click at [268, 367] on input "Address" at bounding box center [557, 363] width 638 height 13
paste input "**********"
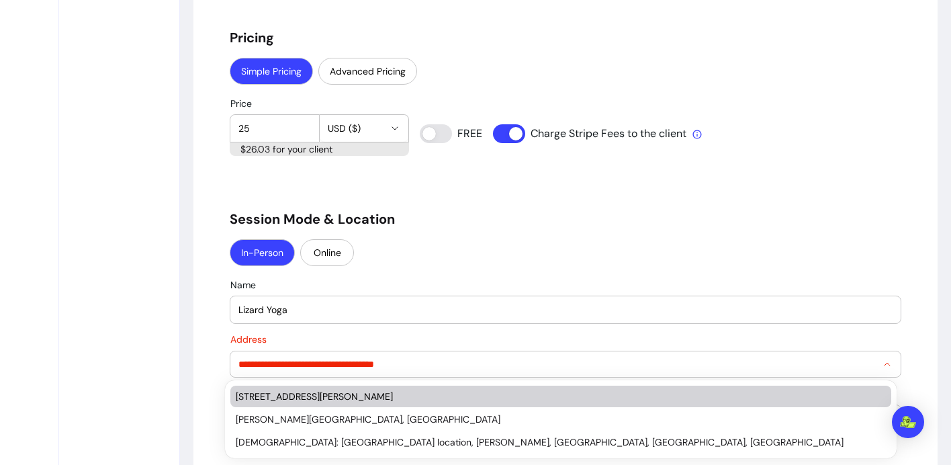
click at [322, 396] on div "[STREET_ADDRESS][PERSON_NAME]" at bounding box center [554, 395] width 637 height 13
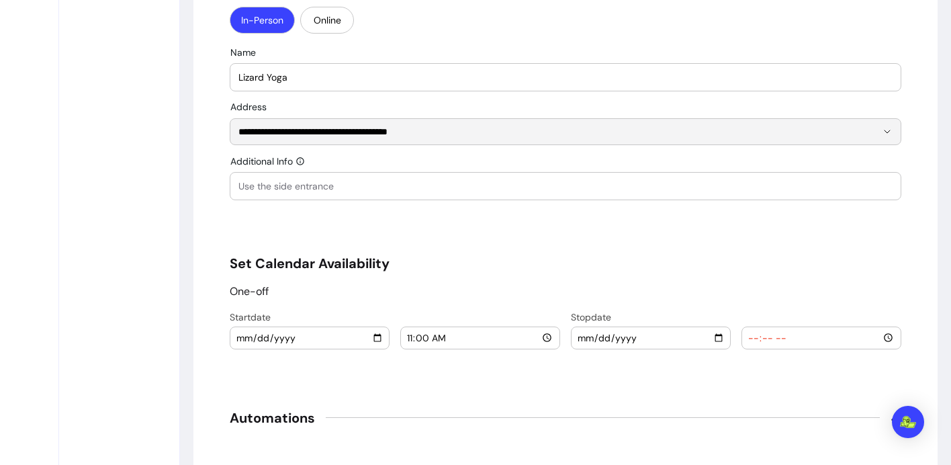
type input "**********"
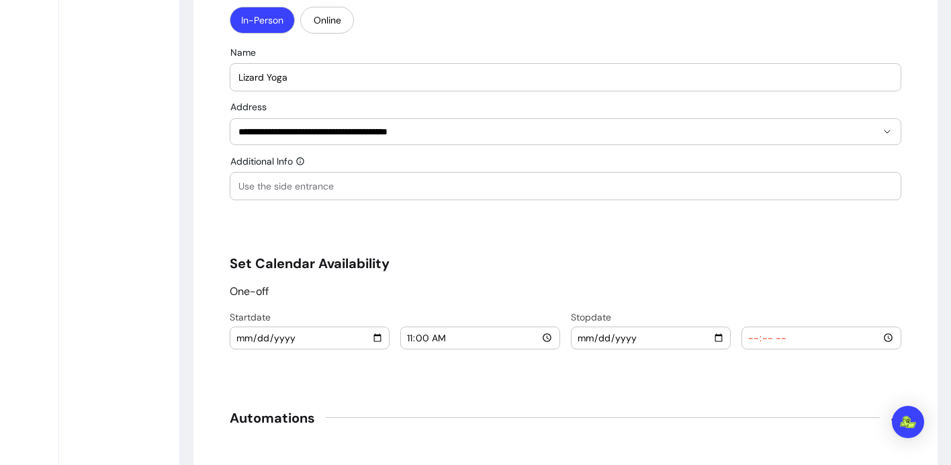
click at [370, 340] on input "2025-08-15" at bounding box center [310, 337] width 148 height 15
type input "2025-09-06"
click at [545, 338] on input "11:00" at bounding box center [480, 337] width 148 height 15
type input "18:45"
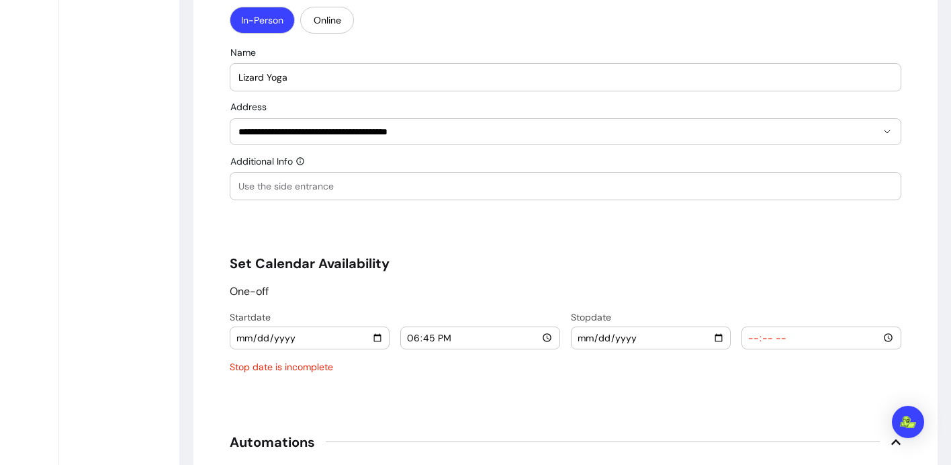
click at [714, 337] on input "date" at bounding box center [651, 337] width 148 height 15
type input "2025-09-06"
click at [595, 338] on input "2025-09-06" at bounding box center [651, 337] width 148 height 15
click at [779, 343] on input "time" at bounding box center [821, 337] width 148 height 15
click at [747, 338] on input "time" at bounding box center [821, 337] width 148 height 15
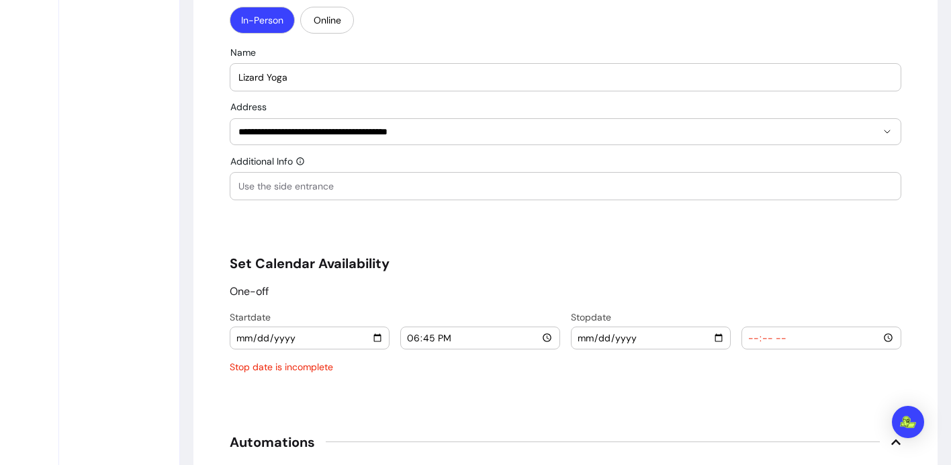
type input "20:30"
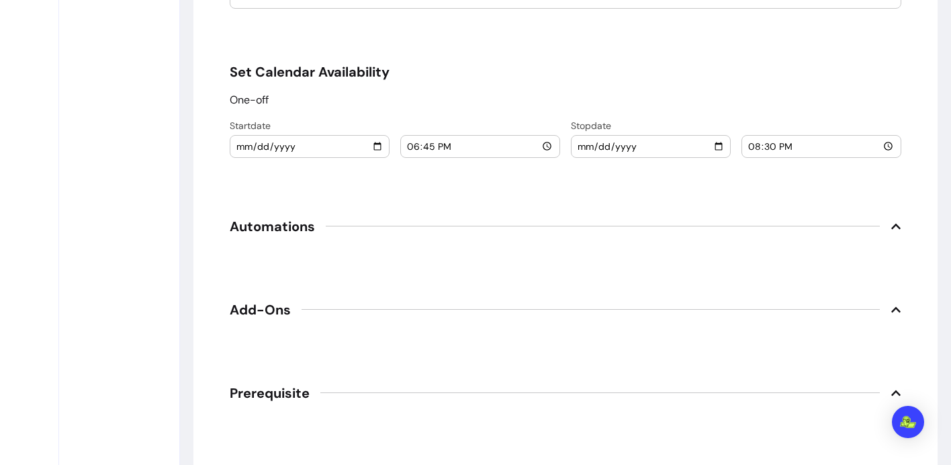
scroll to position [1716, 0]
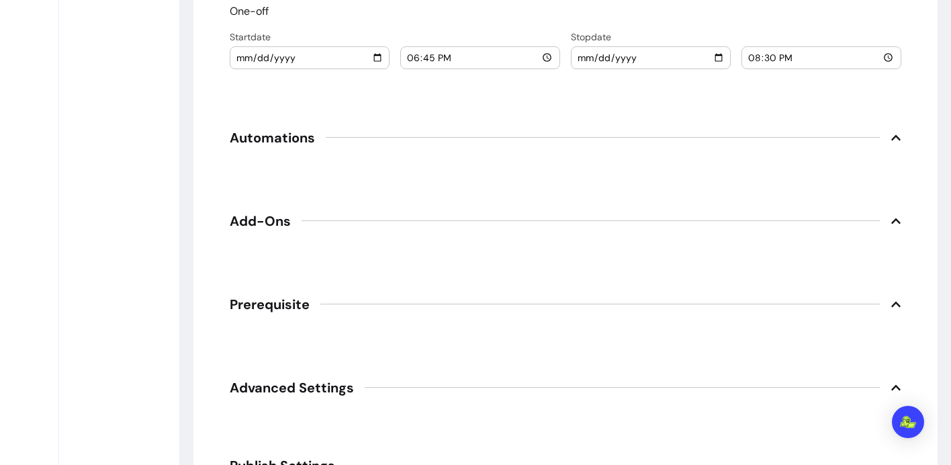
click at [271, 136] on span "Automations" at bounding box center [272, 137] width 85 height 19
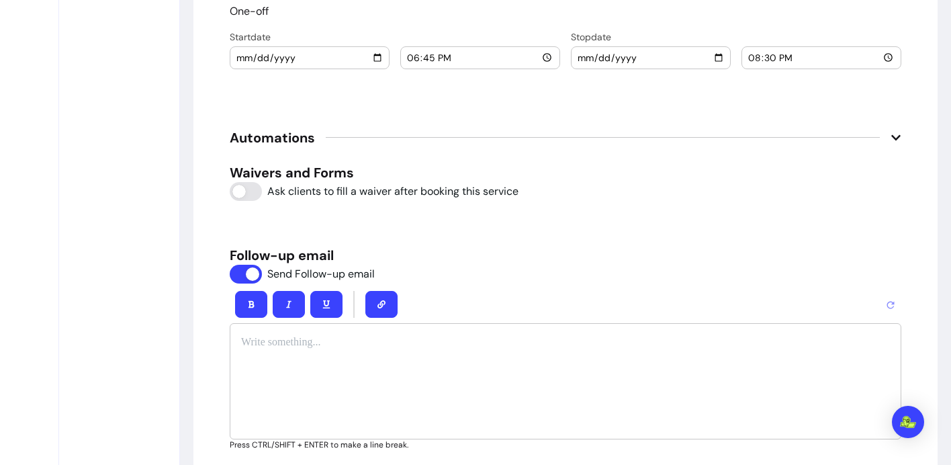
click at [287, 345] on p "To enrich screen reader interactions, please activate Accessibility in Grammarl…" at bounding box center [565, 342] width 649 height 16
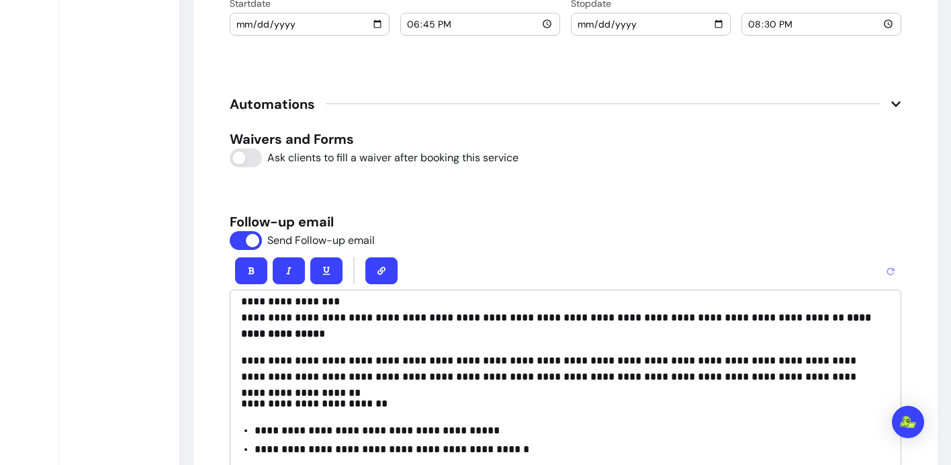
scroll to position [1850, 0]
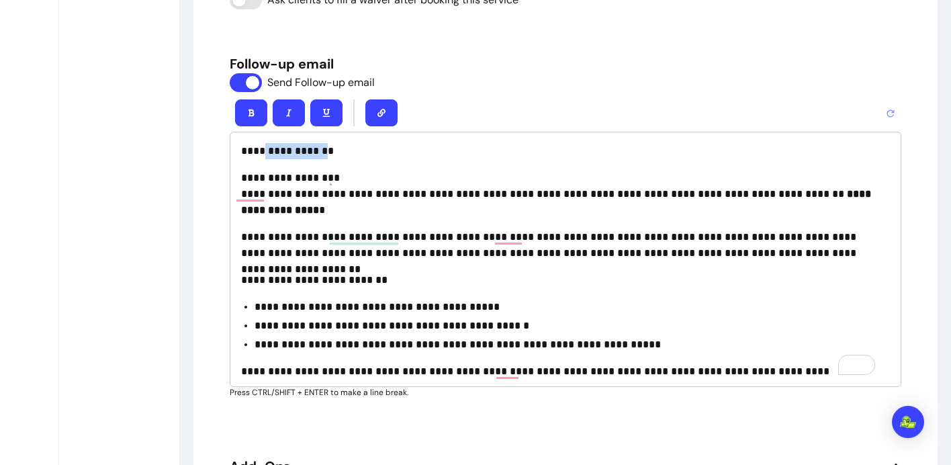
drag, startPoint x: 318, startPoint y: 152, endPoint x: 258, endPoint y: 156, distance: 60.6
click at [258, 156] on p "**********" at bounding box center [560, 151] width 639 height 16
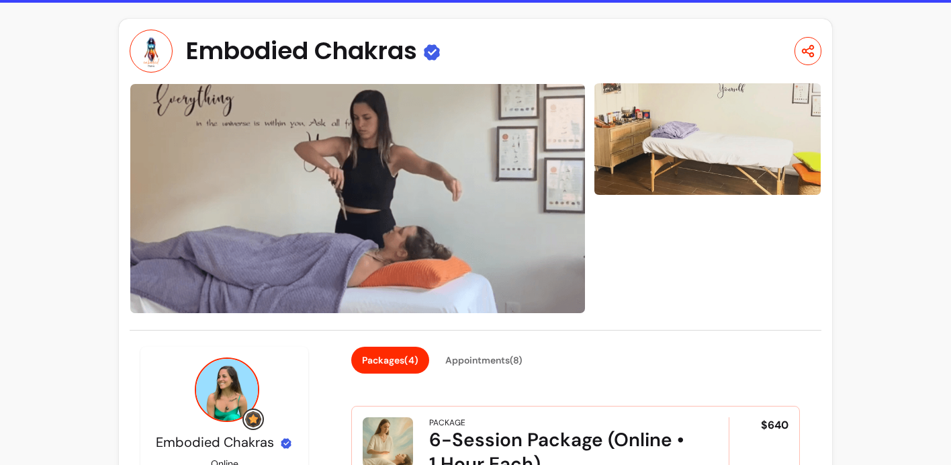
scroll to position [25, 0]
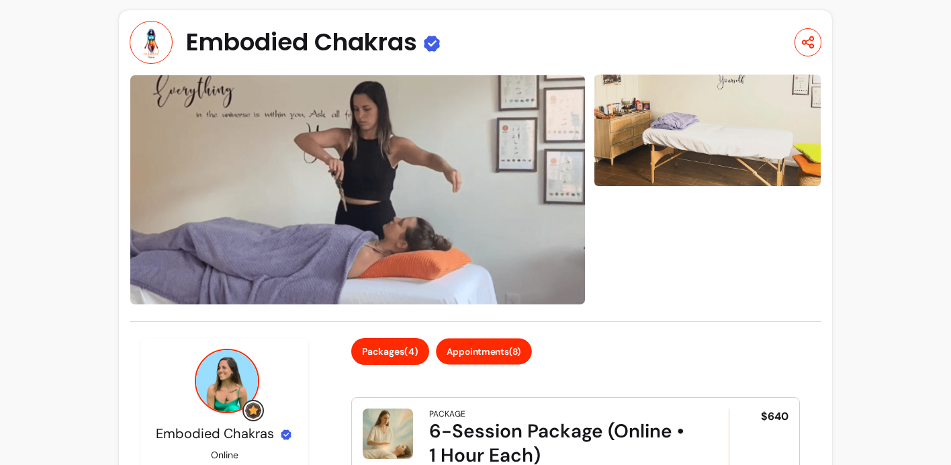
click at [488, 349] on button "Appointments ( 8 )" at bounding box center [484, 351] width 96 height 26
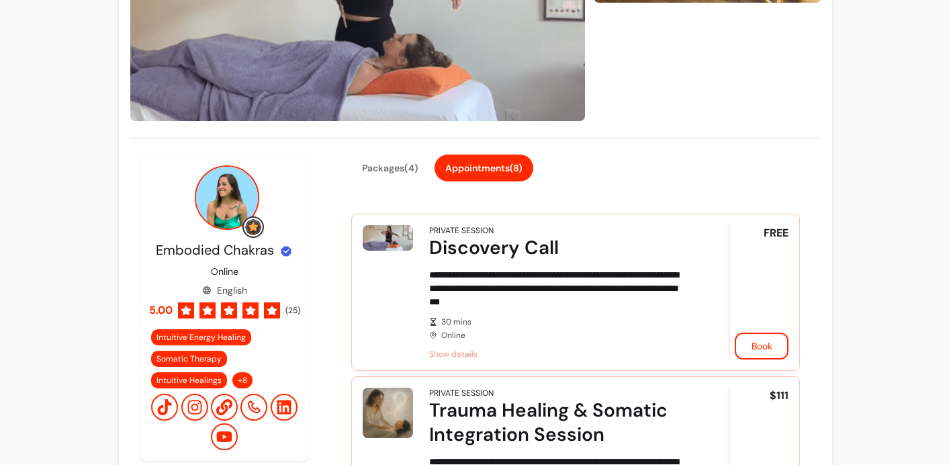
scroll to position [212, 0]
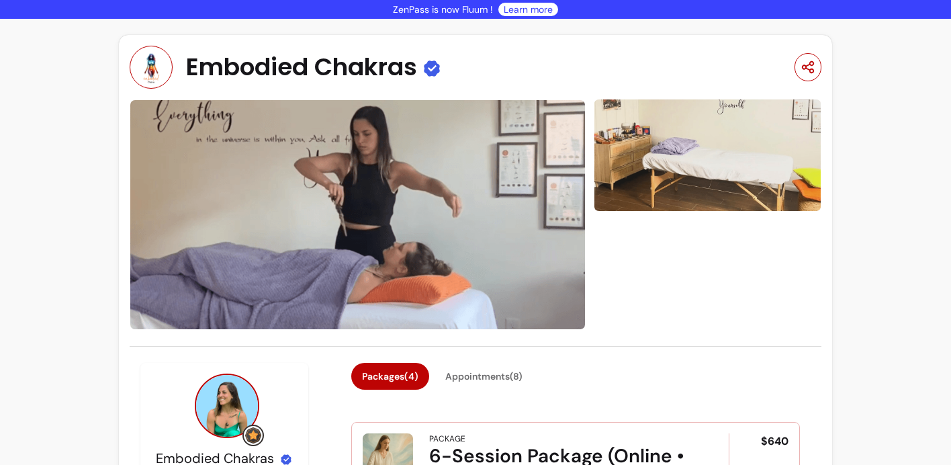
scroll to position [133, 0]
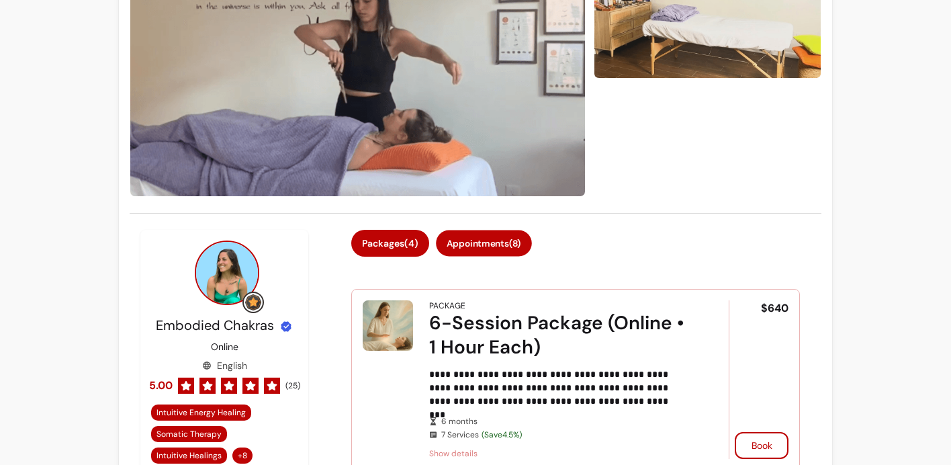
click at [473, 250] on button "Appointments ( 8 )" at bounding box center [484, 243] width 96 height 26
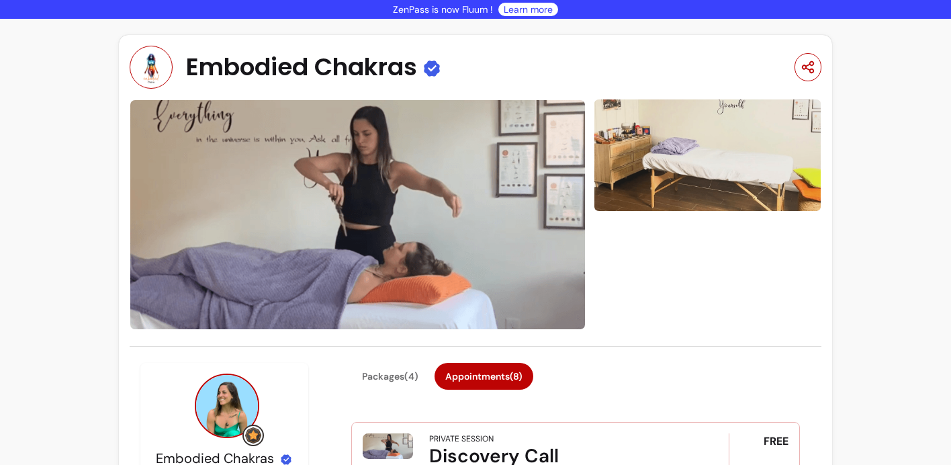
scroll to position [3, 0]
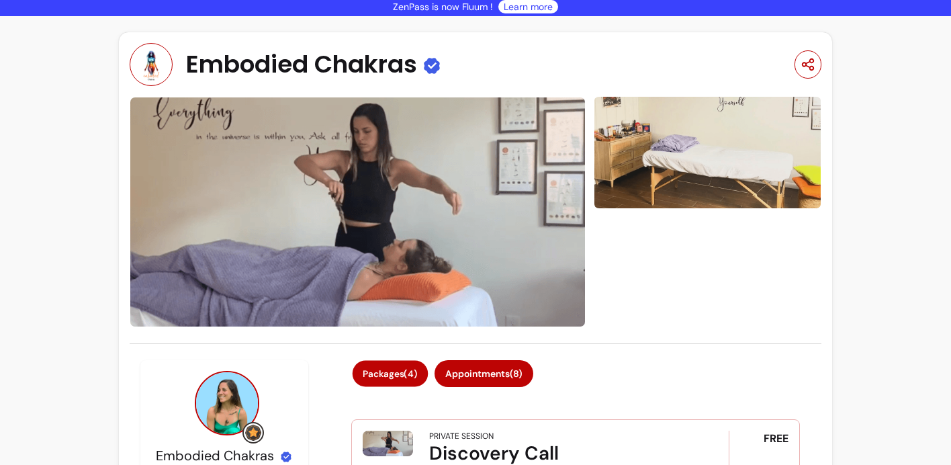
click at [403, 365] on button "Packages ( 4 )" at bounding box center [391, 374] width 76 height 26
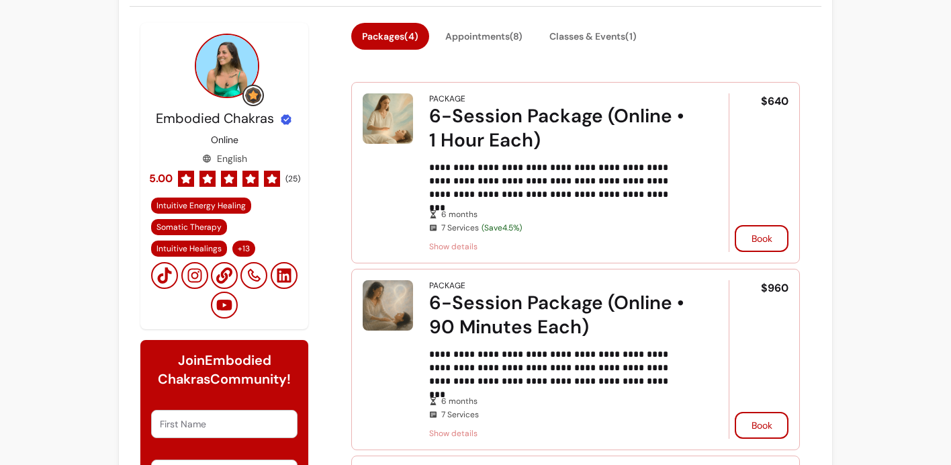
scroll to position [84, 0]
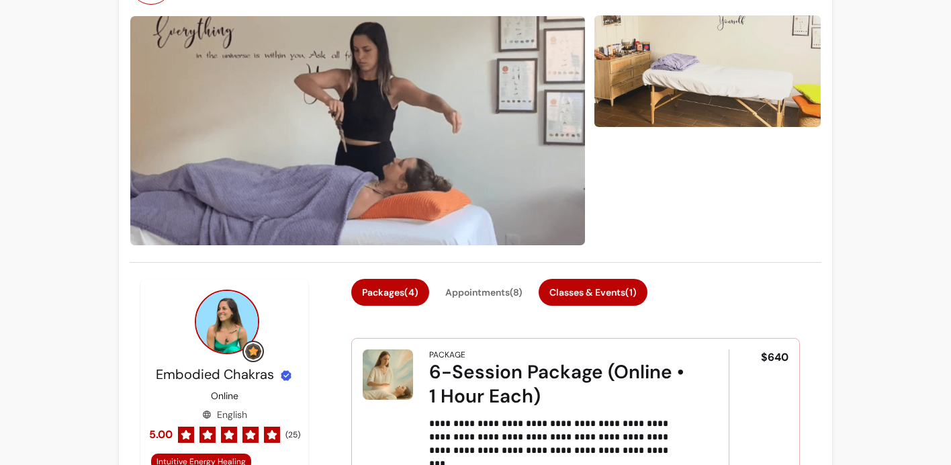
click at [623, 289] on button "Classes & Events ( 1 )" at bounding box center [593, 292] width 109 height 27
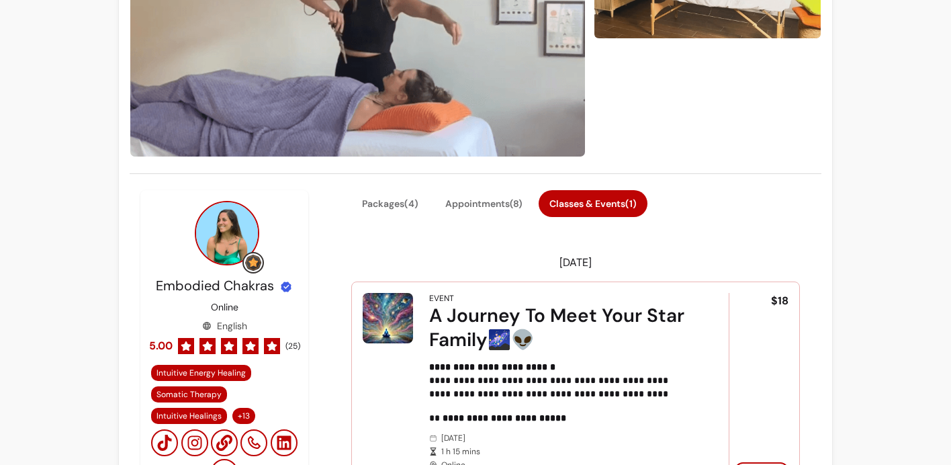
scroll to position [341, 0]
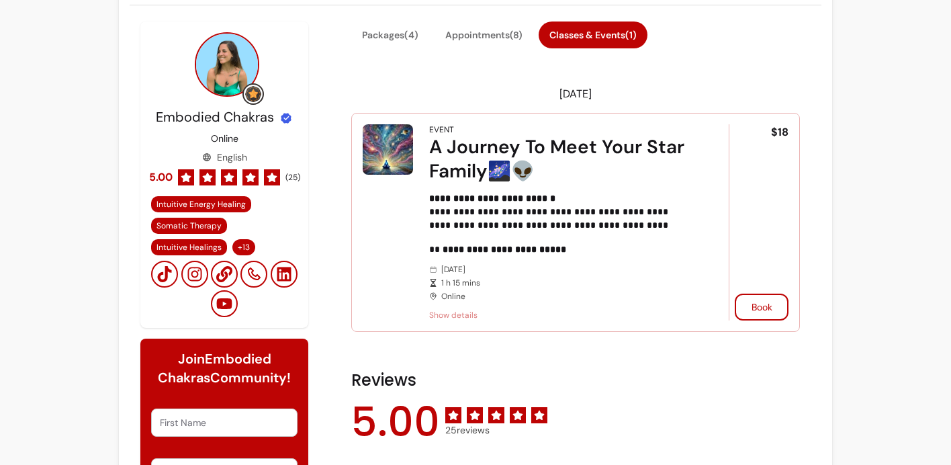
click at [454, 313] on span "Show details" at bounding box center [560, 315] width 262 height 11
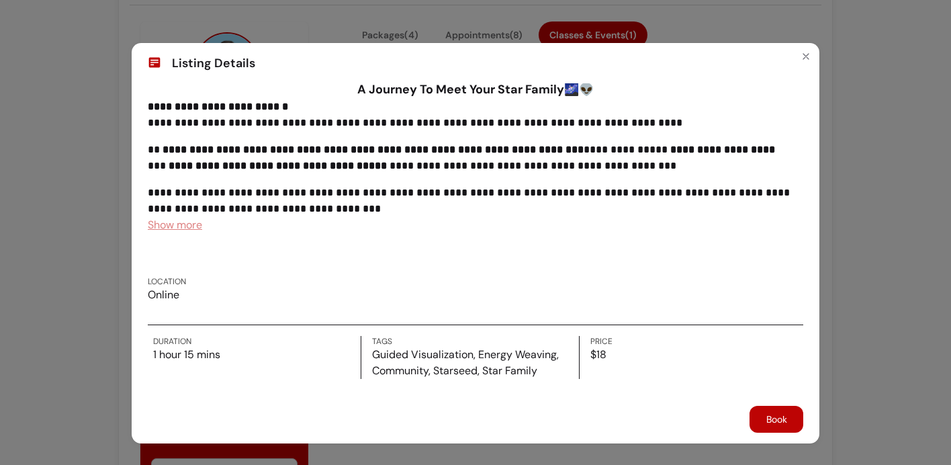
scroll to position [0, 0]
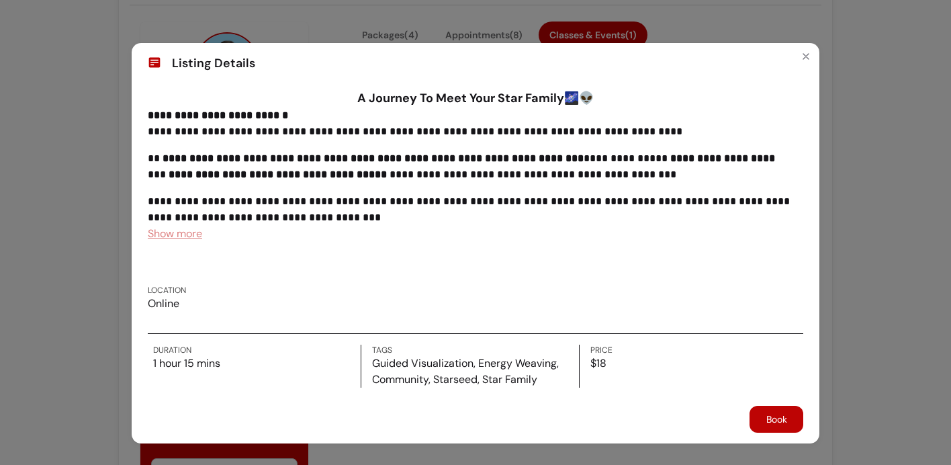
click at [166, 238] on span "Show more" at bounding box center [175, 233] width 54 height 14
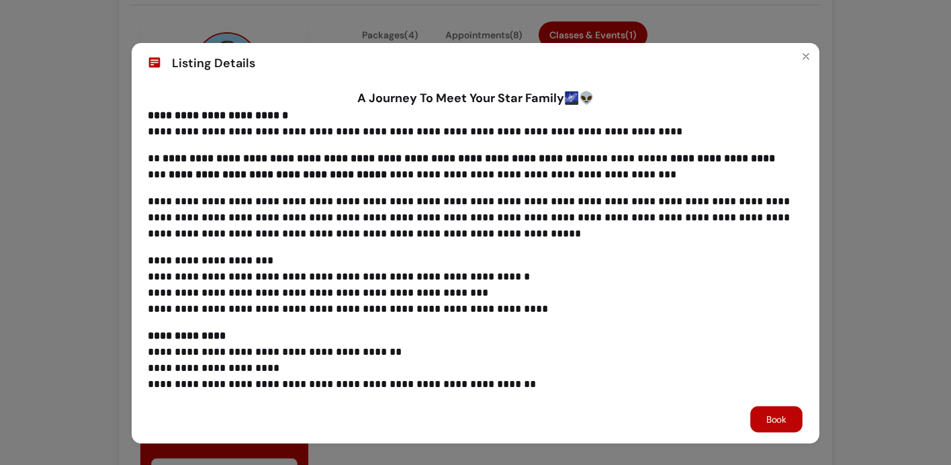
click at [768, 416] on button "Book" at bounding box center [776, 419] width 52 height 26
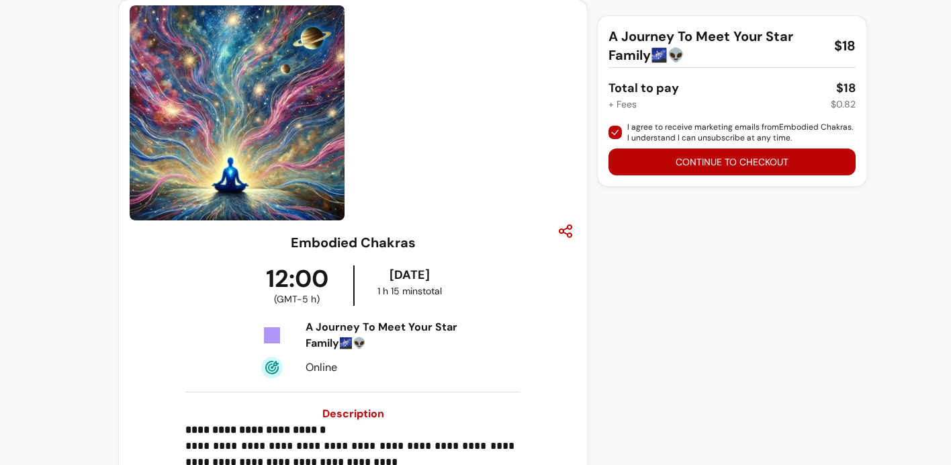
scroll to position [539, 0]
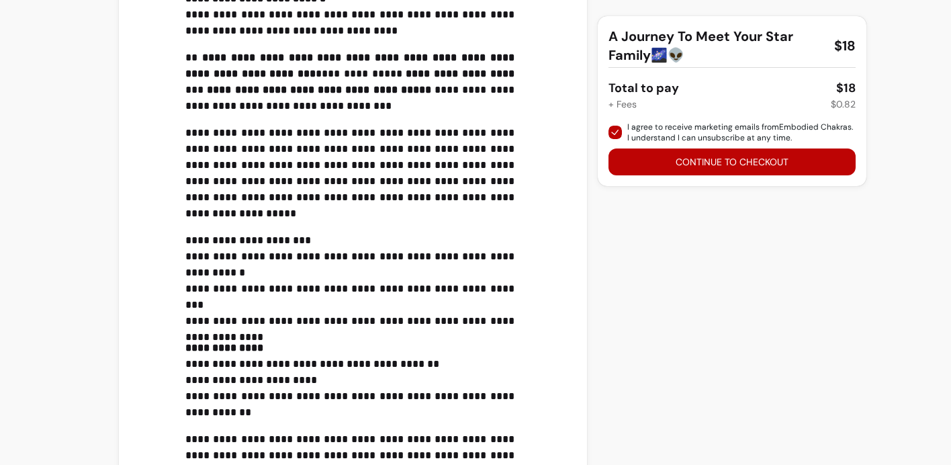
scroll to position [0, 0]
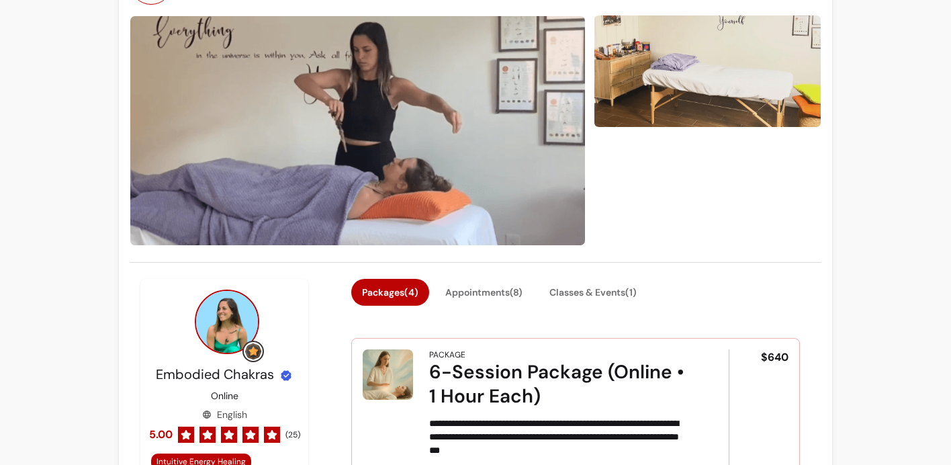
scroll to position [126, 0]
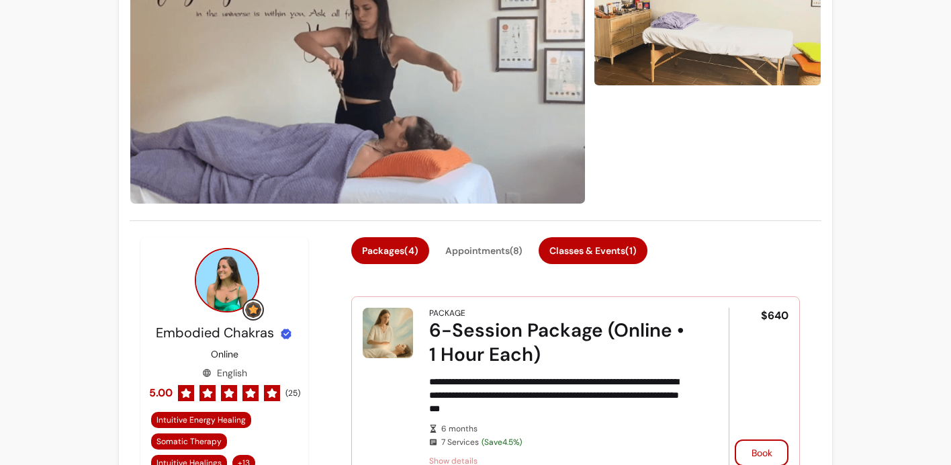
click at [591, 244] on button "Classes & Events ( 1 )" at bounding box center [593, 250] width 109 height 27
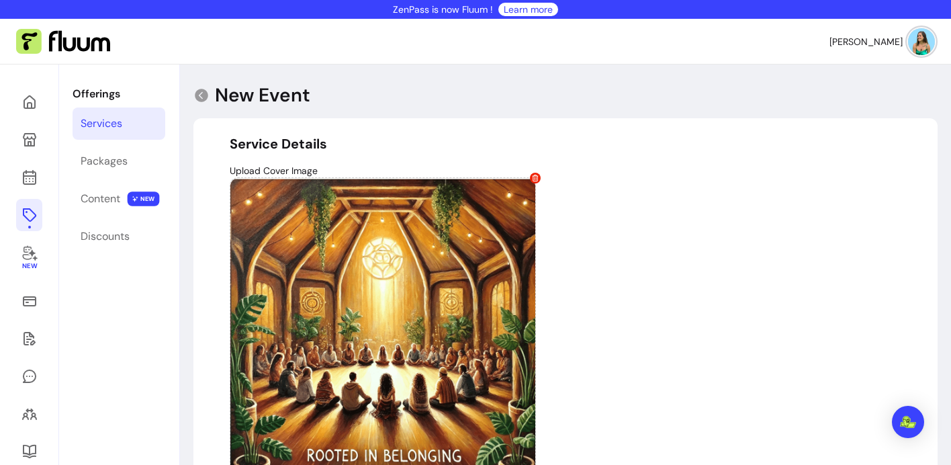
select select "***"
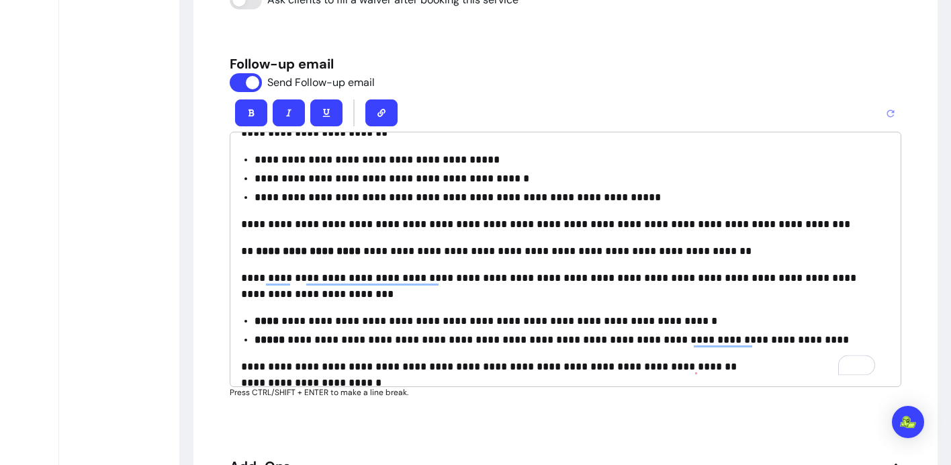
click at [357, 299] on p "**********" at bounding box center [560, 286] width 639 height 32
click at [606, 279] on p "**********" at bounding box center [560, 286] width 639 height 32
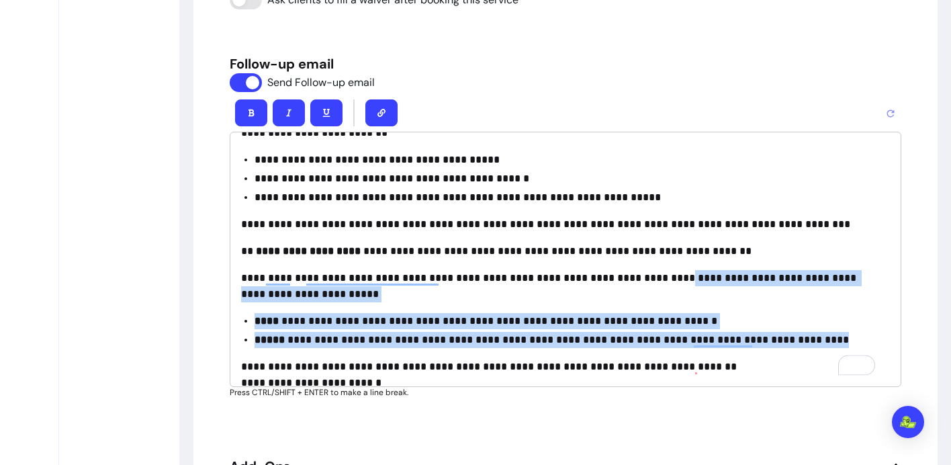
drag, startPoint x: 655, startPoint y: 278, endPoint x: 817, endPoint y: 340, distance: 172.8
click at [817, 340] on div "**********" at bounding box center [565, 260] width 671 height 256
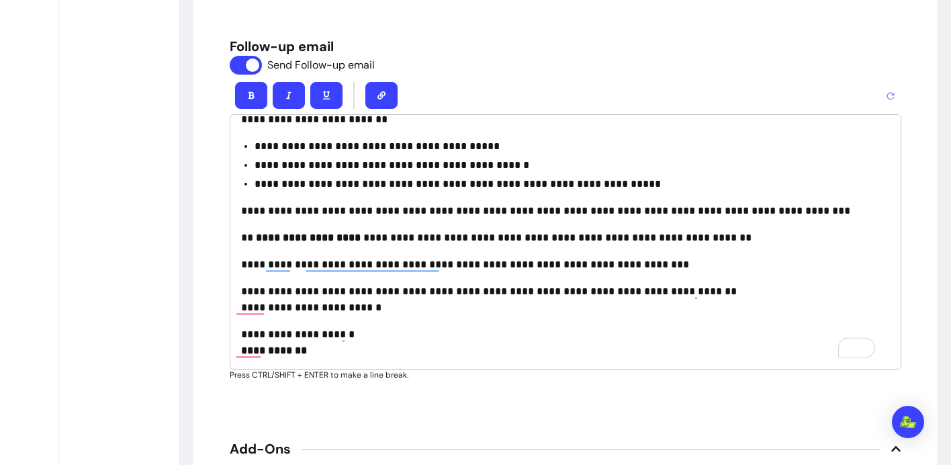
scroll to position [1929, 0]
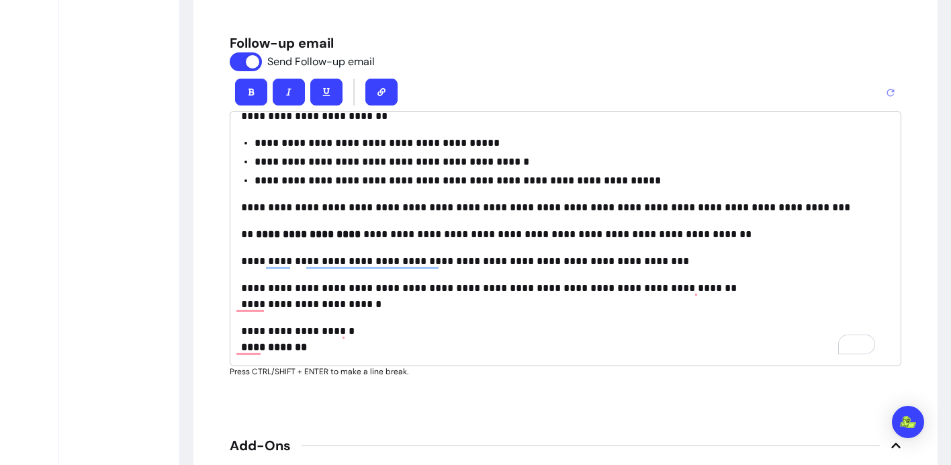
click at [344, 355] on div "**********" at bounding box center [565, 239] width 671 height 256
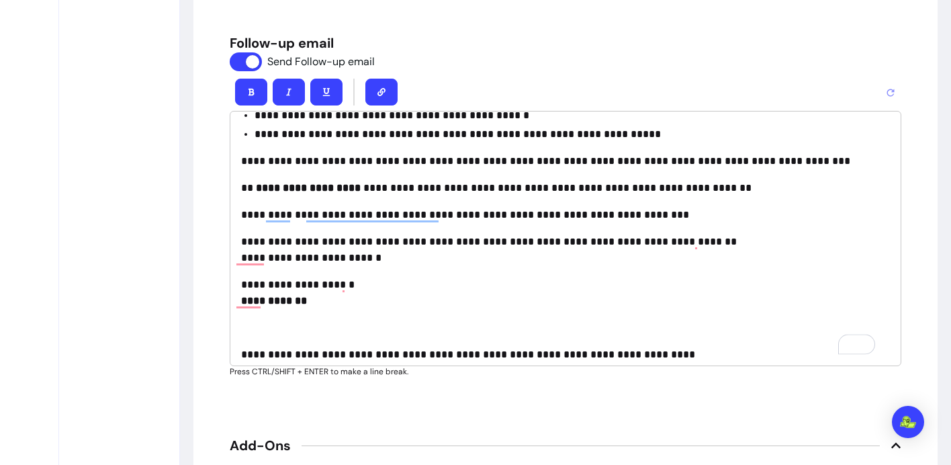
click at [257, 354] on p "**********" at bounding box center [560, 354] width 639 height 16
click at [235, 353] on div "**********" at bounding box center [565, 239] width 671 height 256
drag, startPoint x: 584, startPoint y: 354, endPoint x: 681, endPoint y: 355, distance: 97.4
click at [682, 355] on p "**********" at bounding box center [560, 354] width 639 height 16
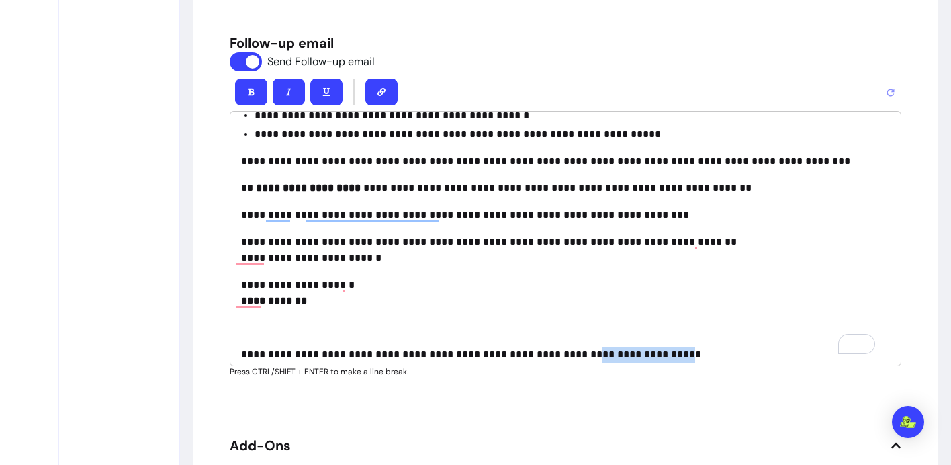
click at [370, 92] on button "button" at bounding box center [381, 92] width 32 height 27
click at [377, 91] on icon "button" at bounding box center [381, 92] width 8 height 8
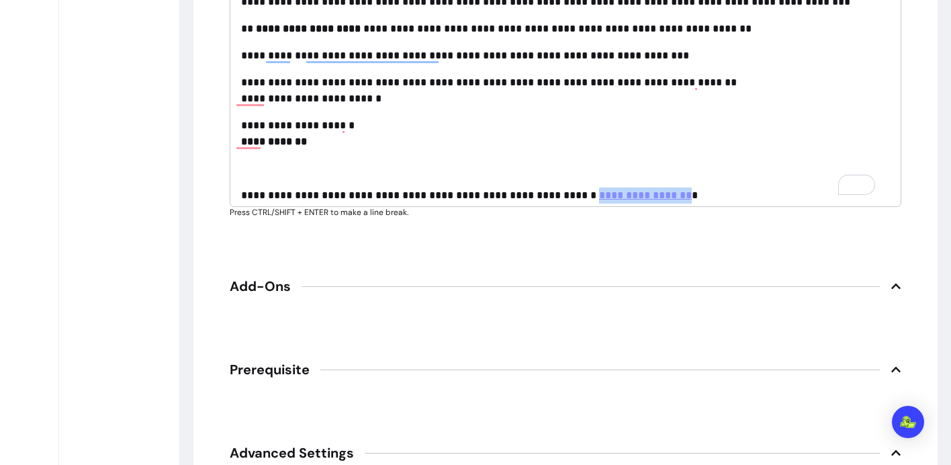
scroll to position [2188, 0]
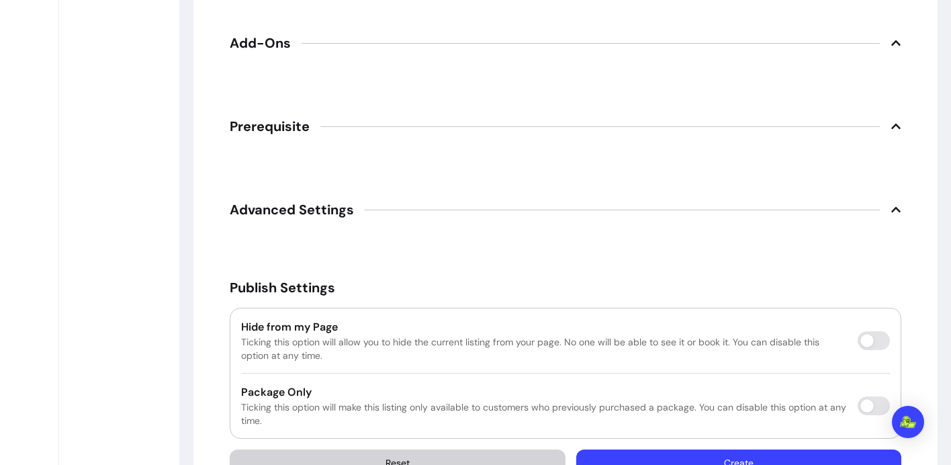
click at [304, 126] on span "Prerequisite" at bounding box center [270, 126] width 80 height 19
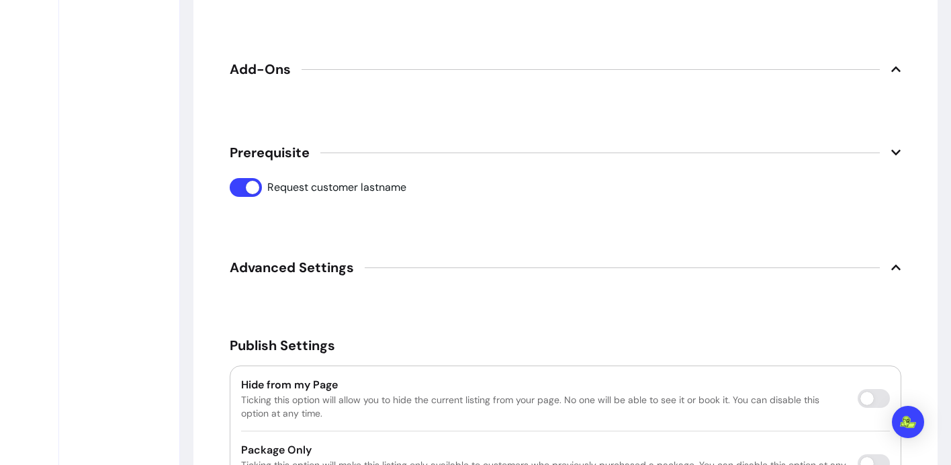
click at [271, 67] on span "Add-Ons" at bounding box center [260, 69] width 61 height 19
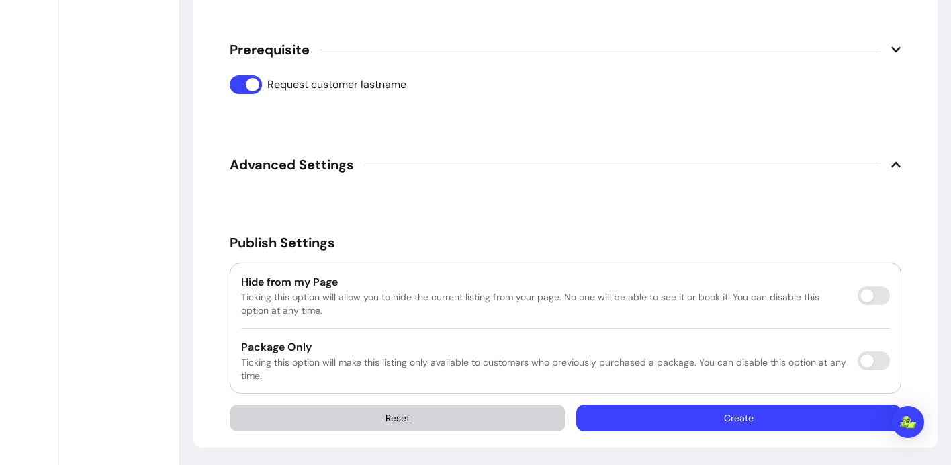
click at [289, 162] on span "Advanced Settings" at bounding box center [292, 164] width 124 height 19
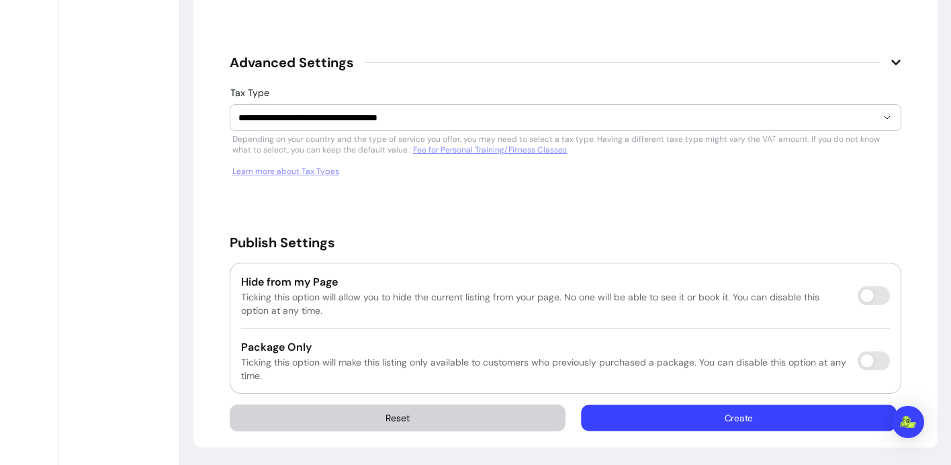
click at [735, 417] on button "Create" at bounding box center [739, 418] width 315 height 26
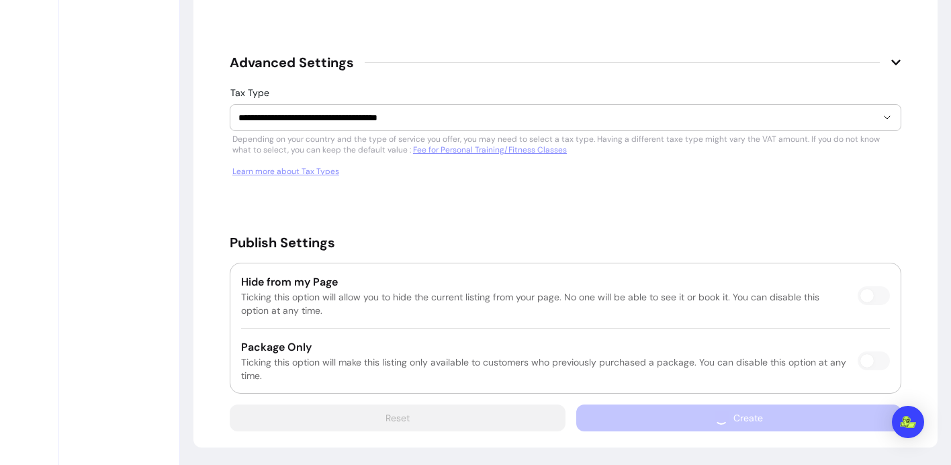
click at [726, 415] on div "Create" at bounding box center [738, 417] width 325 height 27
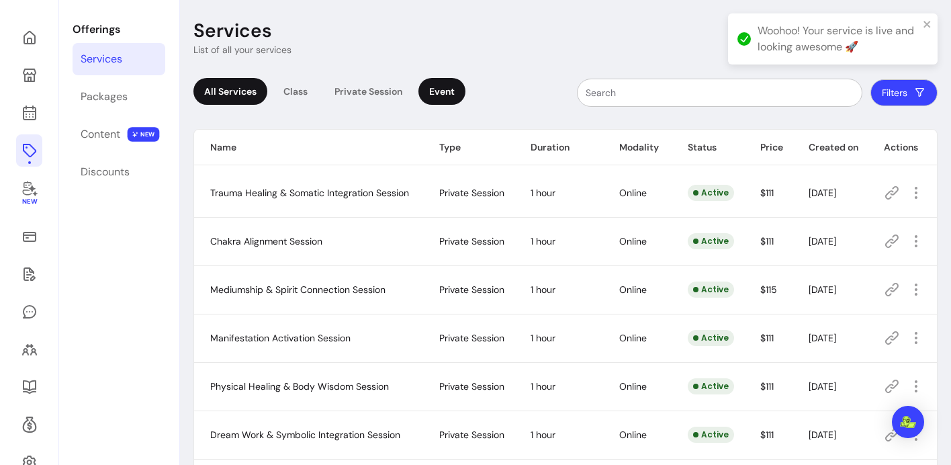
click at [453, 94] on div "Event" at bounding box center [441, 91] width 47 height 27
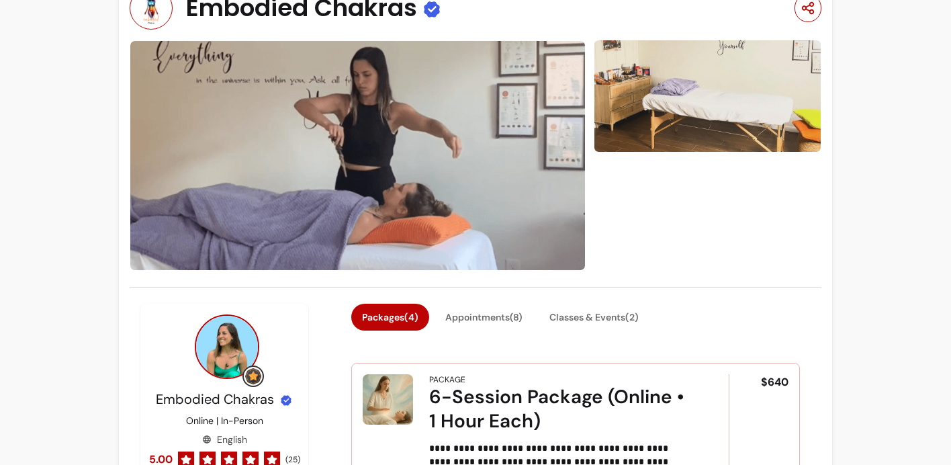
scroll to position [163, 0]
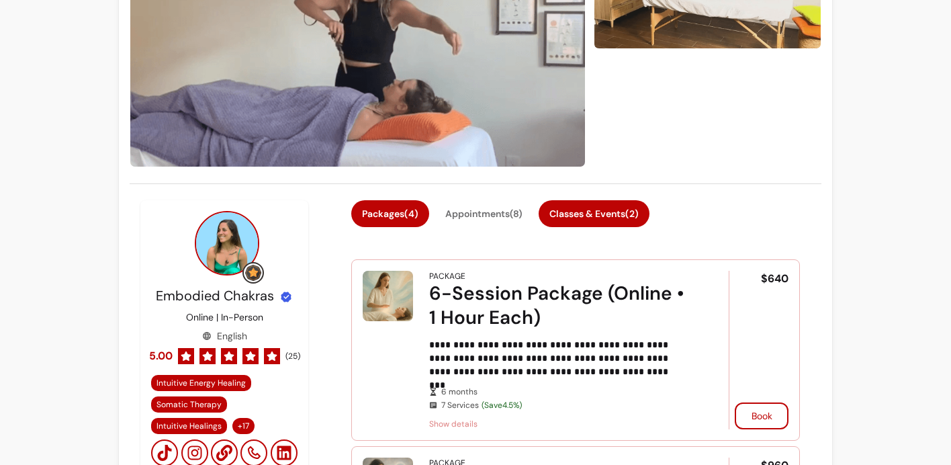
click at [578, 212] on button "Classes & Events ( 2 )" at bounding box center [594, 213] width 111 height 27
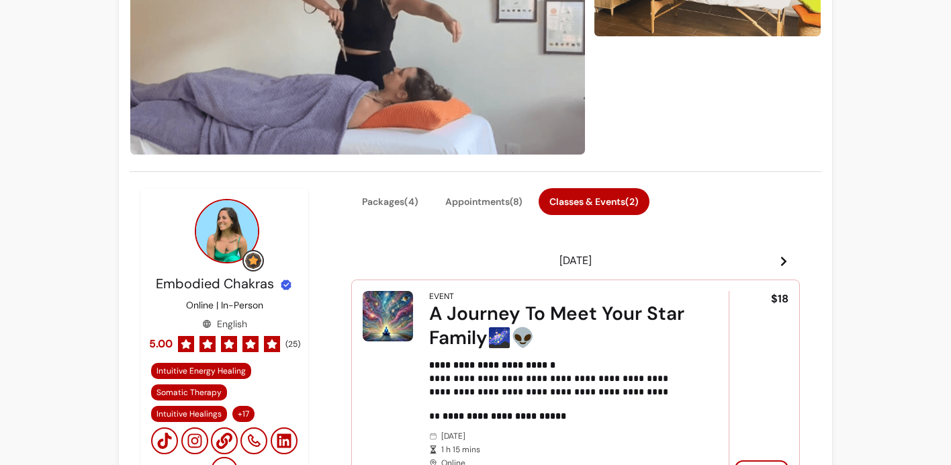
scroll to position [289, 0]
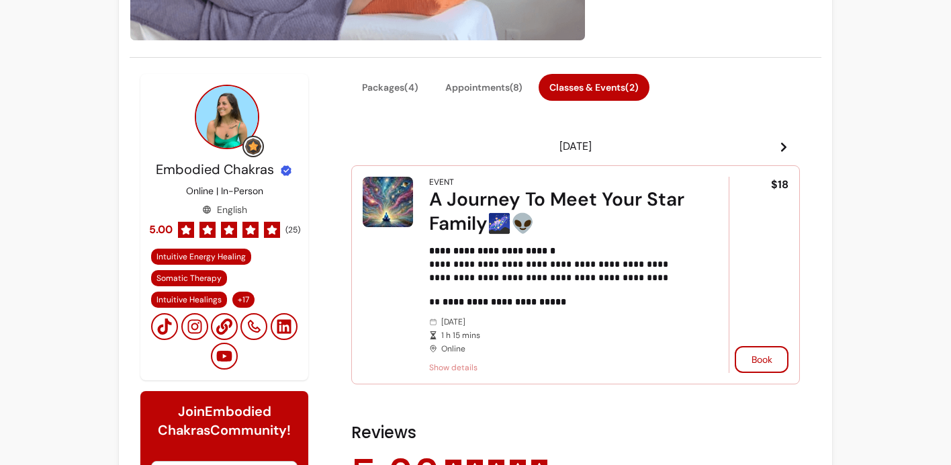
click at [781, 144] on icon at bounding box center [783, 146] width 5 height 9
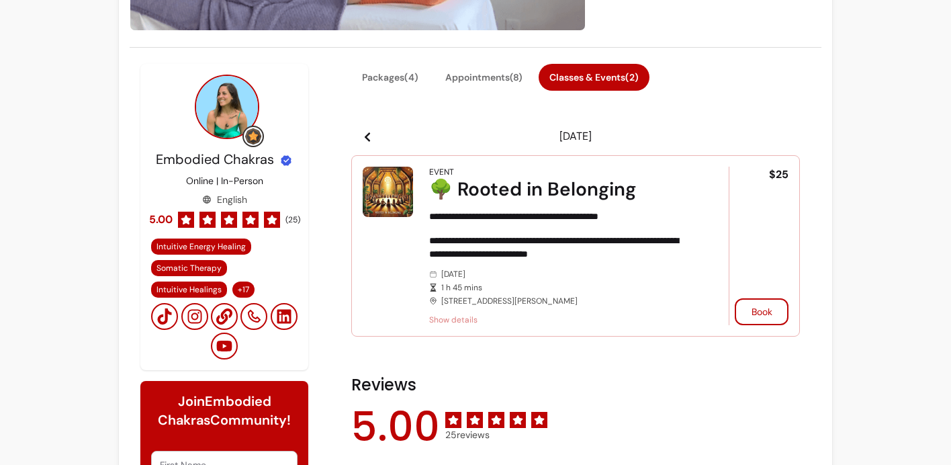
scroll to position [316, 0]
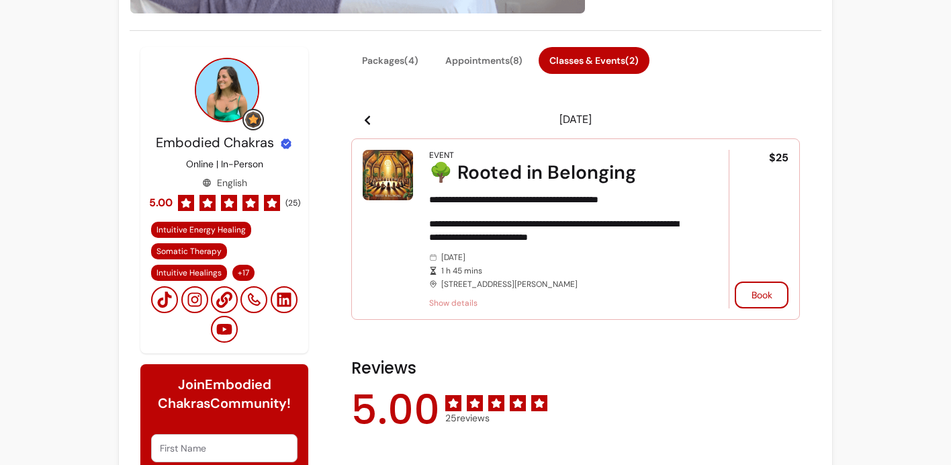
click at [366, 118] on icon at bounding box center [367, 120] width 11 height 11
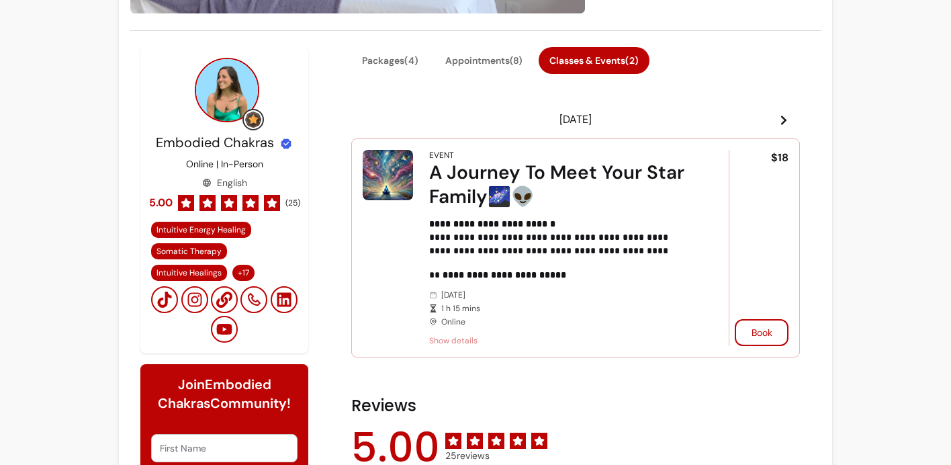
click at [778, 118] on icon at bounding box center [783, 120] width 11 height 11
